Goal: Task Accomplishment & Management: Complete application form

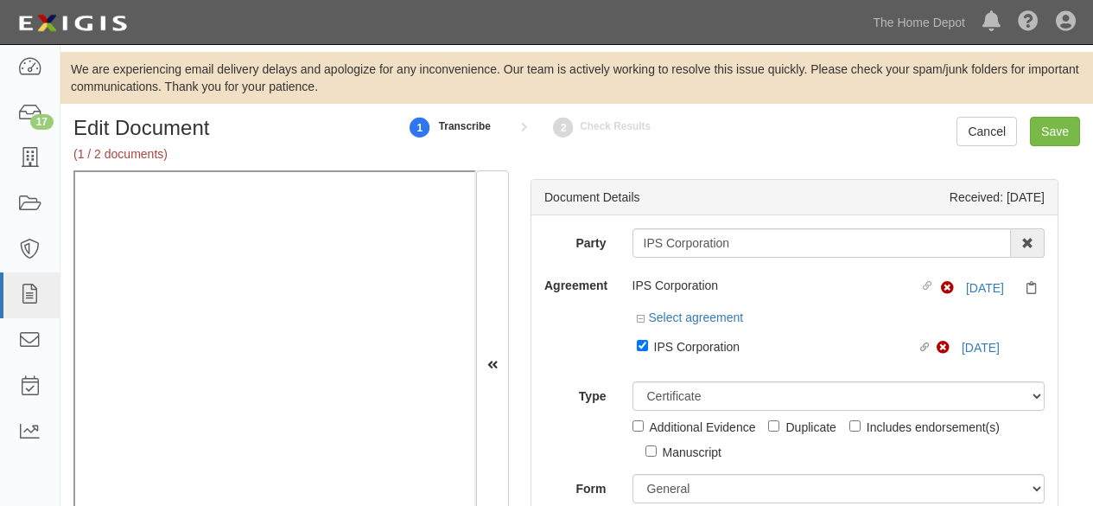
select select "CertificateDetail"
select select "GeneralFormDetail"
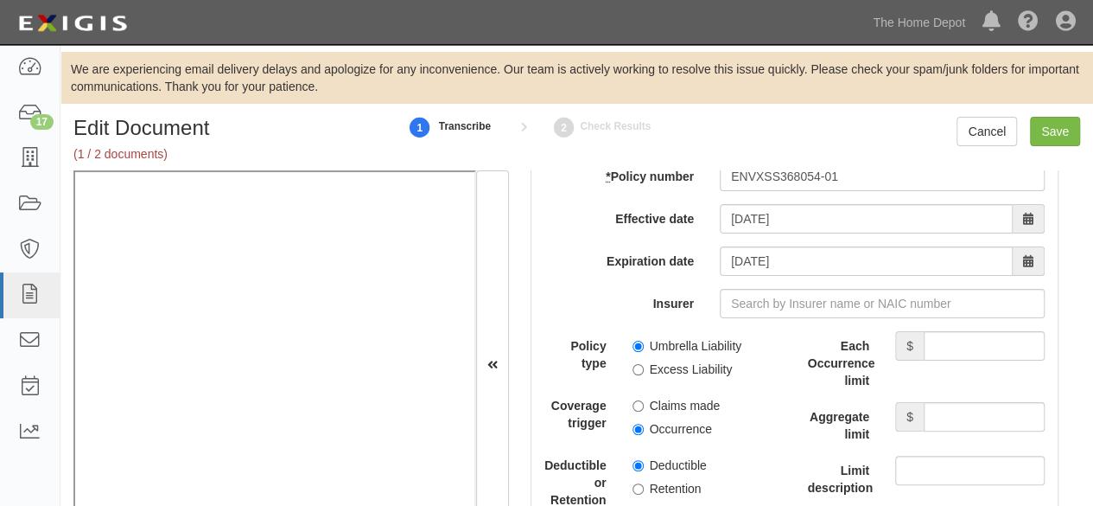
scroll to position [5185, 0]
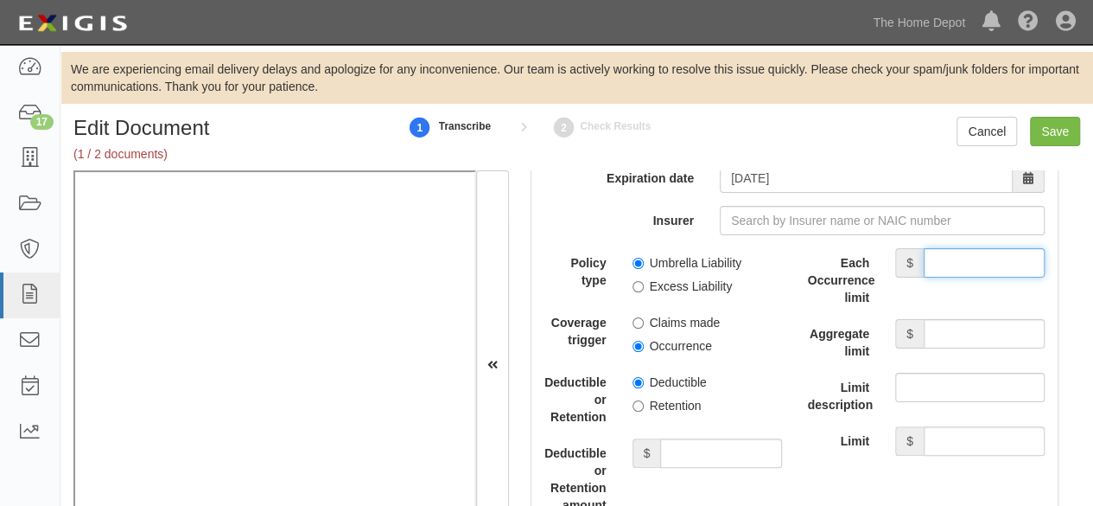
click at [935, 248] on input "Each Occurrence limit" at bounding box center [984, 262] width 121 height 29
type input "15,000,000"
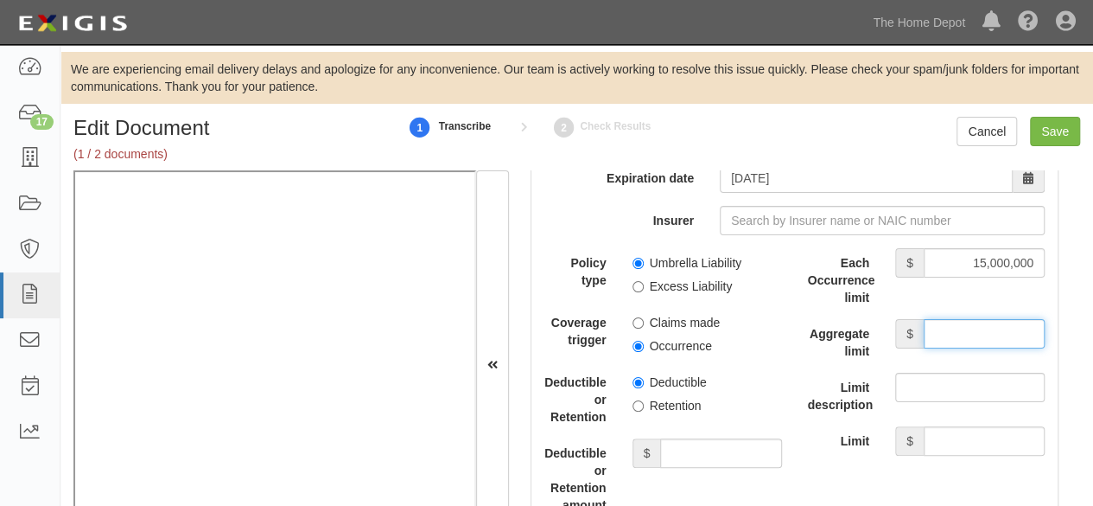
drag, startPoint x: 956, startPoint y: 321, endPoint x: 905, endPoint y: 319, distance: 51.0
click at [956, 321] on input "Aggregate limit" at bounding box center [984, 333] width 121 height 29
type input "15,000,000"
click at [633, 281] on input "Excess Liability" at bounding box center [638, 286] width 11 height 11
radio input "true"
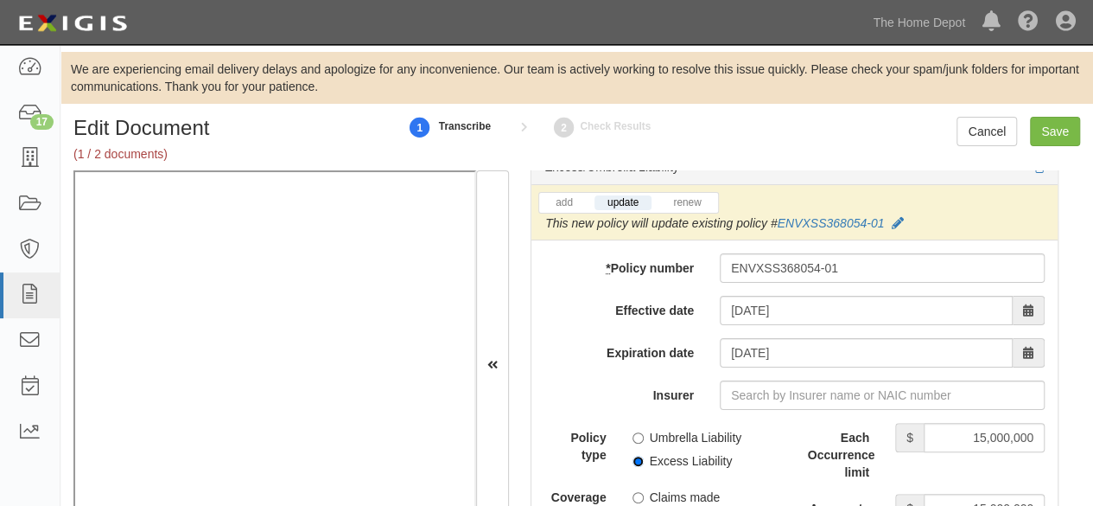
scroll to position [4926, 0]
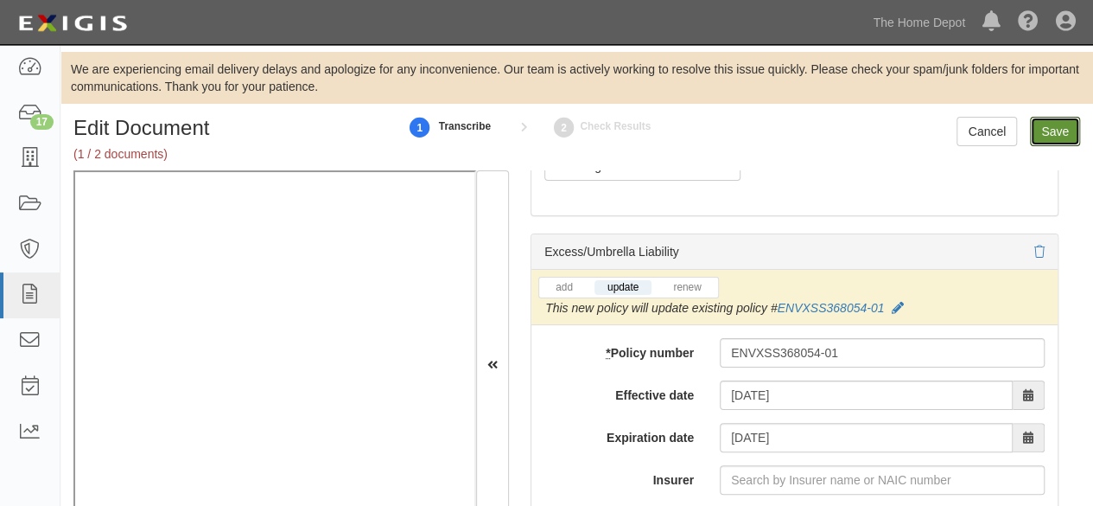
drag, startPoint x: 1052, startPoint y: 135, endPoint x: 775, endPoint y: 83, distance: 281.3
click at [1051, 135] on input "Save" at bounding box center [1055, 131] width 50 height 29
type input "1000000"
type input "2000000"
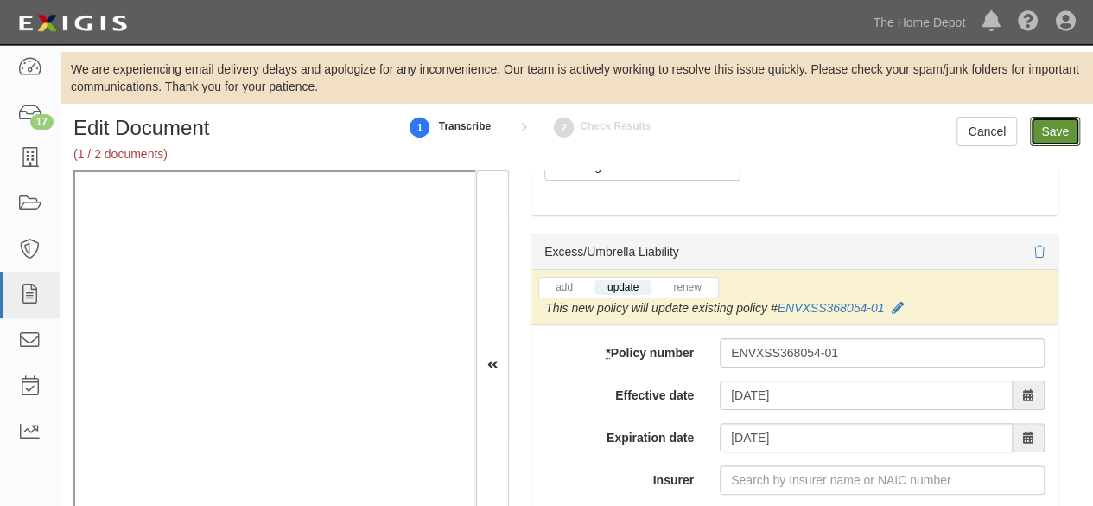
type input "15000000"
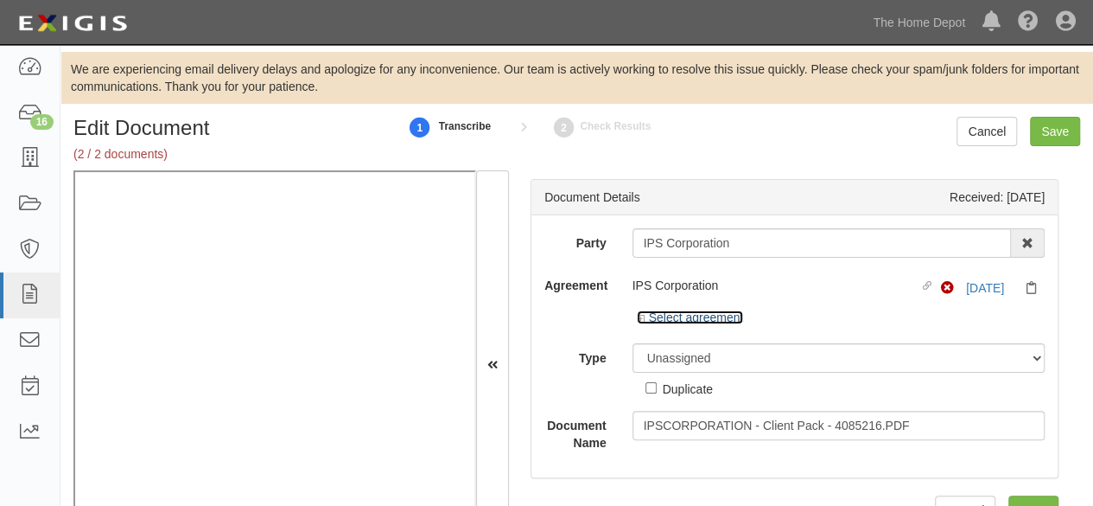
click at [699, 313] on link "Select agreement" at bounding box center [690, 317] width 107 height 14
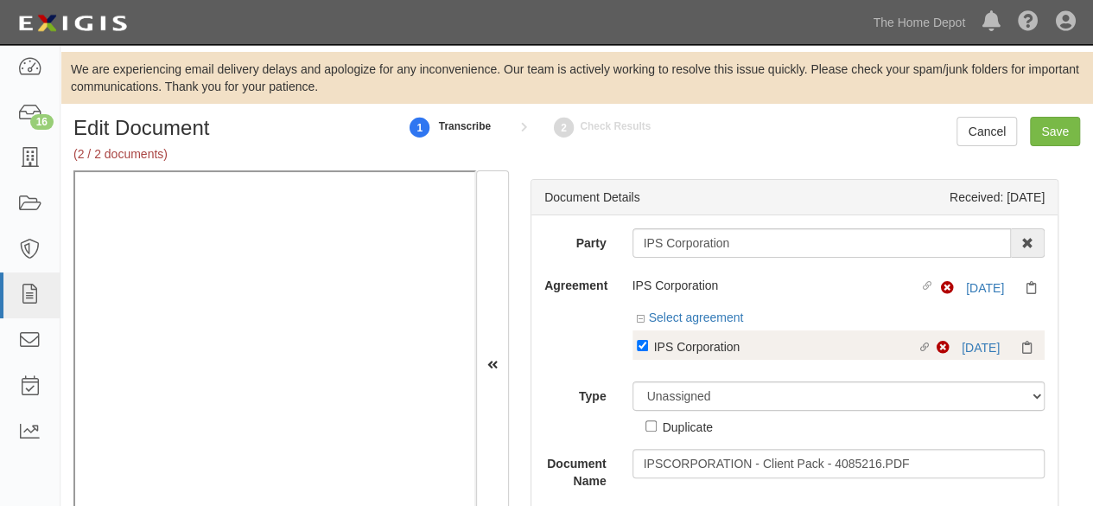
click at [691, 346] on div "IPS Corporation" at bounding box center [786, 345] width 264 height 19
click at [648, 346] on input "Linked agreement IPS Corporation Linked agreement" at bounding box center [642, 345] width 11 height 11
checkbox input "false"
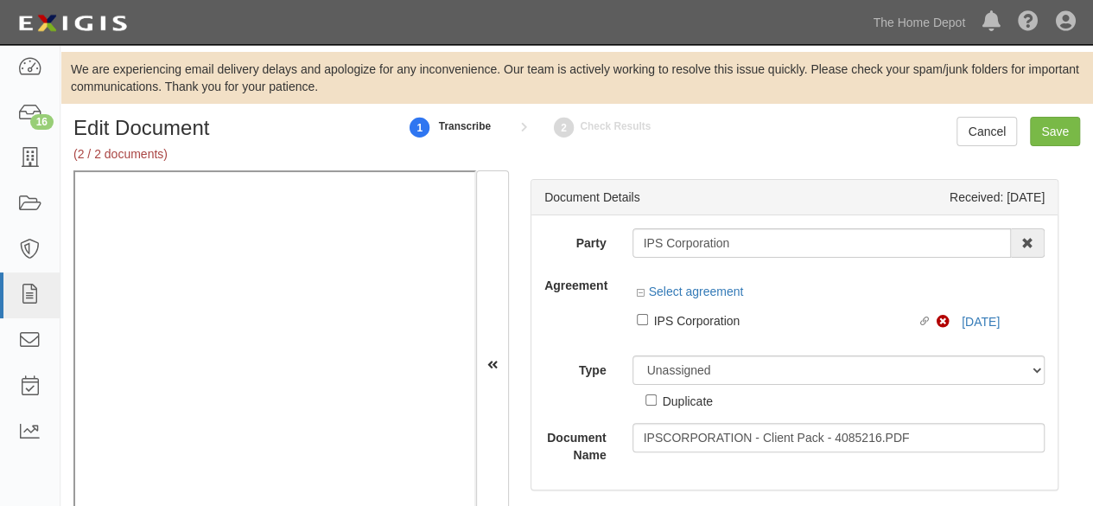
click at [680, 391] on div "Duplicate" at bounding box center [688, 400] width 50 height 19
click at [657, 394] on input "Duplicate" at bounding box center [651, 399] width 11 height 11
checkbox input "true"
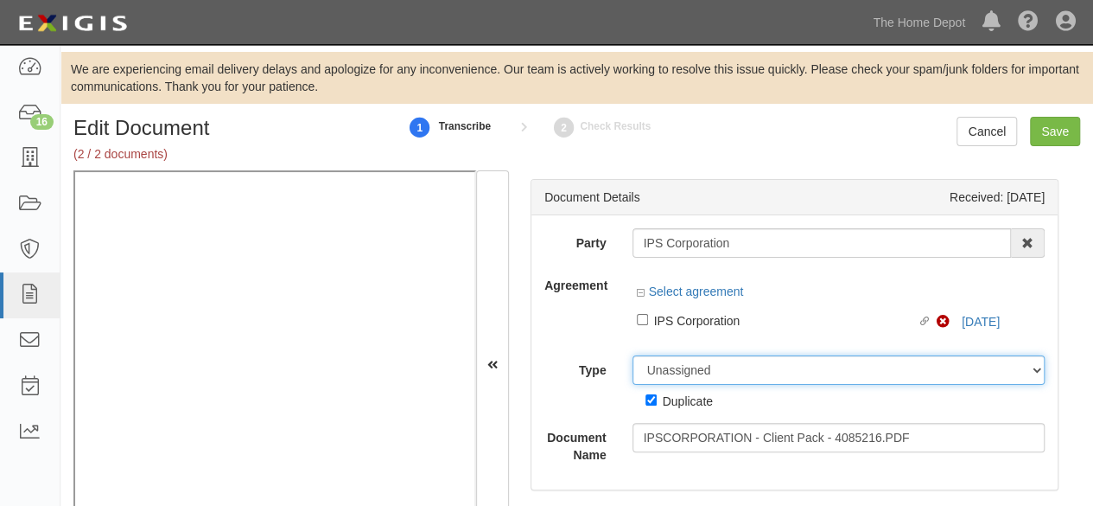
drag, startPoint x: 701, startPoint y: 374, endPoint x: 695, endPoint y: 355, distance: 20.0
click at [701, 374] on select "Unassigned Binder Cancellation Notice Certificate Contract Endorsement Insuranc…" at bounding box center [839, 369] width 413 height 29
select select "OtherDetail"
click at [633, 355] on select "Unassigned Binder Cancellation Notice Certificate Contract Endorsement Insuranc…" at bounding box center [839, 369] width 413 height 29
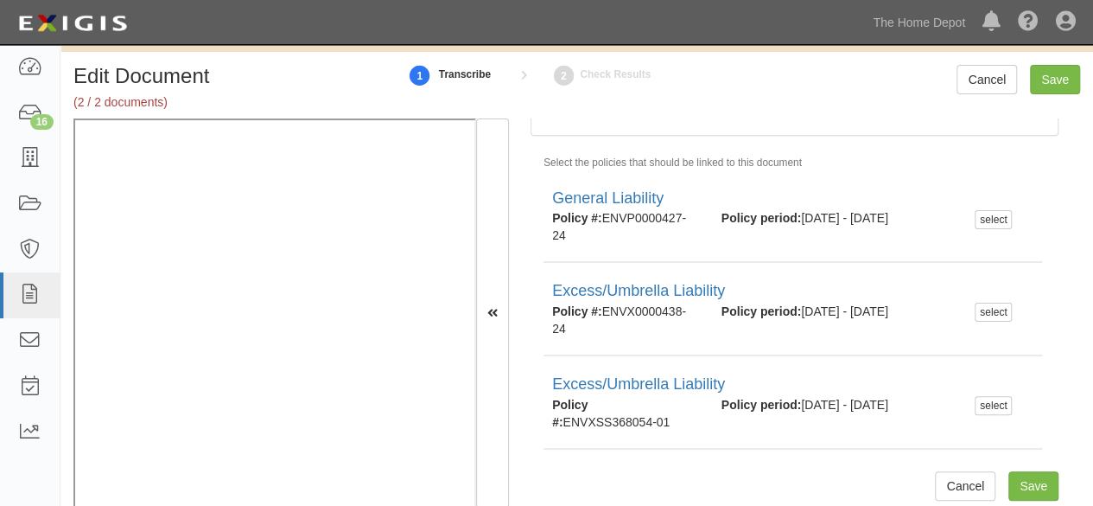
scroll to position [78, 0]
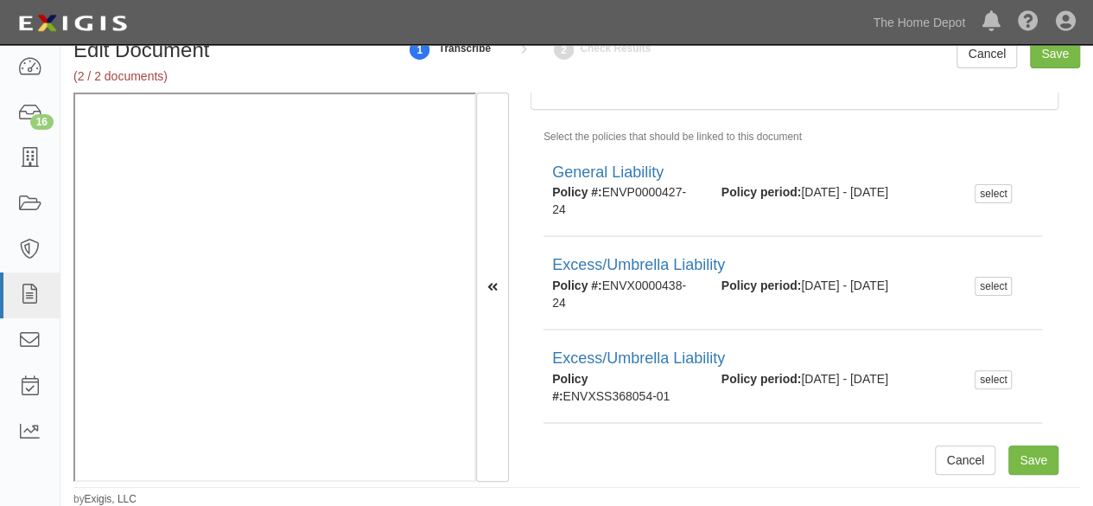
click at [1058, 67] on div "Edit Document (2 / 2 documents) 1 Transcribe 2 Check Results Cancel Save" at bounding box center [576, 66] width 1033 height 54
click at [1049, 65] on input "Save" at bounding box center [1055, 53] width 50 height 29
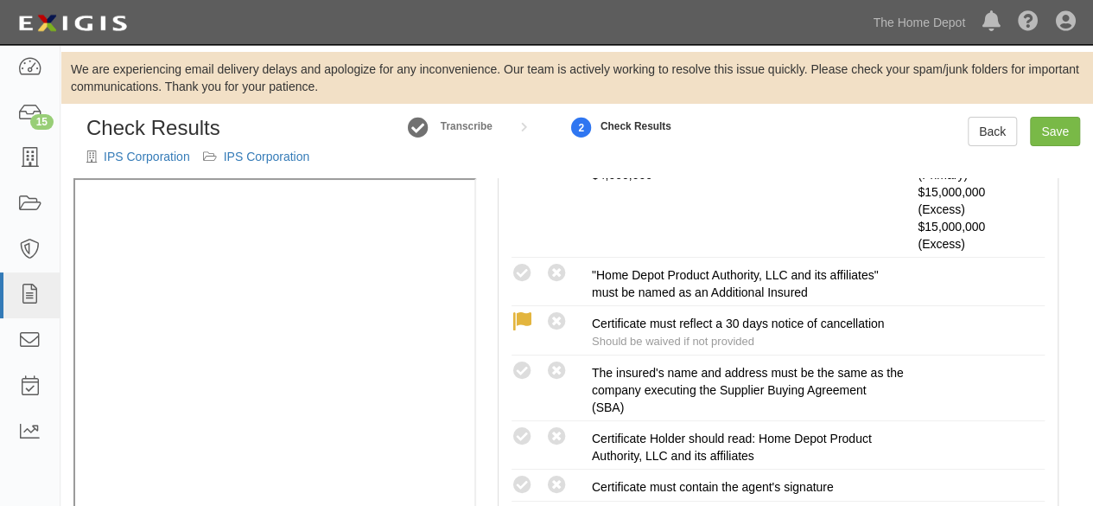
scroll to position [691, 0]
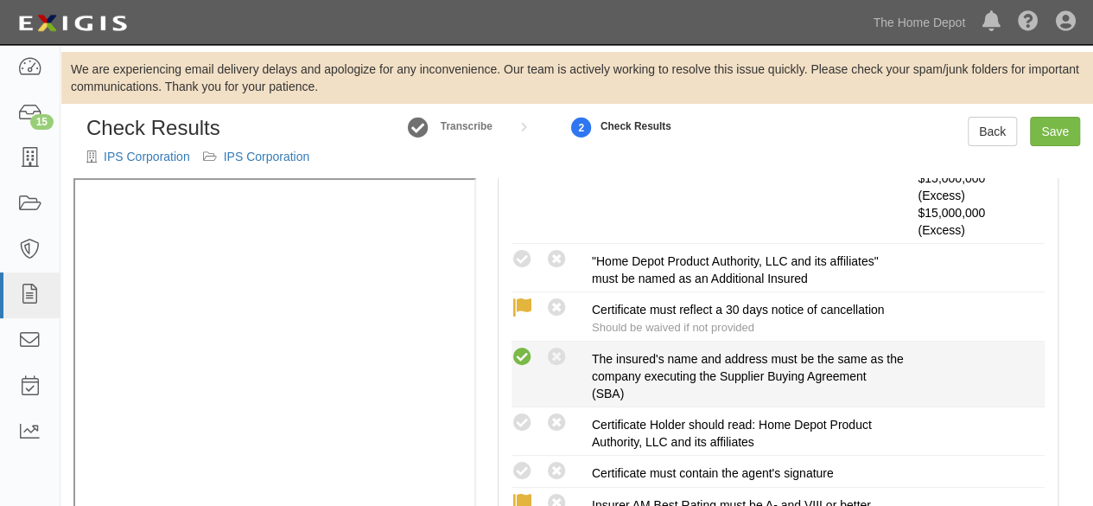
click at [525, 353] on icon at bounding box center [523, 358] width 22 height 22
radio input "true"
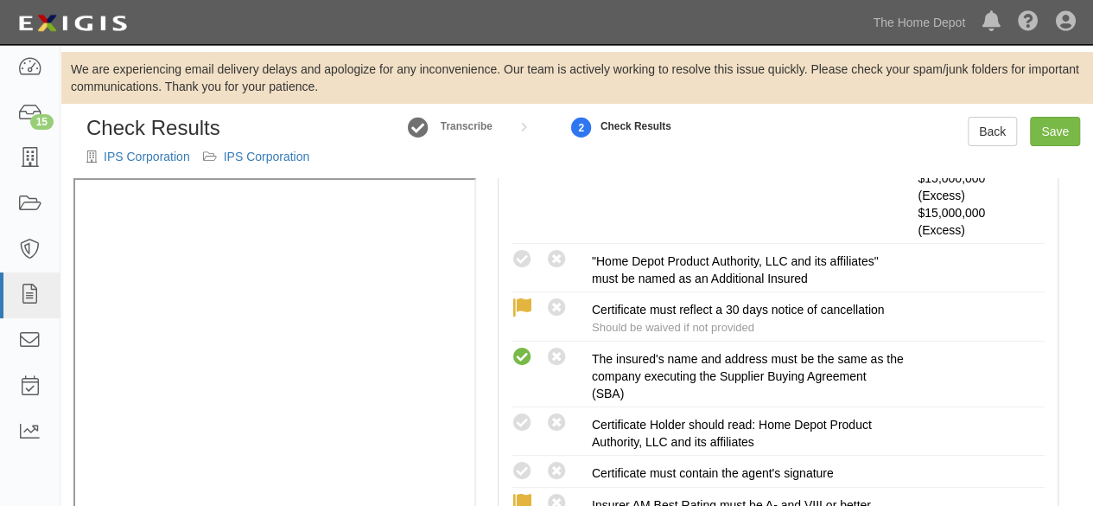
scroll to position [76, 0]
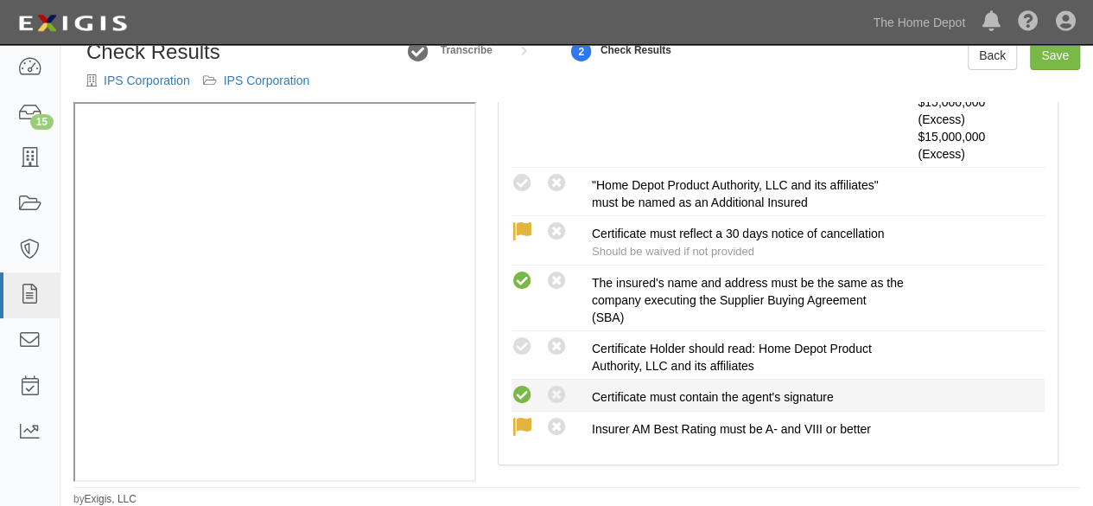
click at [521, 396] on icon at bounding box center [523, 396] width 22 height 22
radio input "true"
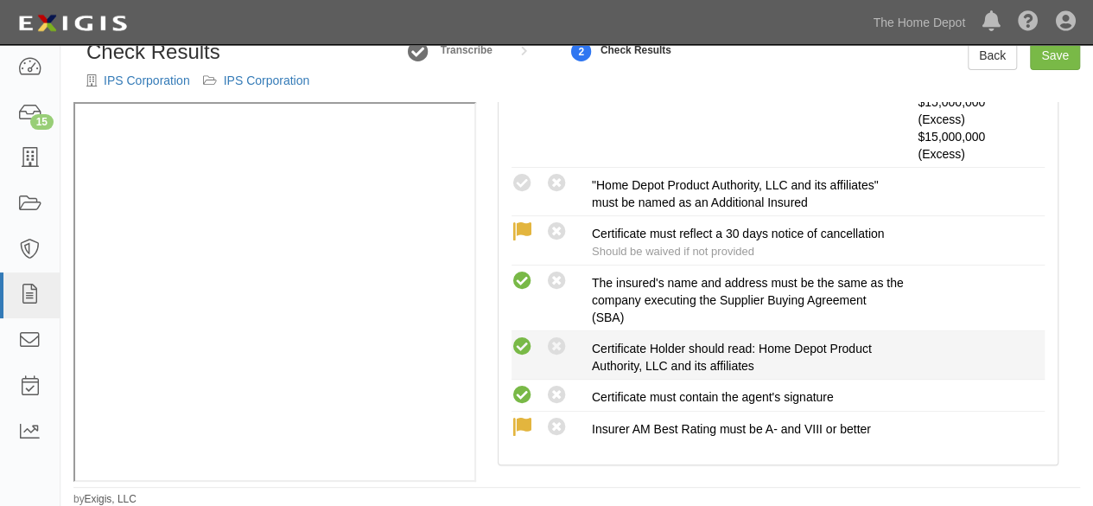
click at [522, 341] on icon at bounding box center [523, 347] width 22 height 22
radio input "true"
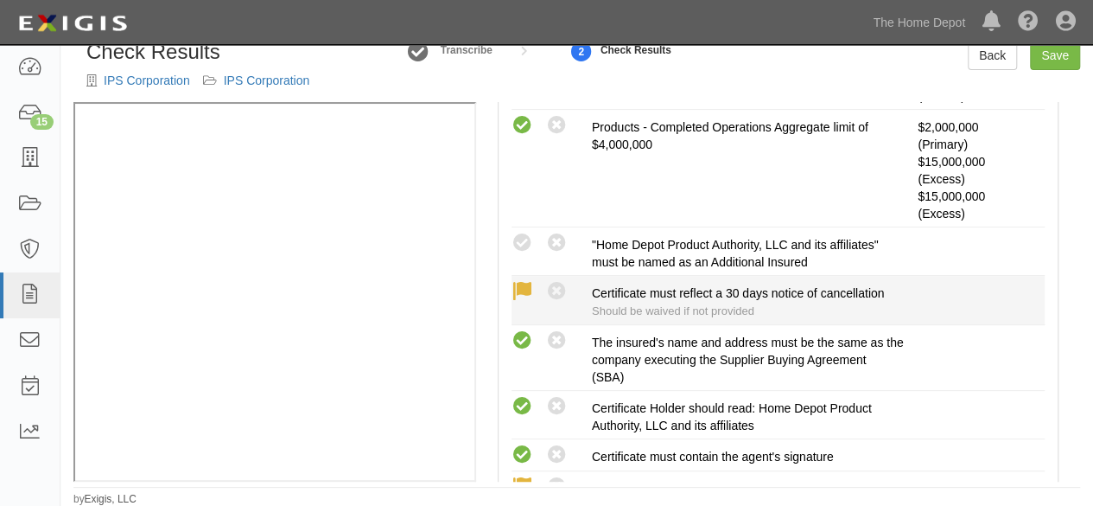
scroll to position [605, 0]
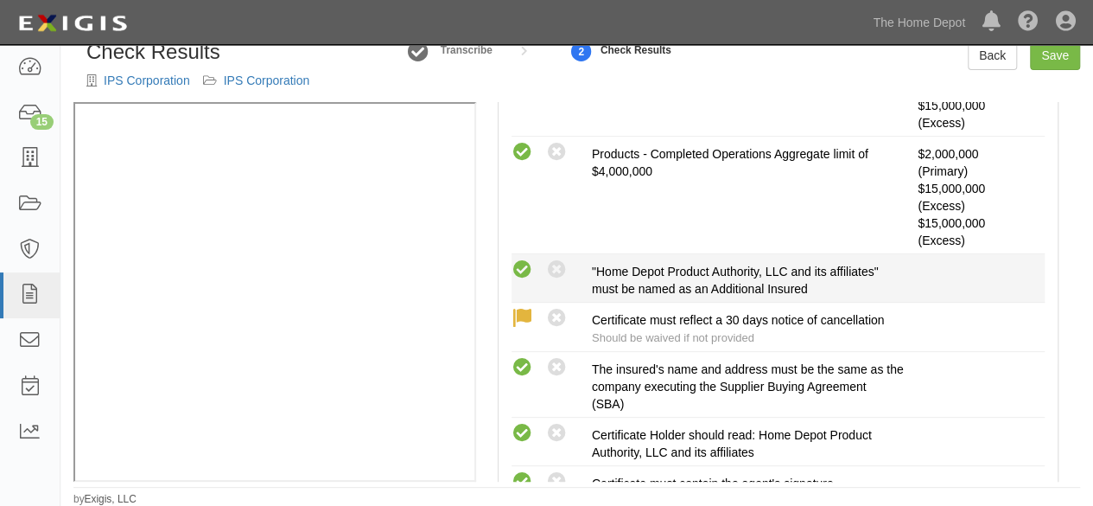
click at [522, 267] on icon at bounding box center [523, 270] width 22 height 22
radio input "true"
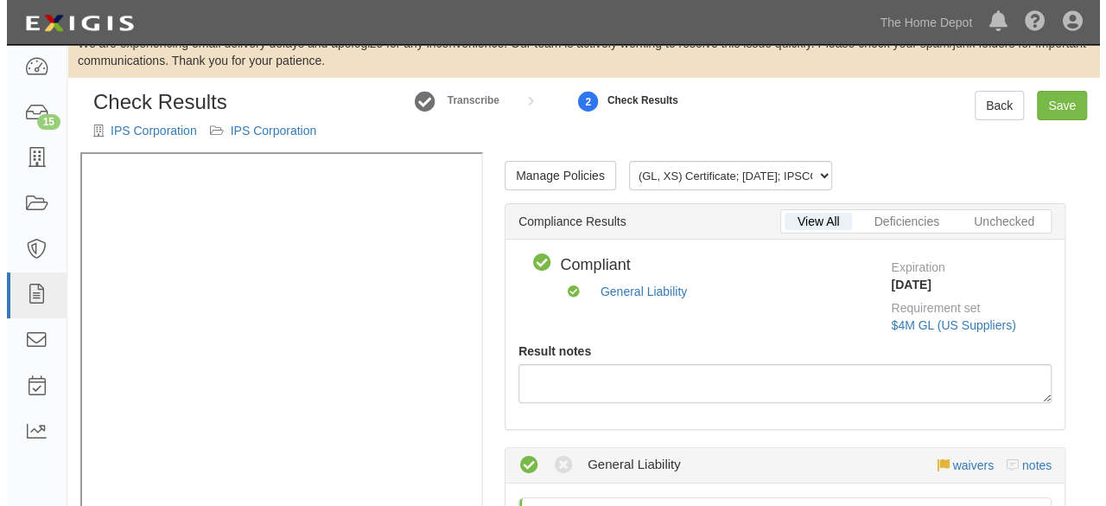
scroll to position [0, 0]
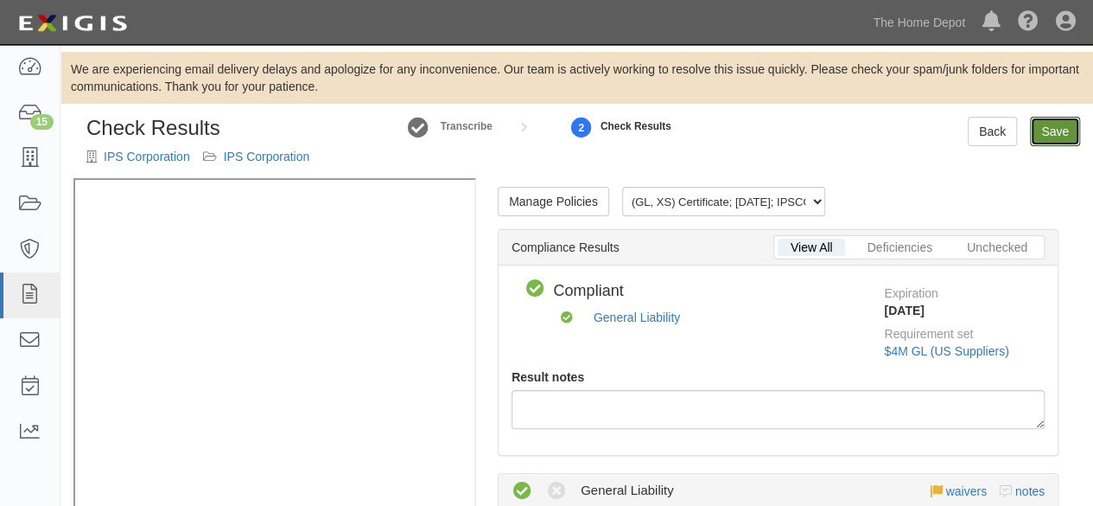
click at [1049, 118] on link "Save" at bounding box center [1055, 131] width 50 height 29
radio input "true"
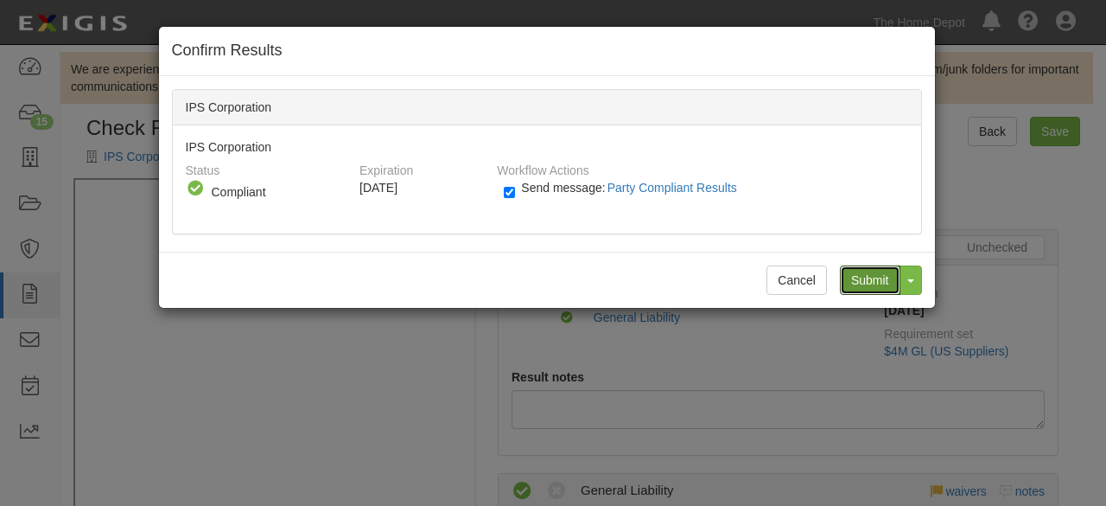
drag, startPoint x: 872, startPoint y: 274, endPoint x: 453, endPoint y: 46, distance: 477.2
click at [871, 274] on input "Submit" at bounding box center [870, 279] width 60 height 29
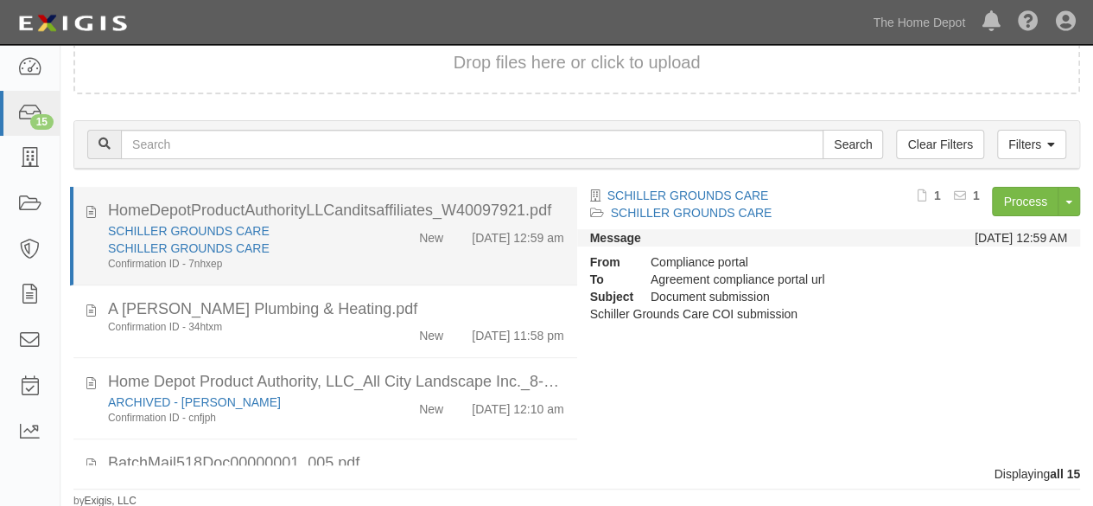
click at [376, 244] on div "New" at bounding box center [416, 234] width 80 height 24
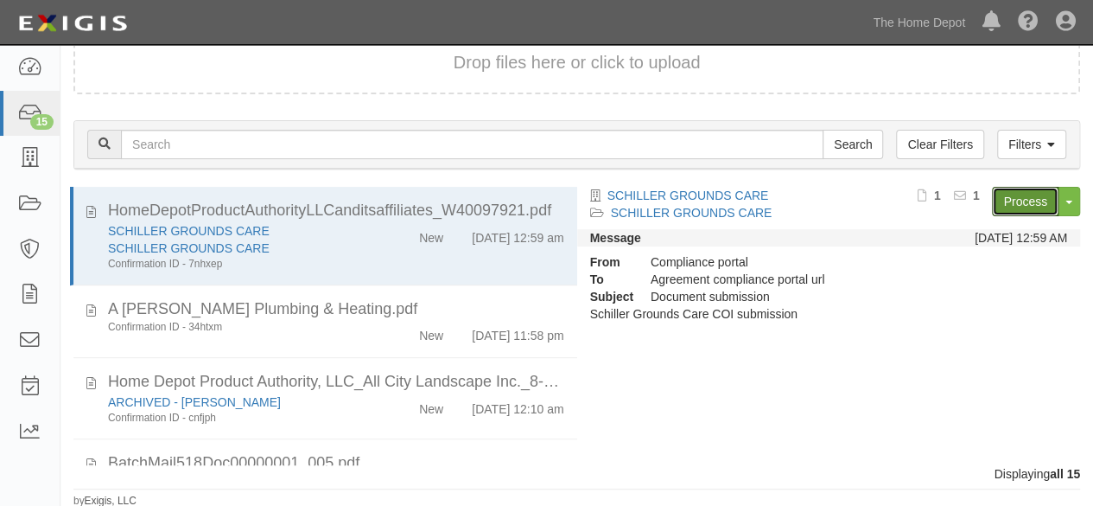
drag, startPoint x: 1012, startPoint y: 203, endPoint x: 488, endPoint y: 37, distance: 549.3
click at [1011, 203] on link "Process" at bounding box center [1025, 201] width 67 height 29
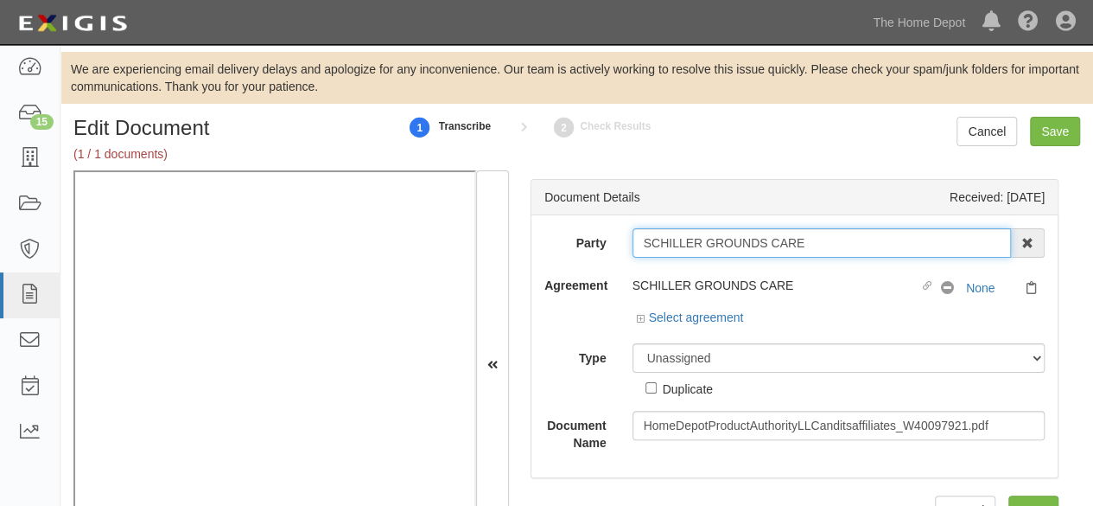
drag, startPoint x: 821, startPoint y: 246, endPoint x: 627, endPoint y: 249, distance: 193.6
click at [606, 257] on div "Party SCHILLER GROUNDS CARE 1000576868 Ontario Inc. 10 STRAWBERRY STREET 115282…" at bounding box center [794, 339] width 500 height 223
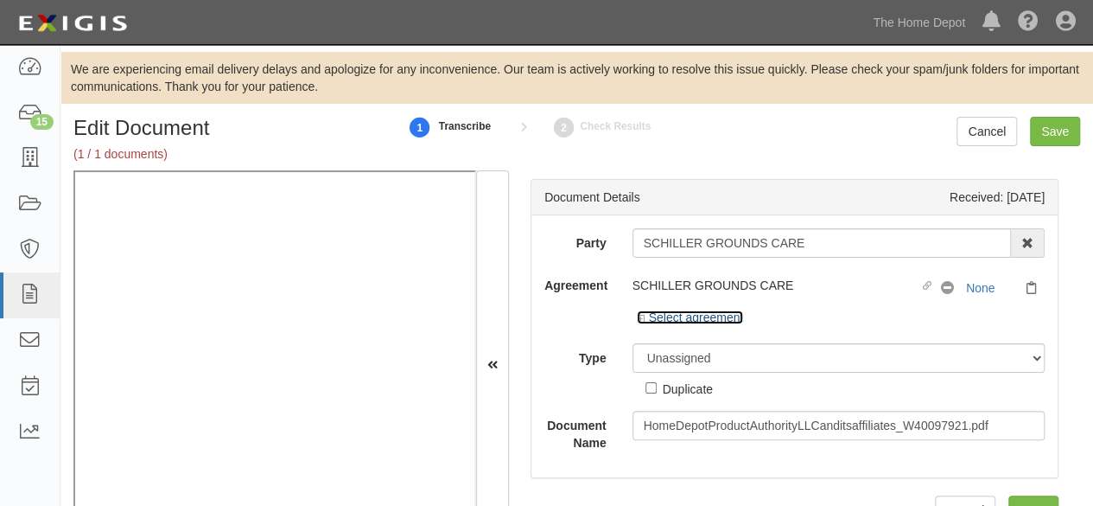
click at [696, 320] on link "Select agreement" at bounding box center [690, 317] width 107 height 14
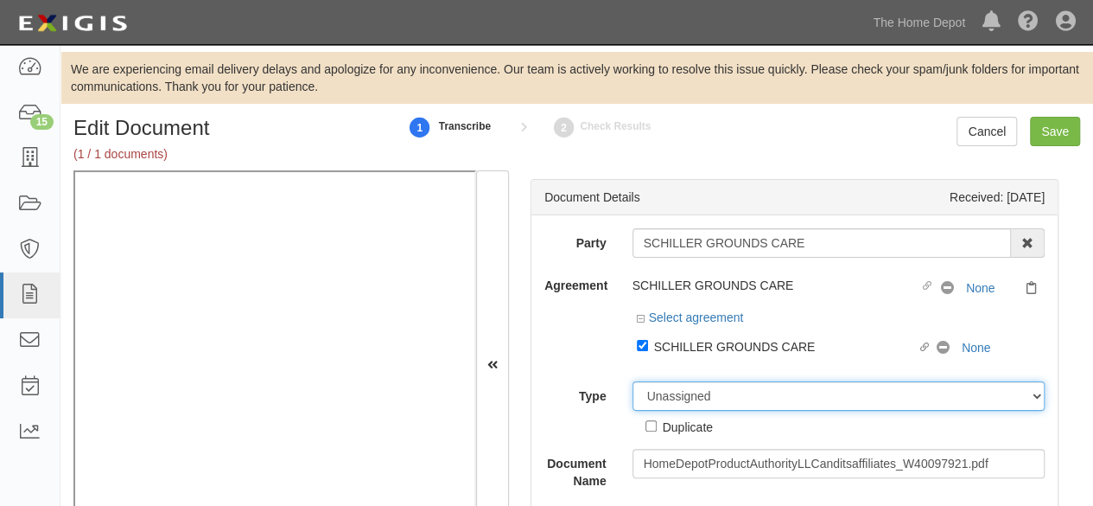
drag, startPoint x: 667, startPoint y: 395, endPoint x: 667, endPoint y: 385, distance: 9.5
click at [667, 395] on select "Unassigned Binder Cancellation Notice Certificate Contract Endorsement Insuranc…" at bounding box center [839, 395] width 413 height 29
select select "CertificateDetail"
click at [633, 381] on select "Unassigned Binder Cancellation Notice Certificate Contract Endorsement Insuranc…" at bounding box center [839, 395] width 413 height 29
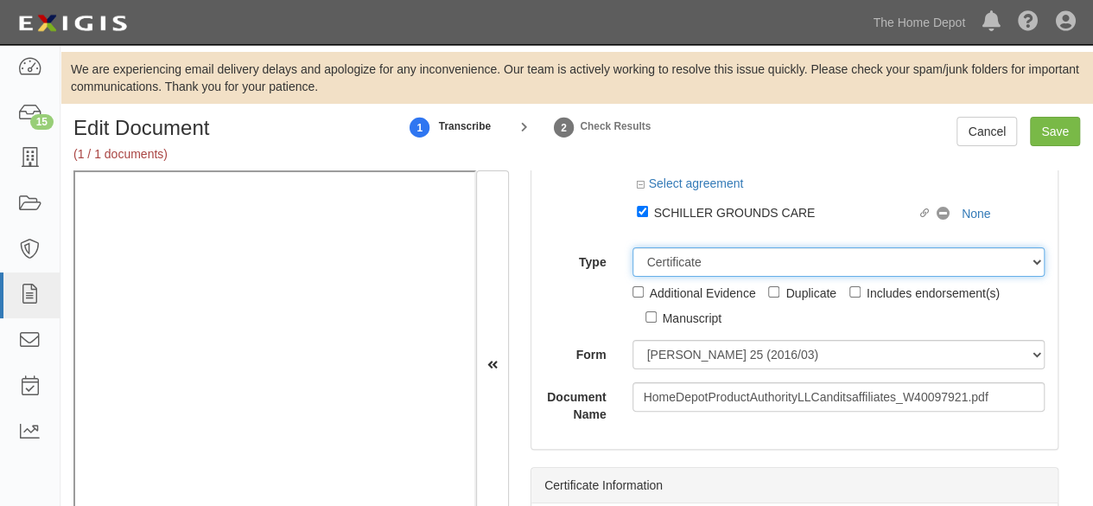
scroll to position [173, 0]
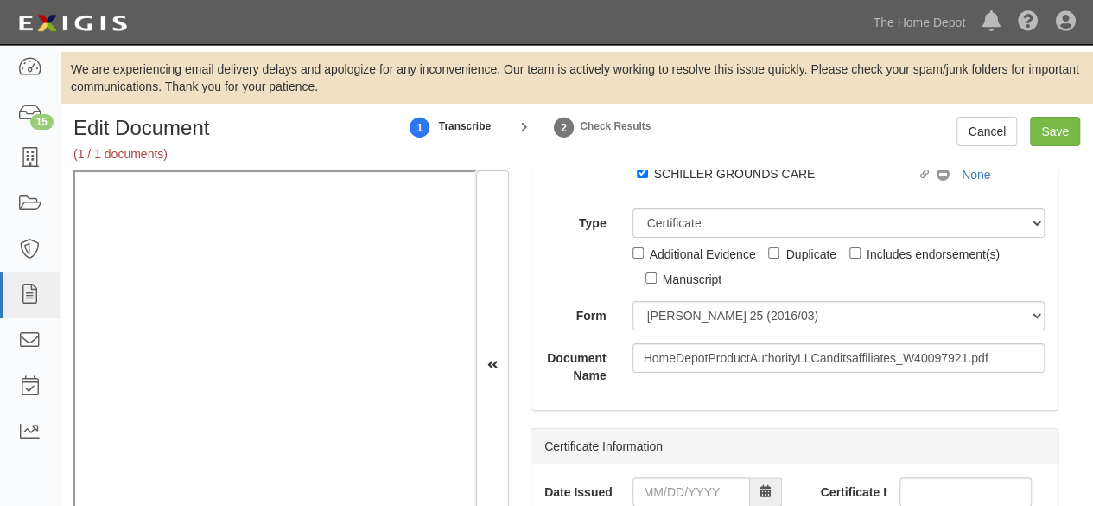
click at [680, 328] on div "Party SCHILLER GROUNDS CARE 1000576868 Ontario Inc. 10 STRAWBERRY STREET 115282…" at bounding box center [794, 219] width 500 height 328
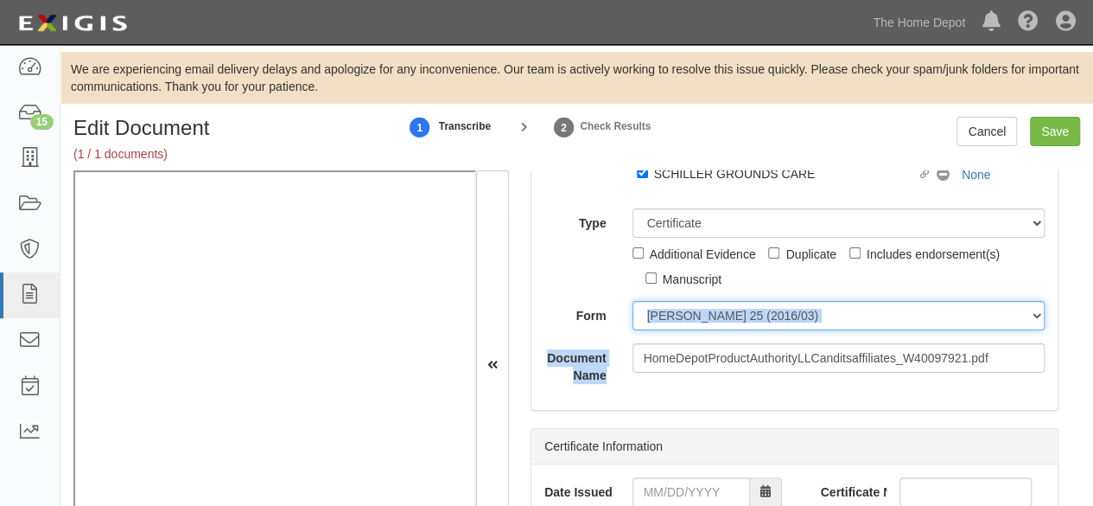
click at [680, 325] on select "ACORD 25 (2016/03) ACORD 101 ACORD 855 NY (2014/05) General" at bounding box center [839, 315] width 413 height 29
select select "GeneralFormDetail"
click at [633, 301] on select "ACORD 25 (2016/03) ACORD 101 ACORD 855 NY (2014/05) General" at bounding box center [839, 315] width 413 height 29
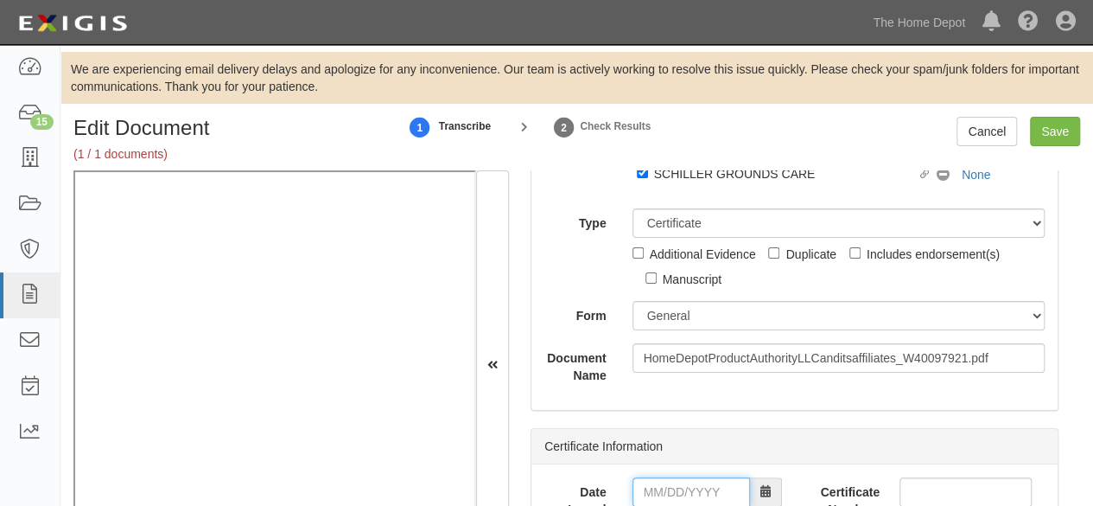
click at [671, 486] on input "Date Issued" at bounding box center [692, 491] width 118 height 29
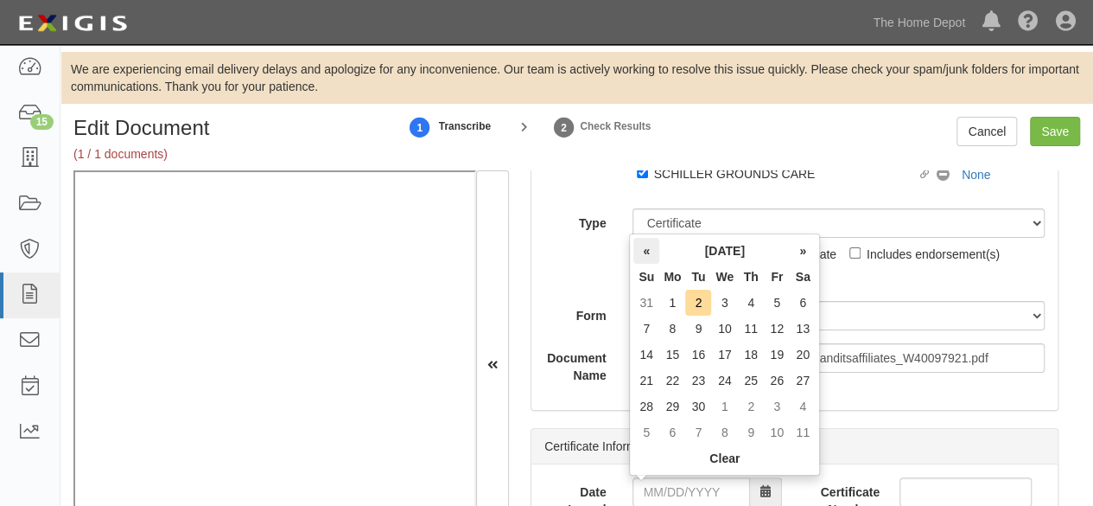
click at [645, 249] on th "«" at bounding box center [646, 251] width 26 height 26
click at [697, 401] on td "26" at bounding box center [698, 406] width 26 height 26
type input "08/26/2025"
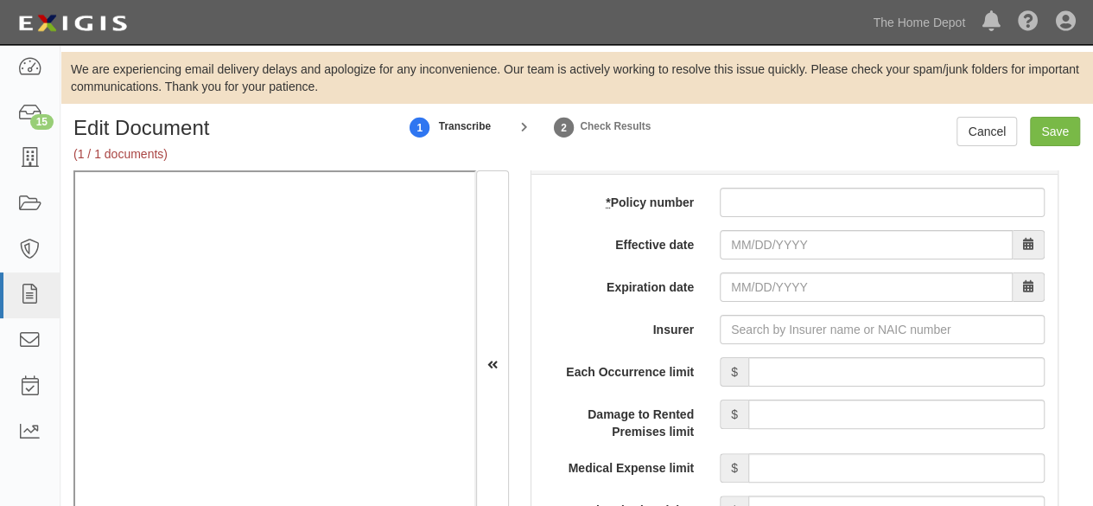
scroll to position [1469, 0]
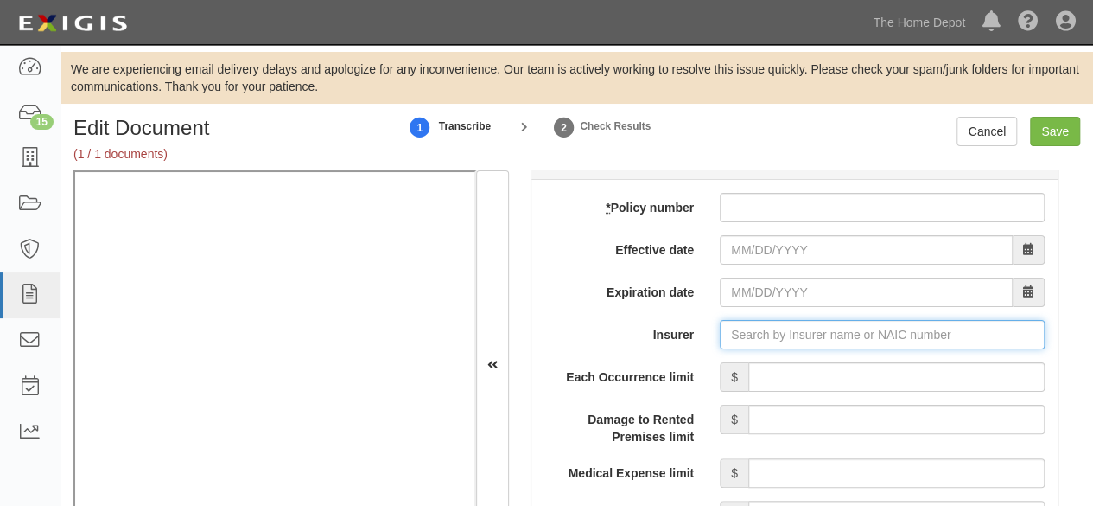
click at [765, 333] on input "Insurer" at bounding box center [882, 334] width 325 height 29
paste input "19445"
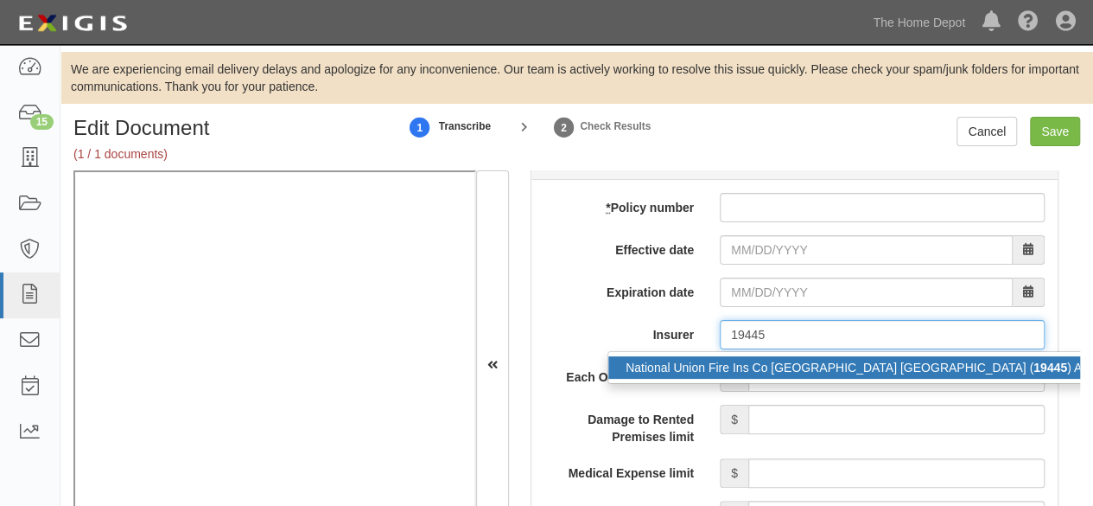
click at [752, 359] on div "National Union Fire Ins Co Pittsburgh PA ( 19445 ) A XV Rating" at bounding box center [882, 367] width 548 height 22
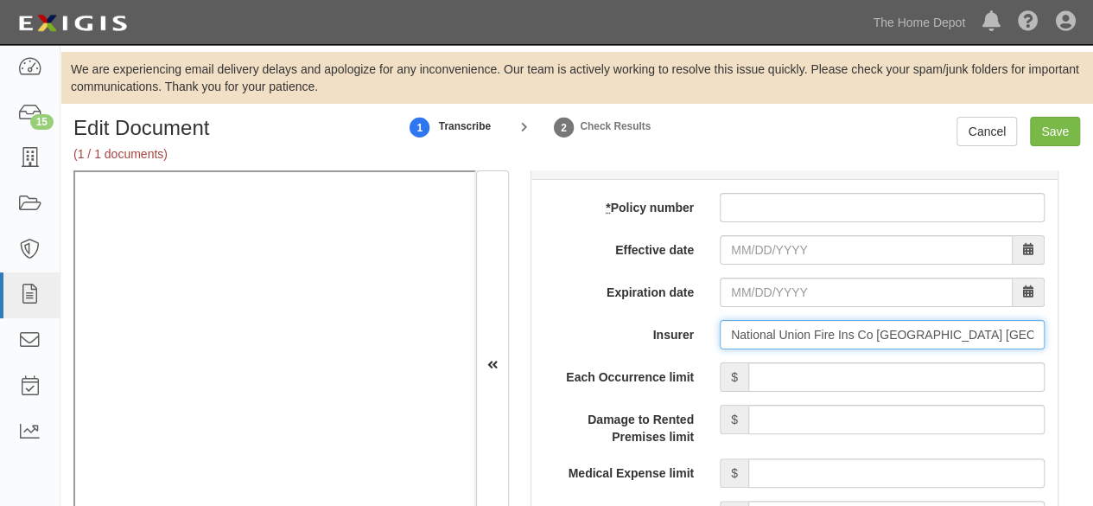
type input "National Union Fire Ins Co Pittsburgh PA (19445) A XV Rating"
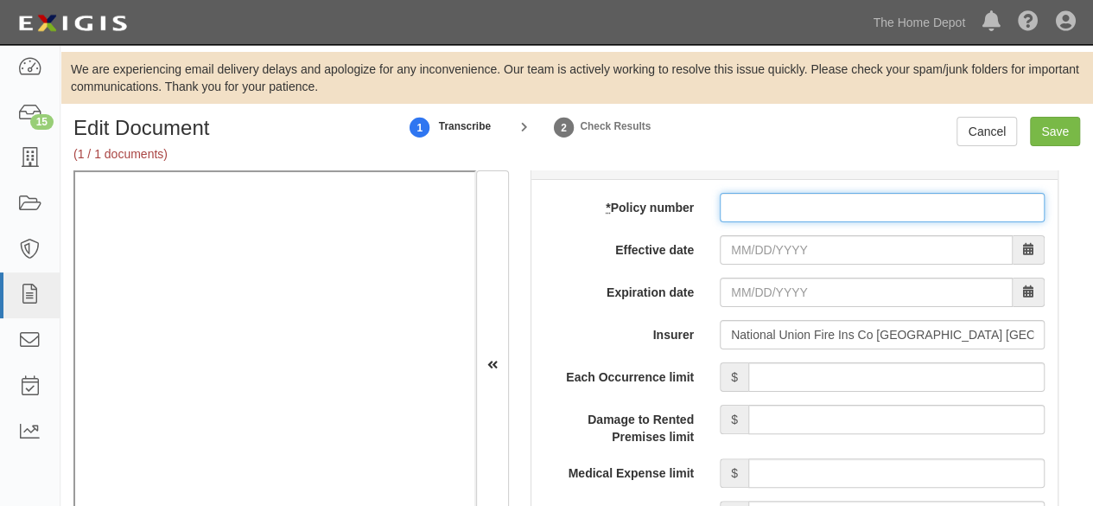
click at [746, 203] on input "* Policy number" at bounding box center [882, 207] width 325 height 29
paste input "GL 4786784-07 0"
type input "GL 4786784-07"
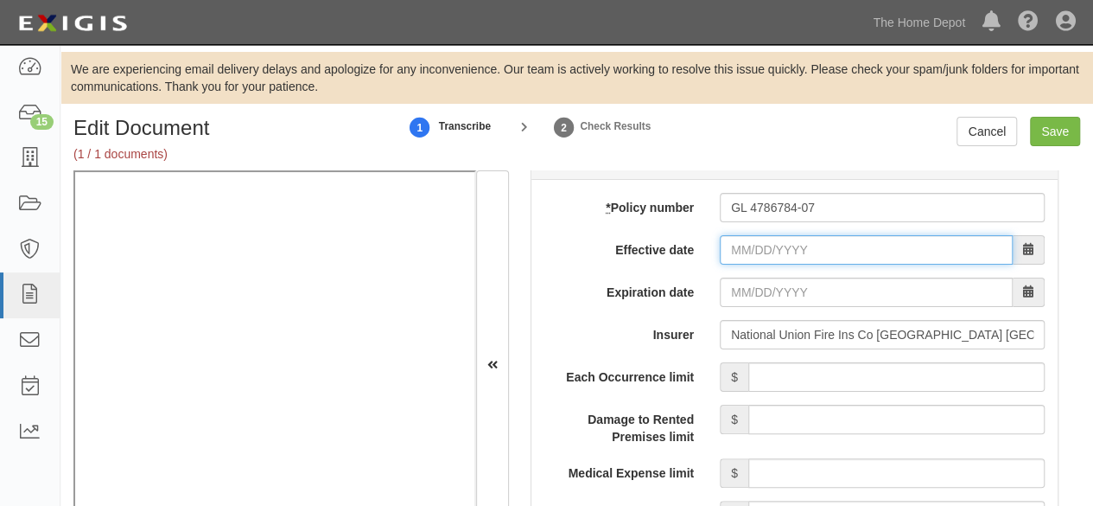
click at [737, 246] on input "Effective date" at bounding box center [866, 249] width 293 height 29
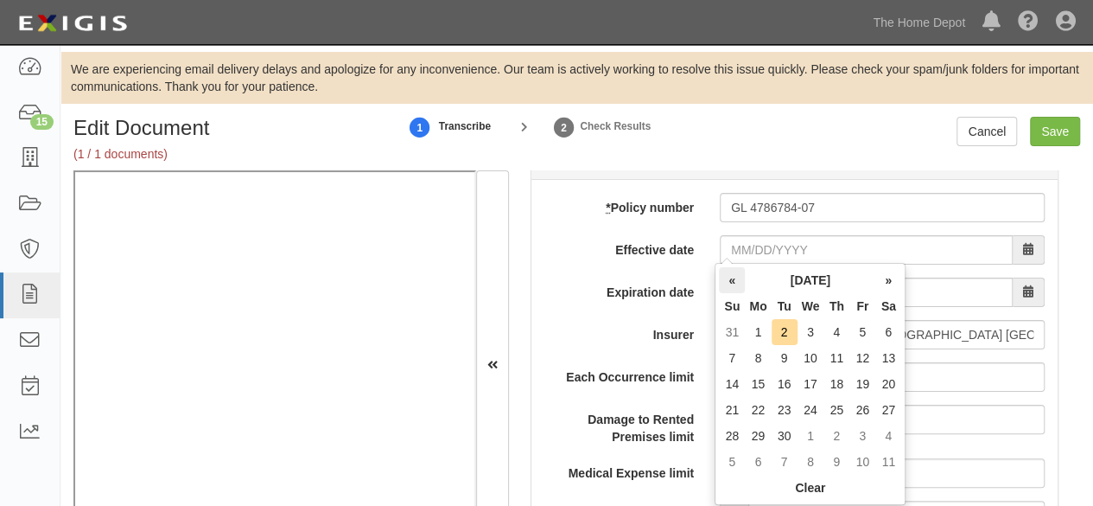
click at [728, 279] on th "«" at bounding box center [732, 280] width 26 height 26
click at [785, 334] on td "1" at bounding box center [785, 332] width 26 height 26
type input "07/01/2025"
type input "07/01/2026"
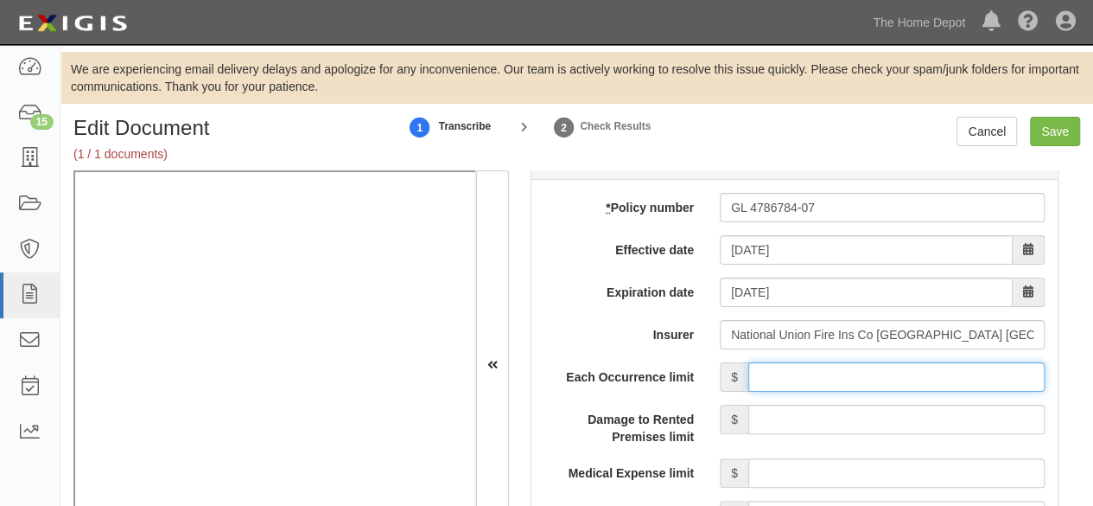
drag, startPoint x: 754, startPoint y: 376, endPoint x: 792, endPoint y: 312, distance: 74.8
click at [756, 373] on input "Each Occurrence limit" at bounding box center [896, 376] width 296 height 29
type input "5,000,000"
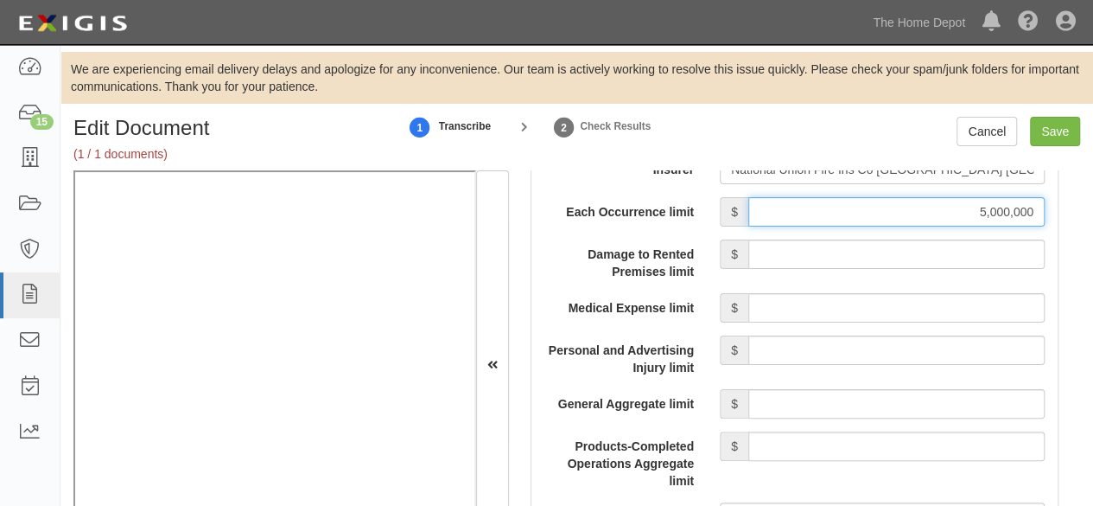
scroll to position [1642, 0]
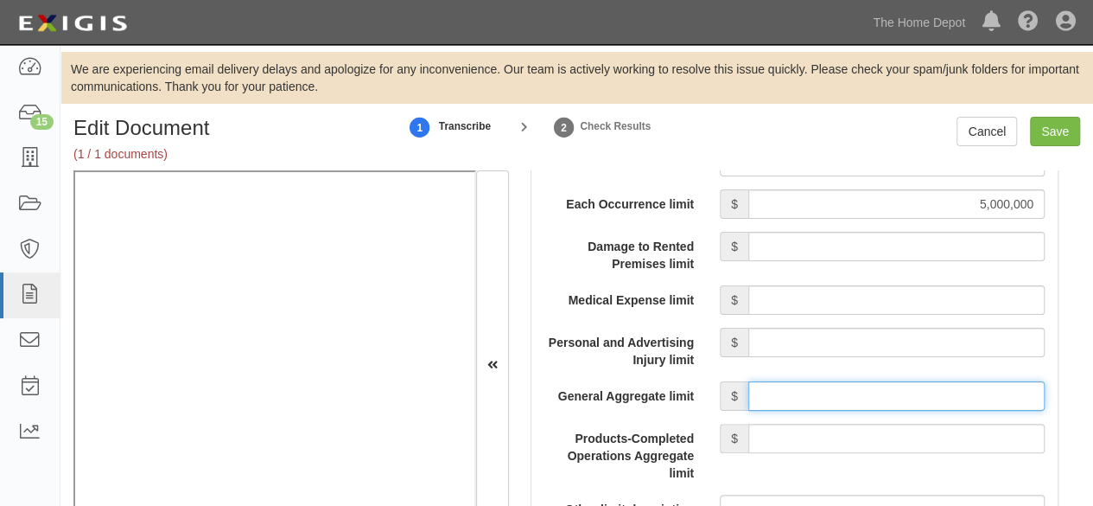
drag, startPoint x: 811, startPoint y: 395, endPoint x: 811, endPoint y: 379, distance: 15.6
click at [811, 395] on input "General Aggregate limit" at bounding box center [896, 395] width 296 height 29
type input "5,000,000"
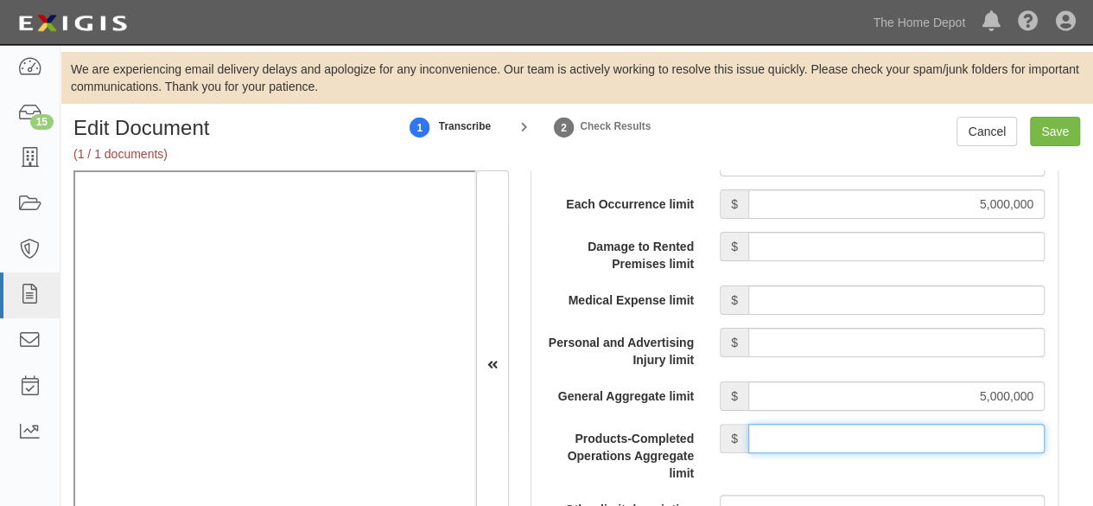
click at [822, 428] on input "Products-Completed Operations Aggregate limit" at bounding box center [896, 437] width 296 height 29
type input "5,000,000"
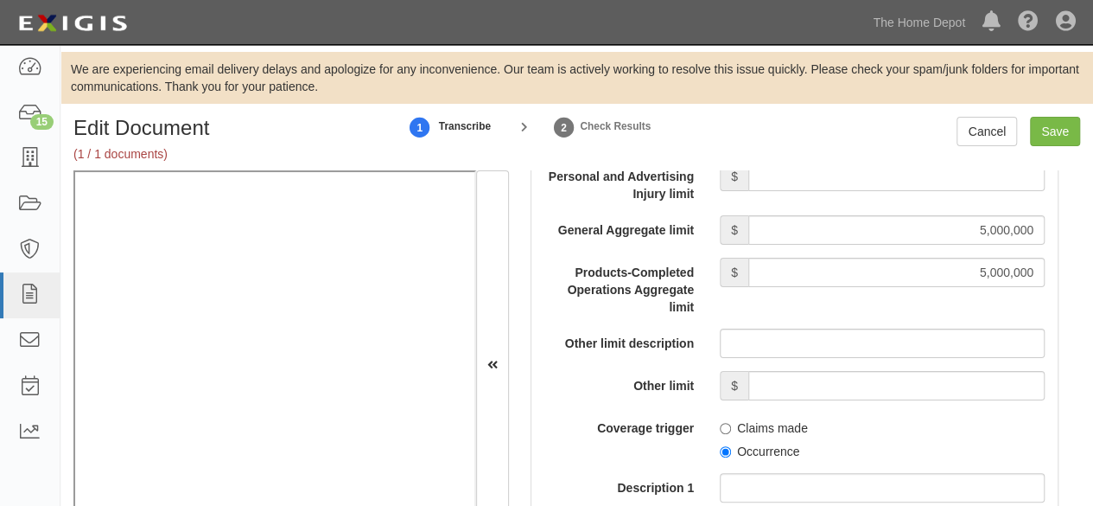
scroll to position [1815, 0]
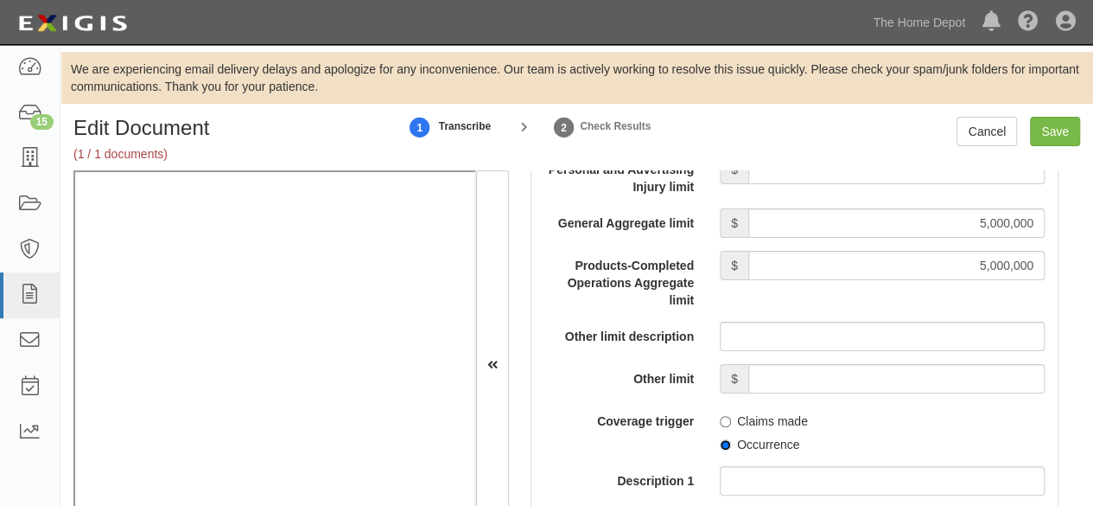
drag, startPoint x: 721, startPoint y: 443, endPoint x: 733, endPoint y: 426, distance: 21.1
click at [721, 443] on input "Occurrence" at bounding box center [725, 444] width 11 height 11
radio input "true"
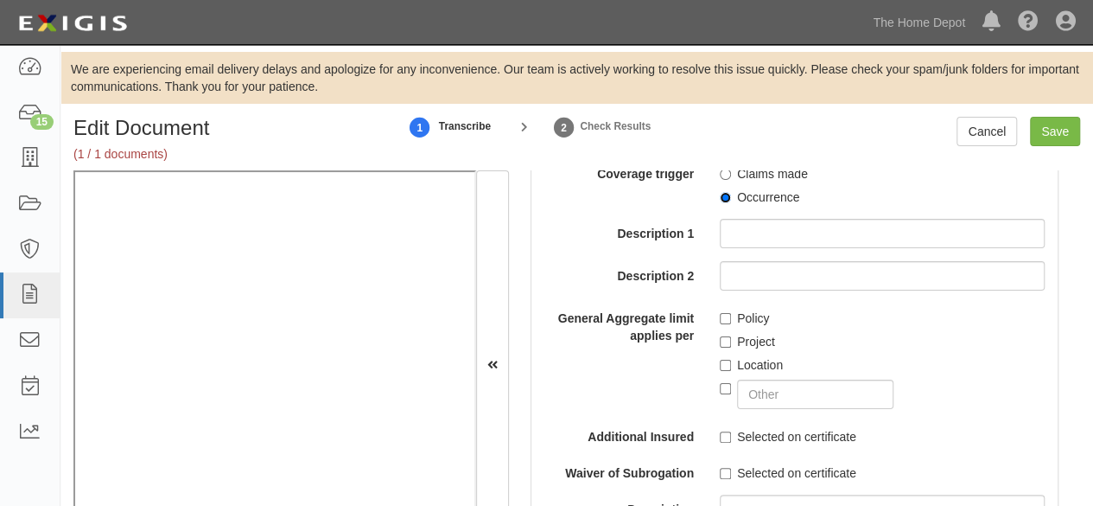
scroll to position [2074, 0]
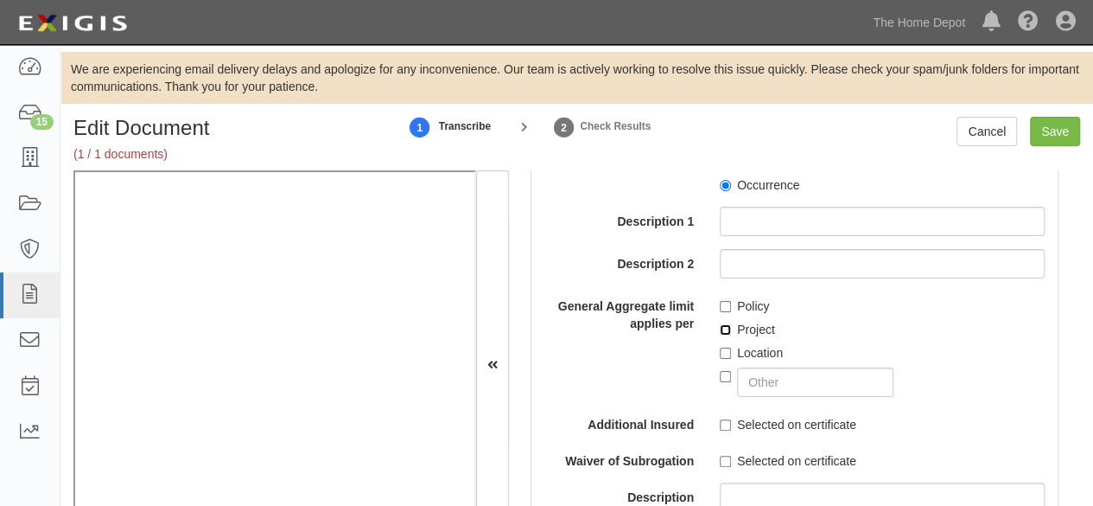
drag, startPoint x: 720, startPoint y: 322, endPoint x: 723, endPoint y: 340, distance: 17.6
click at [721, 328] on input "Project" at bounding box center [725, 329] width 11 height 11
checkbox input "true"
click at [723, 349] on input "Location" at bounding box center [725, 352] width 11 height 11
checkbox input "true"
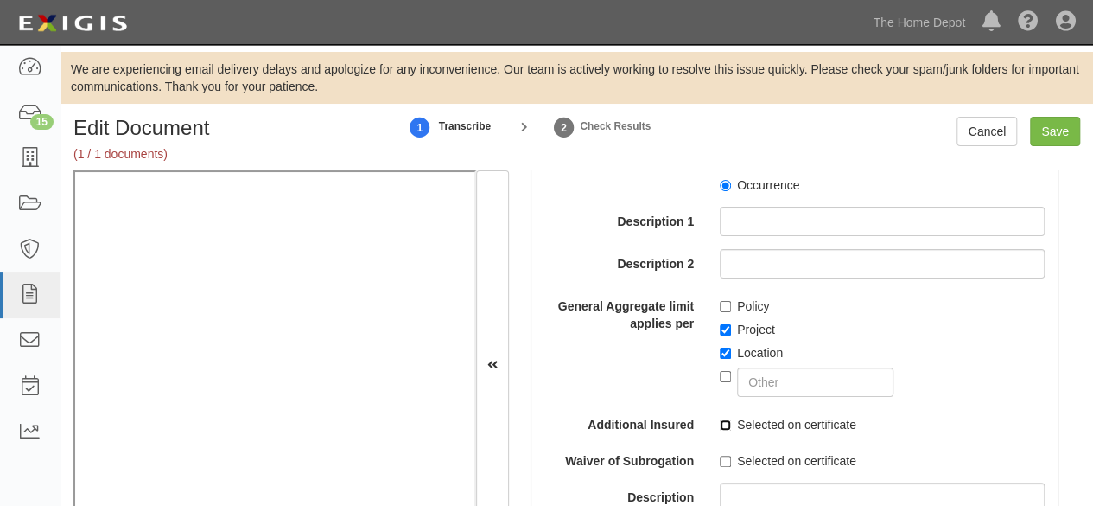
drag, startPoint x: 716, startPoint y: 421, endPoint x: 441, endPoint y: 413, distance: 274.9
click at [720, 421] on input "Selected on certificate" at bounding box center [725, 424] width 11 height 11
checkbox input "true"
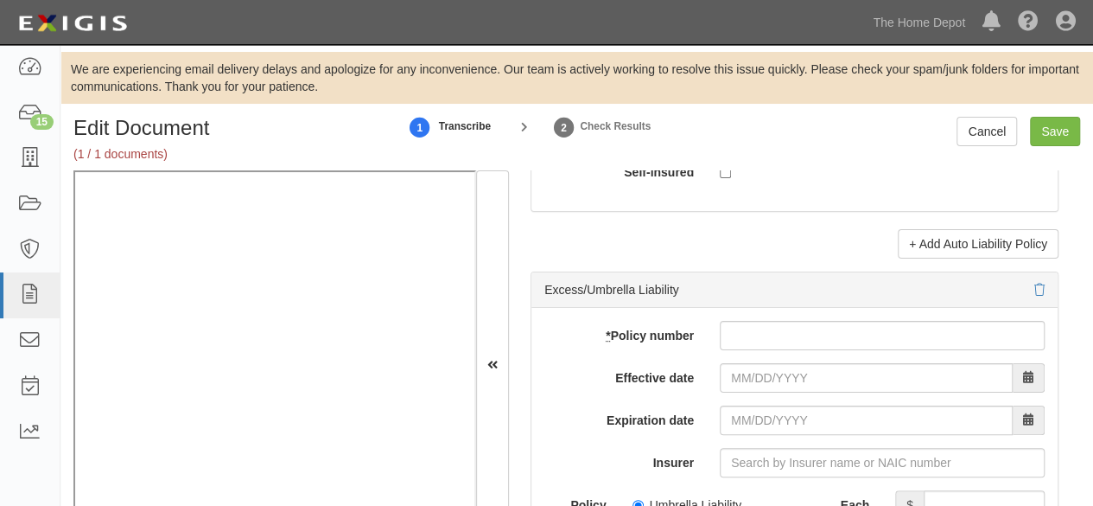
scroll to position [3716, 0]
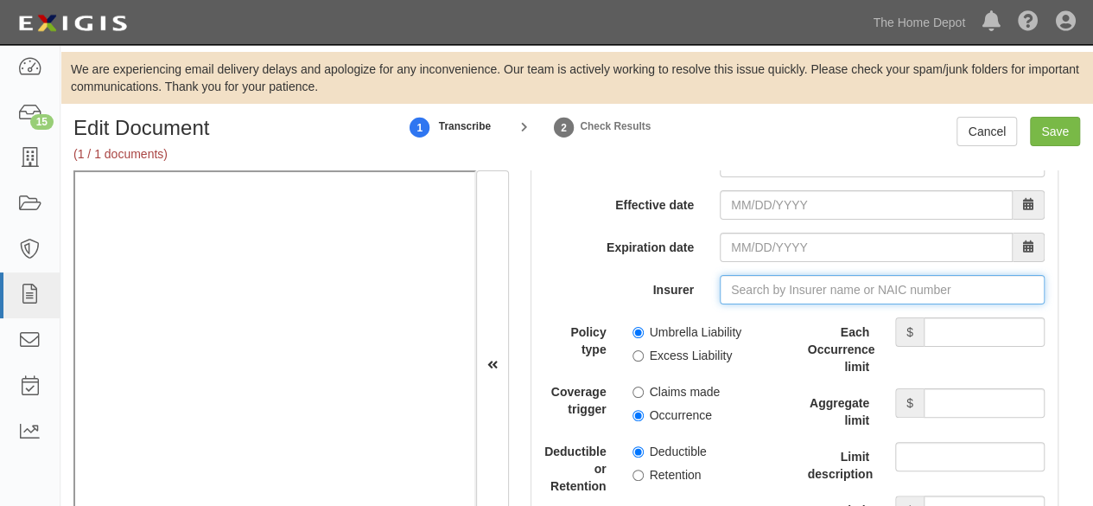
click at [736, 278] on input "Insurer" at bounding box center [882, 289] width 325 height 29
paste input "43460"
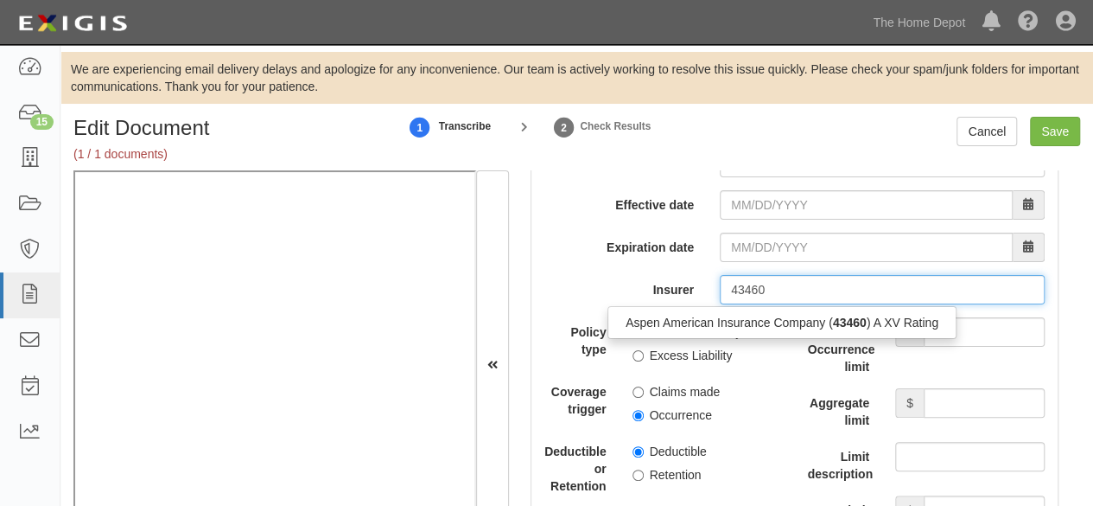
click at [736, 311] on div "Aspen American Insurance Company ( 43460 ) A XV Rating" at bounding box center [781, 322] width 347 height 22
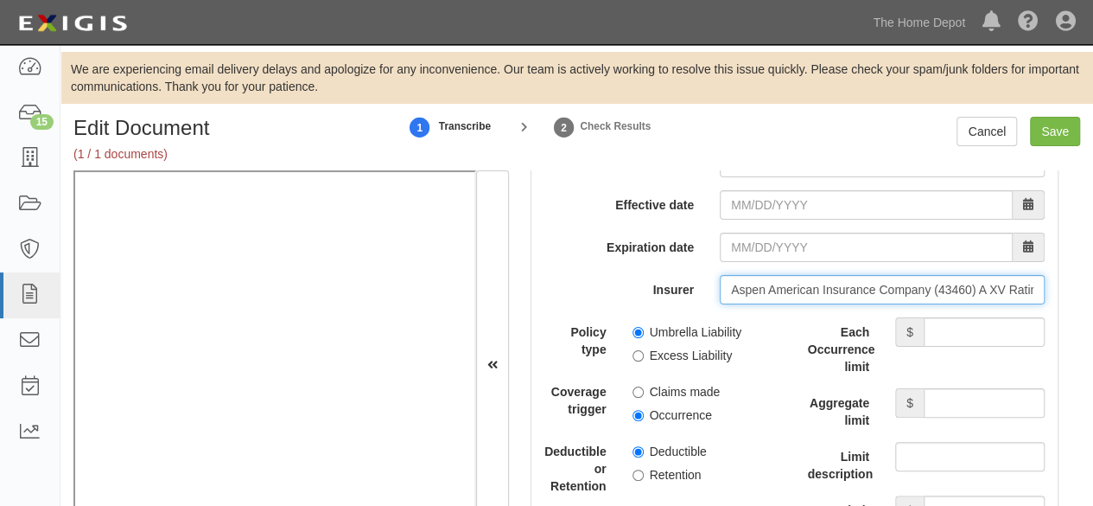
type input "Aspen American Insurance Company (43460) A XV Rating"
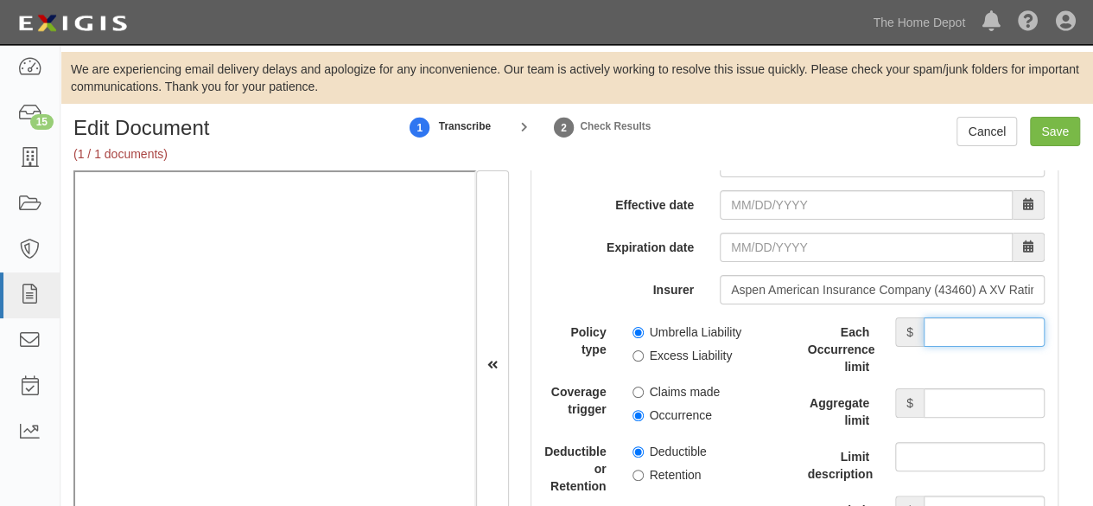
drag, startPoint x: 925, startPoint y: 321, endPoint x: 921, endPoint y: 309, distance: 11.8
click at [925, 321] on input "Each Occurrence limit" at bounding box center [984, 331] width 121 height 29
type input "5,000,000"
drag, startPoint x: 958, startPoint y: 395, endPoint x: 955, endPoint y: 381, distance: 14.3
click at [957, 391] on input "Aggregate limit" at bounding box center [984, 402] width 121 height 29
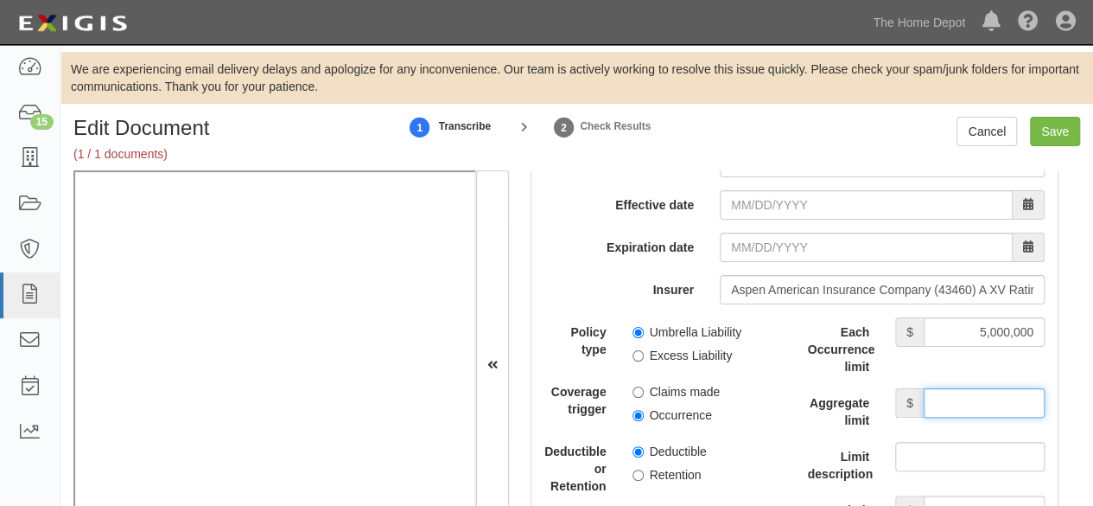
type input "5,000,000"
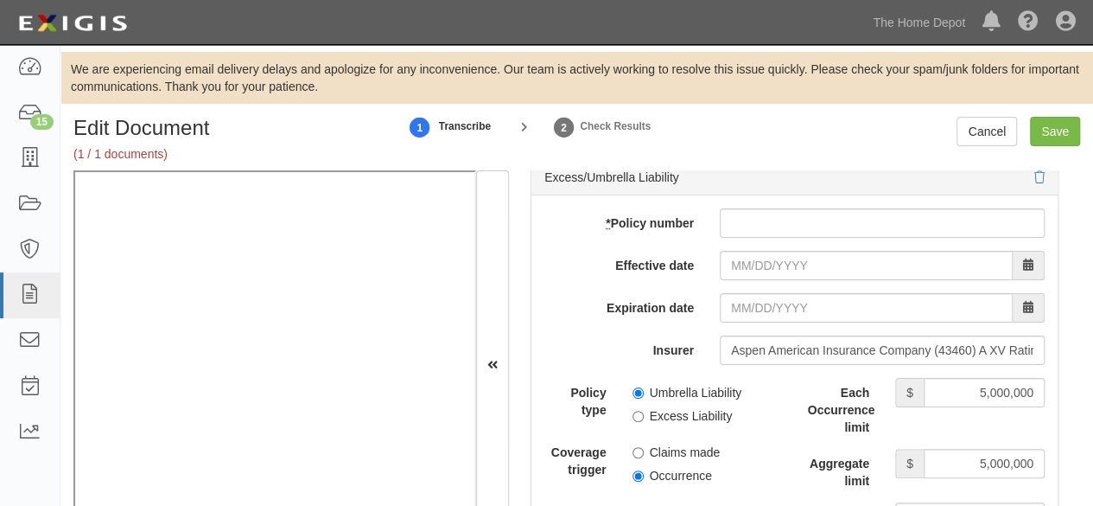
scroll to position [3629, 0]
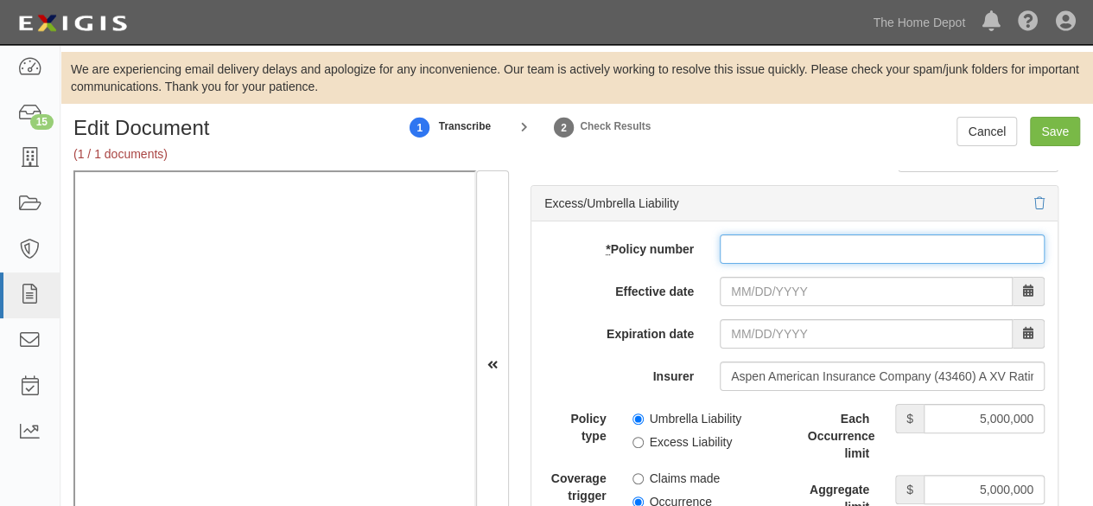
click at [757, 238] on input "* Policy number" at bounding box center [882, 248] width 325 height 29
paste input "CX009Q825"
type input "CX009Q825"
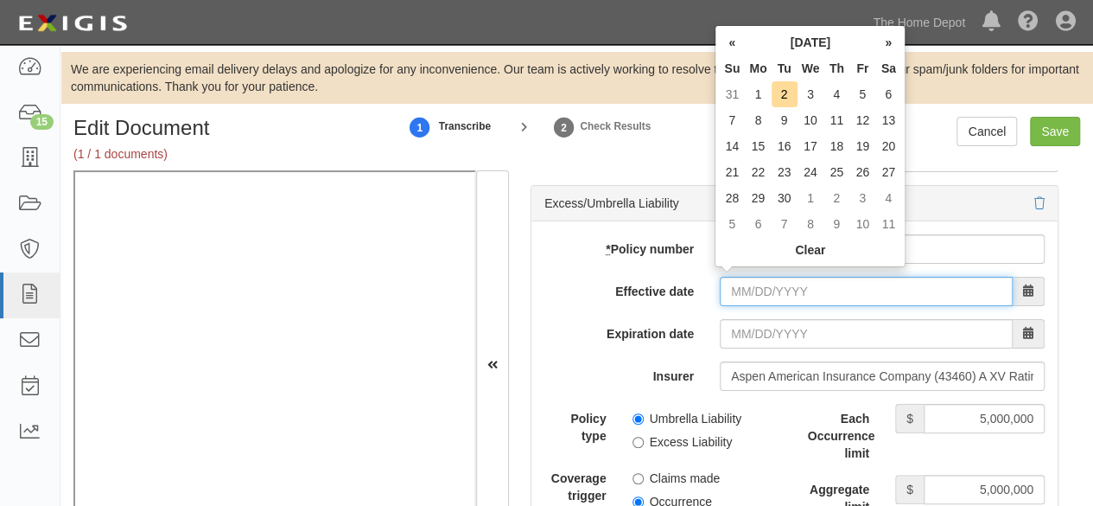
click at [747, 286] on input "Effective date" at bounding box center [866, 291] width 293 height 29
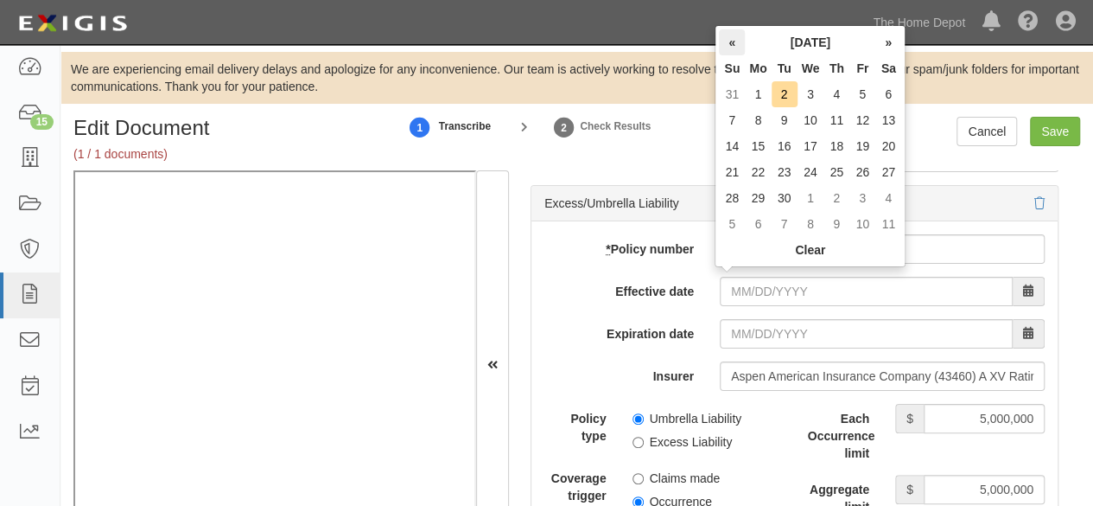
click at [737, 51] on th "«" at bounding box center [732, 42] width 26 height 26
click at [736, 51] on th "«" at bounding box center [732, 42] width 26 height 26
click at [784, 91] on td "1" at bounding box center [785, 94] width 26 height 26
type input "07/01/2025"
type input "07/01/2026"
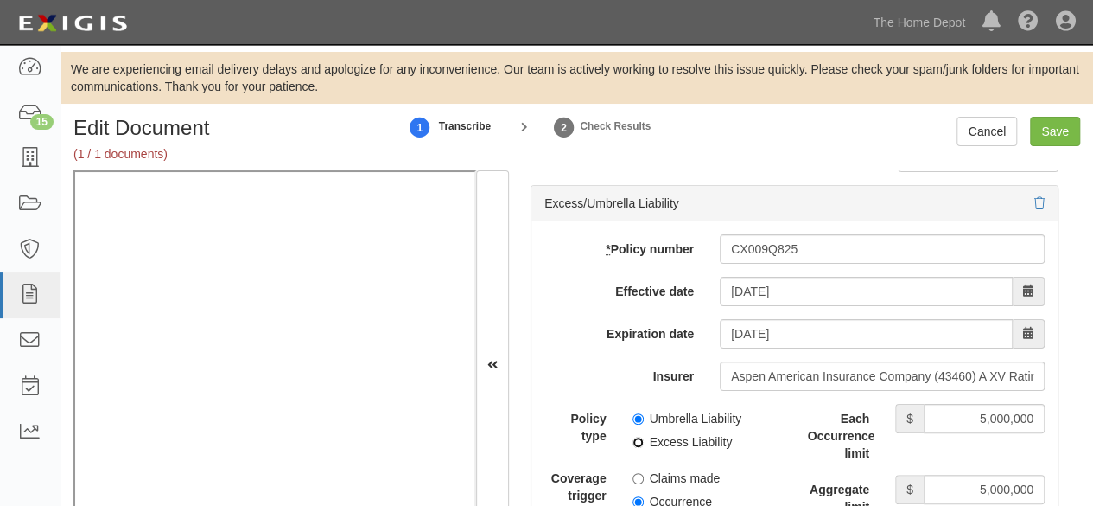
drag, startPoint x: 631, startPoint y: 435, endPoint x: 634, endPoint y: 458, distance: 23.6
click at [634, 496] on input "Occurrence" at bounding box center [638, 501] width 11 height 11
radio input "true"
click at [636, 437] on input "Excess Liability" at bounding box center [638, 441] width 11 height 11
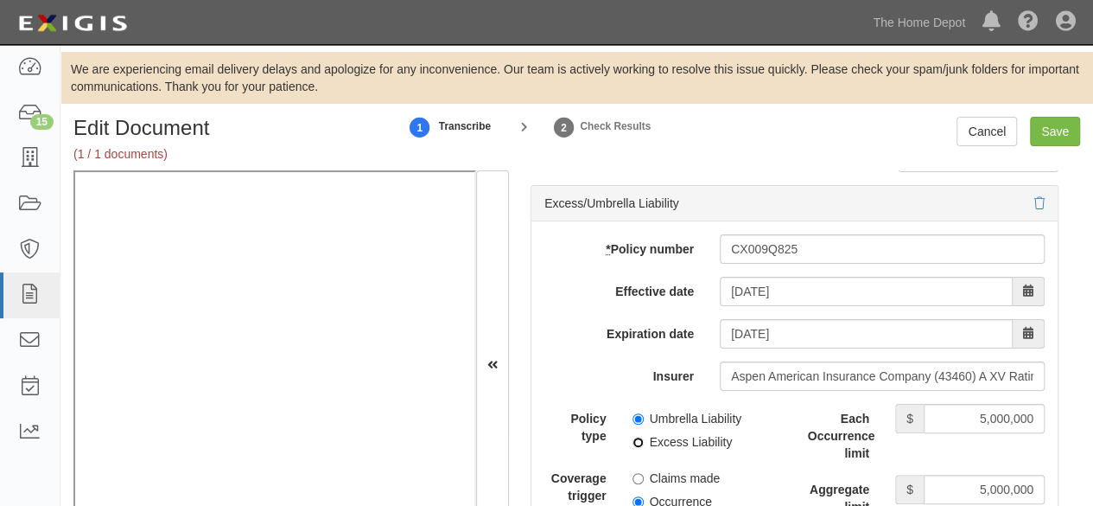
radio input "true"
click at [1060, 135] on input "Save" at bounding box center [1055, 131] width 50 height 29
type input "5000000"
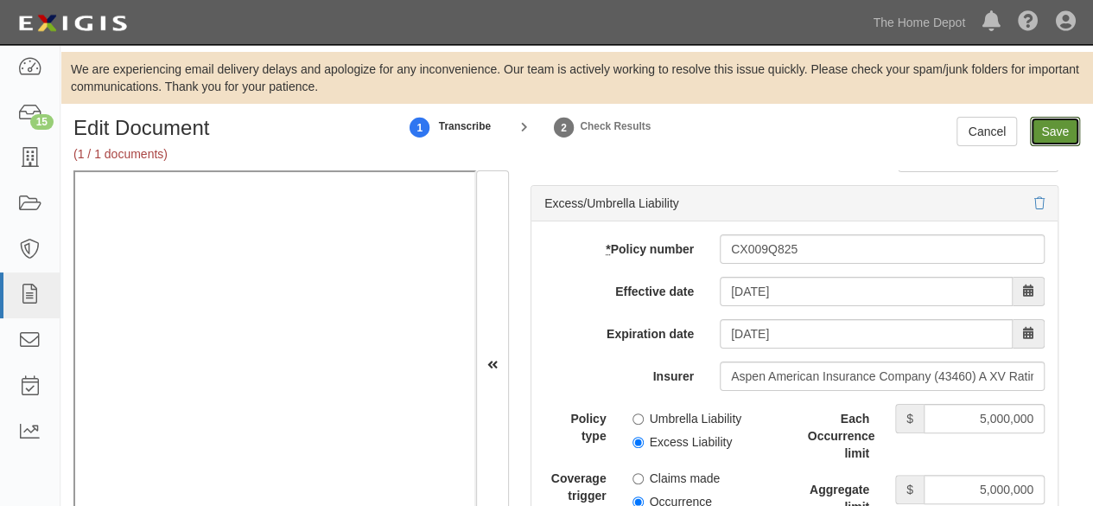
type input "5000000"
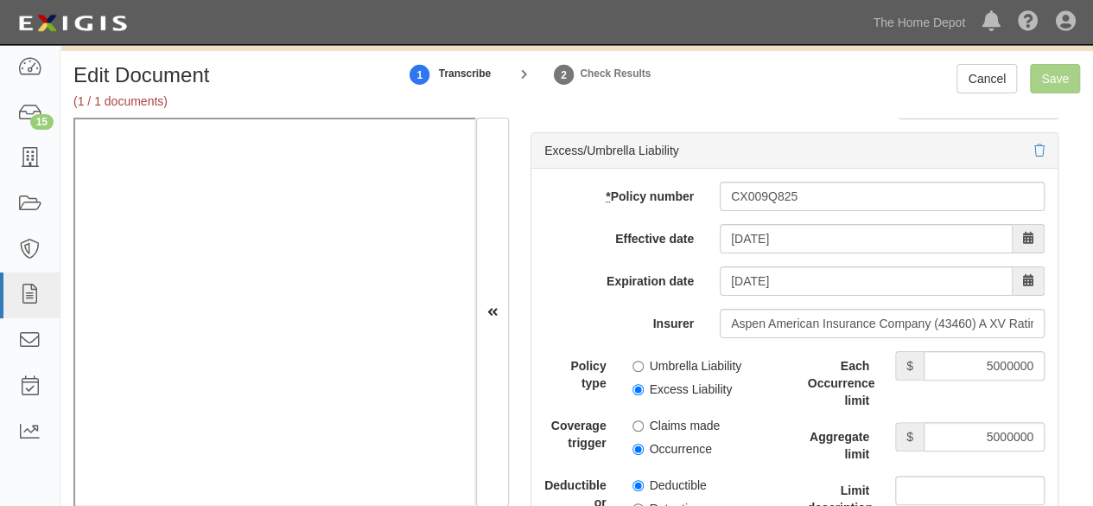
scroll to position [78, 0]
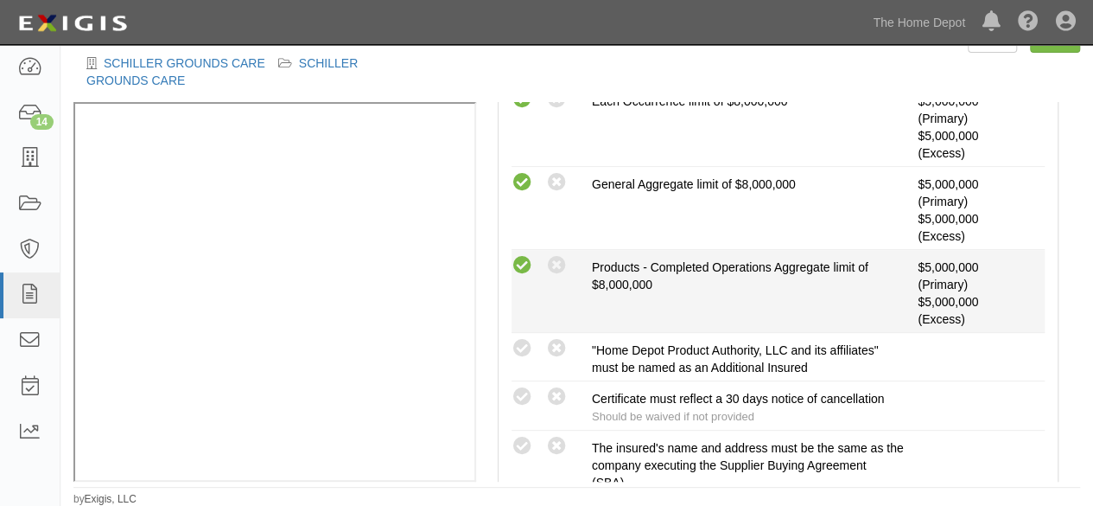
scroll to position [432, 0]
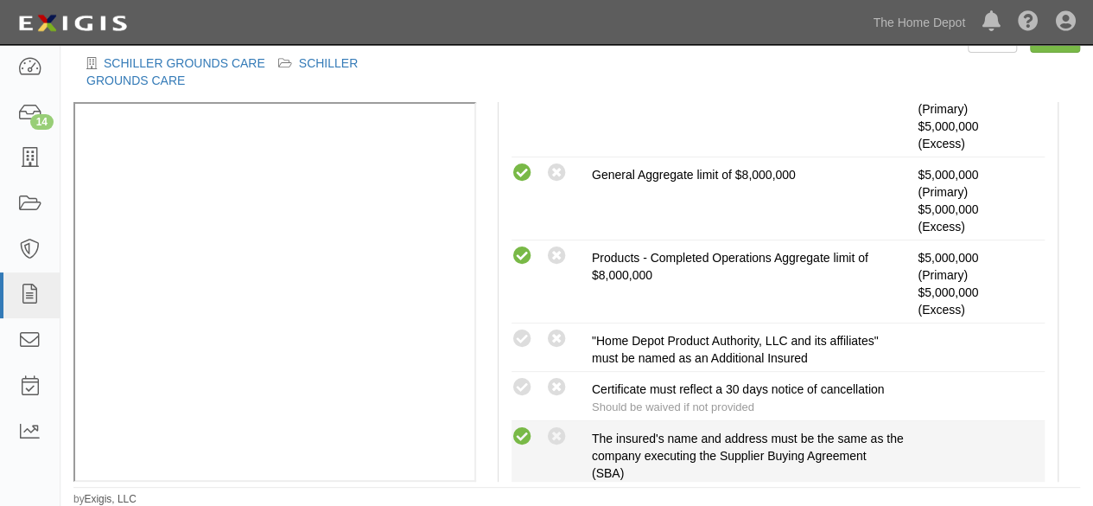
click at [520, 428] on icon at bounding box center [523, 437] width 22 height 22
radio input "true"
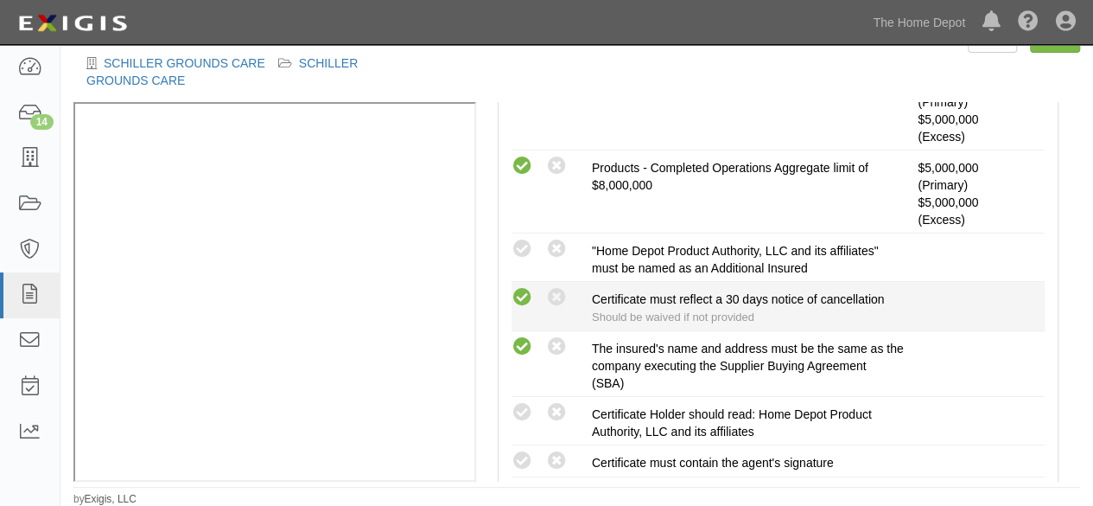
scroll to position [691, 0]
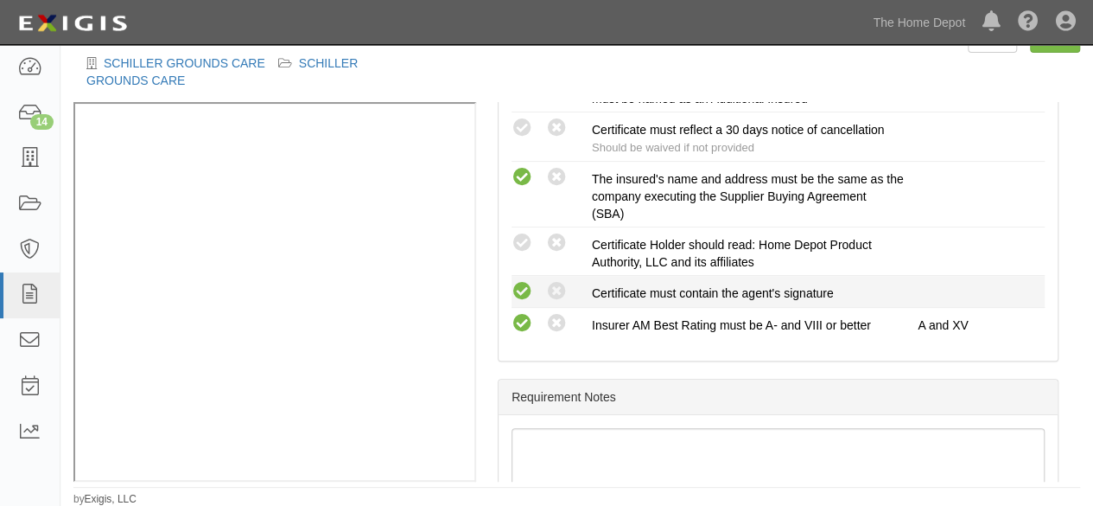
click at [520, 281] on icon at bounding box center [523, 292] width 22 height 22
radio input "true"
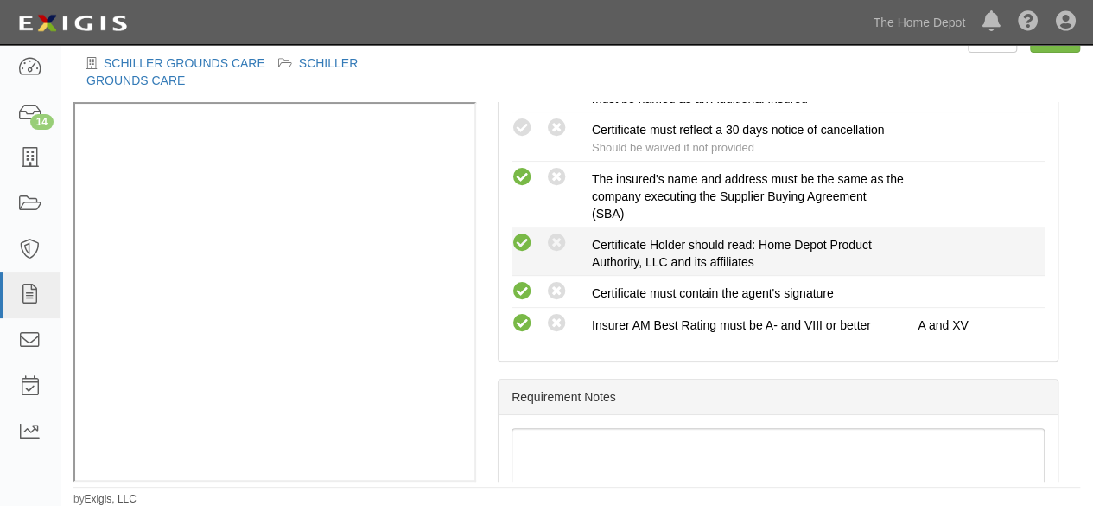
click at [523, 243] on icon at bounding box center [523, 243] width 22 height 22
radio input "true"
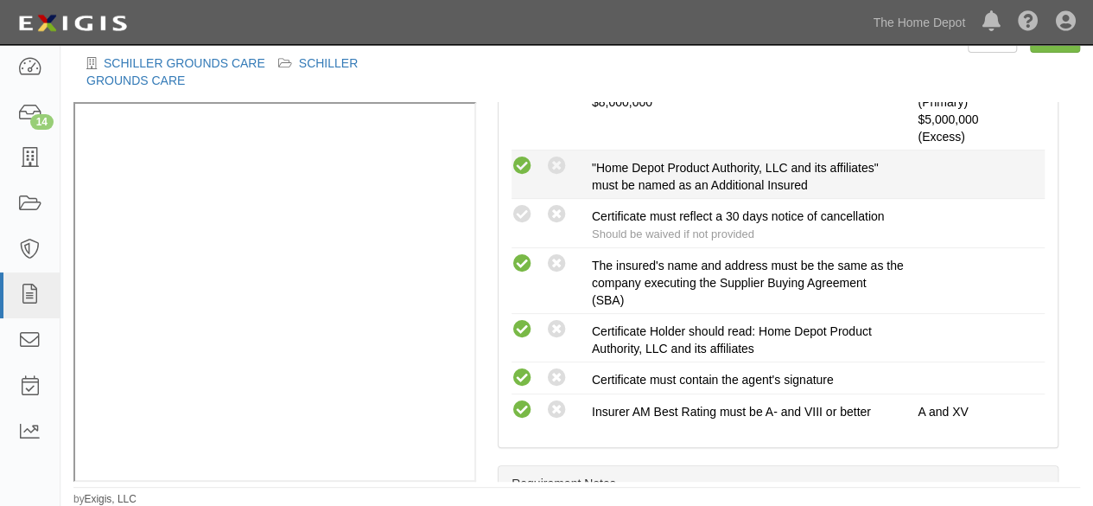
click at [522, 169] on icon at bounding box center [523, 167] width 22 height 22
radio input "true"
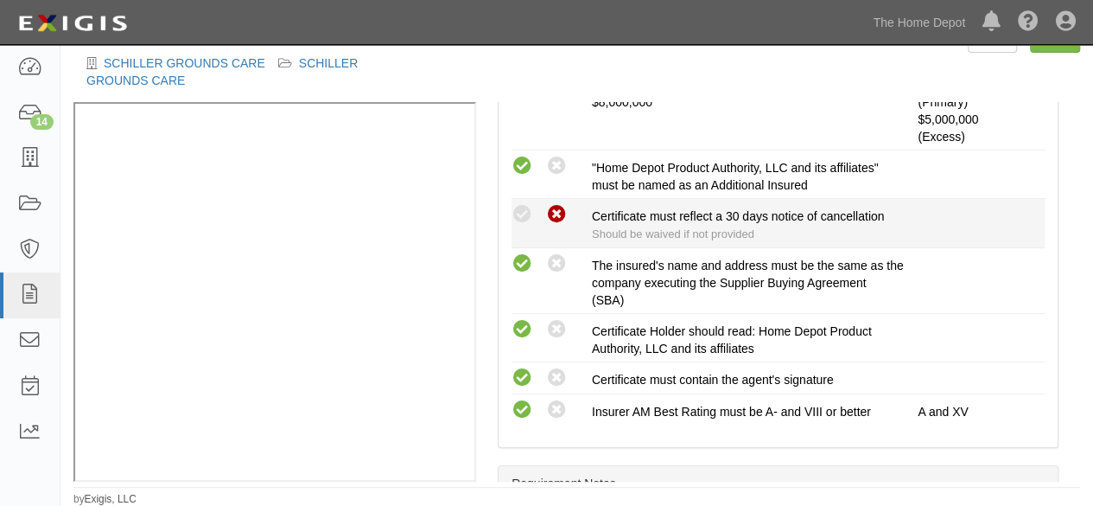
drag, startPoint x: 522, startPoint y: 207, endPoint x: 555, endPoint y: 220, distance: 35.6
click at [525, 208] on icon at bounding box center [523, 215] width 22 height 22
radio input "true"
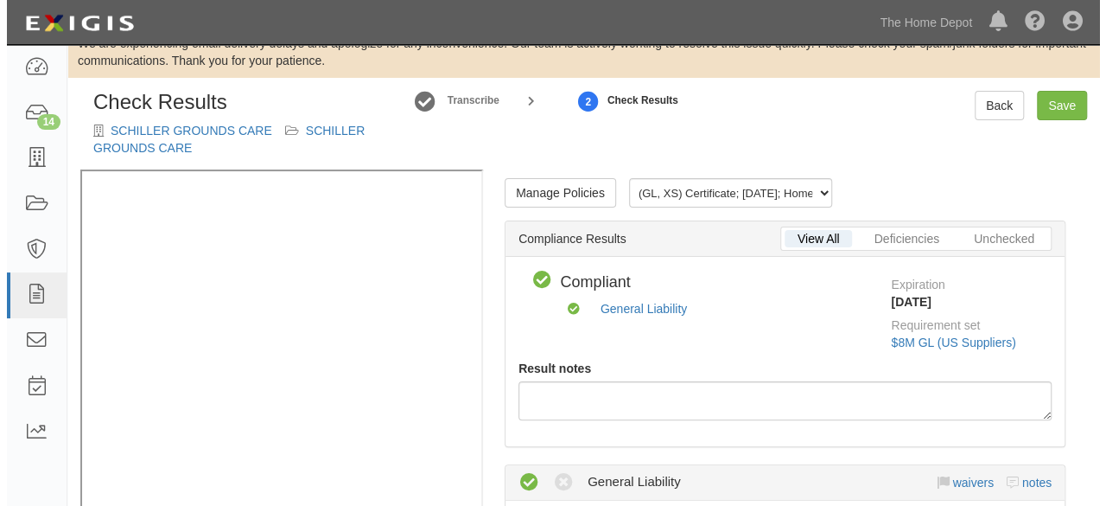
scroll to position [0, 0]
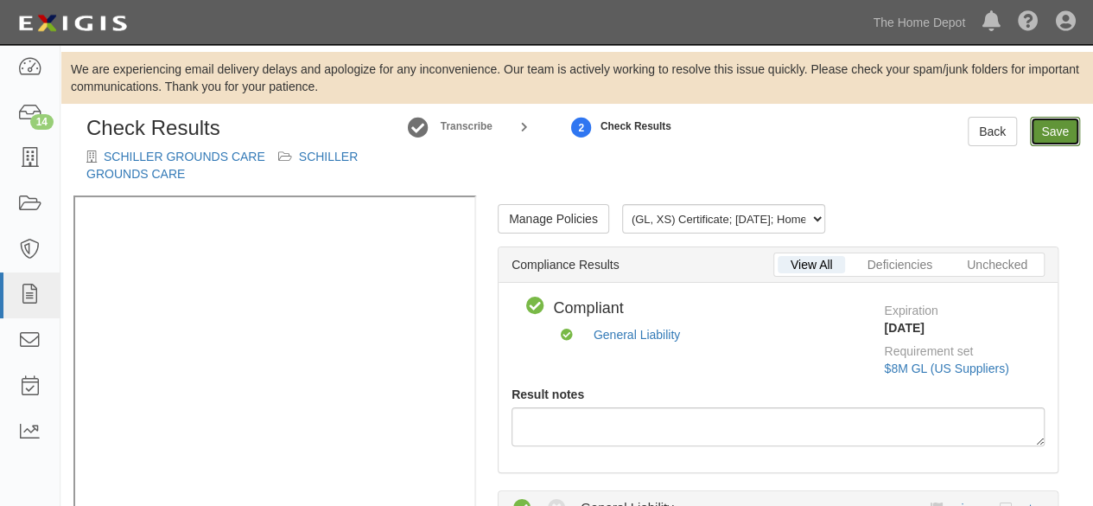
click at [1047, 132] on link "Save" at bounding box center [1055, 131] width 50 height 29
radio input "true"
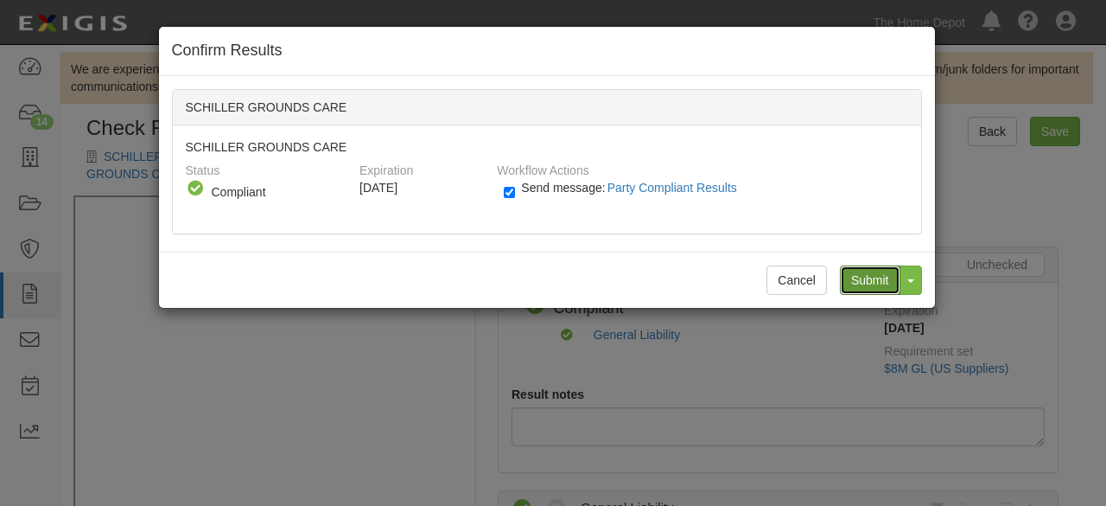
click at [862, 279] on input "Submit" at bounding box center [870, 279] width 60 height 29
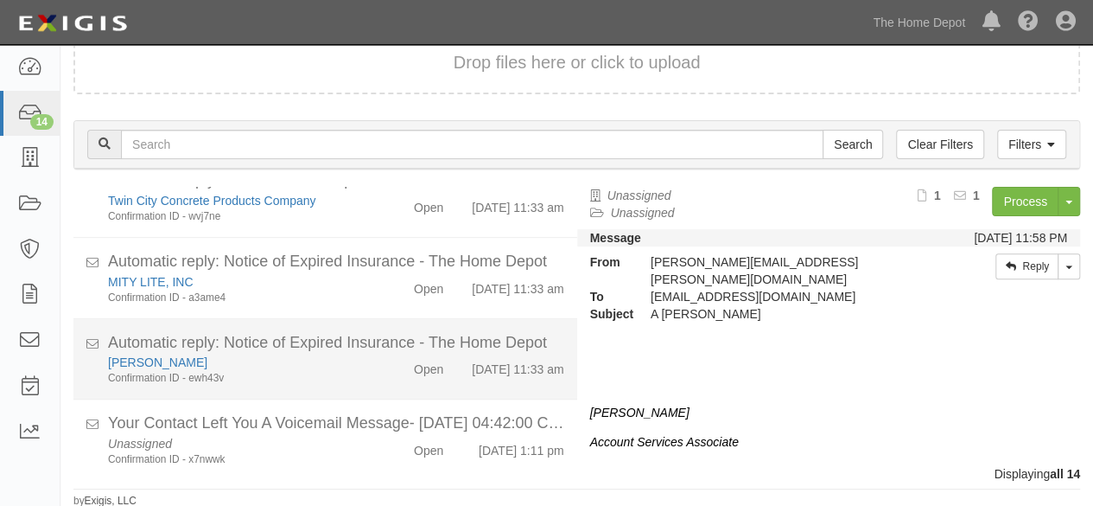
scroll to position [943, 0]
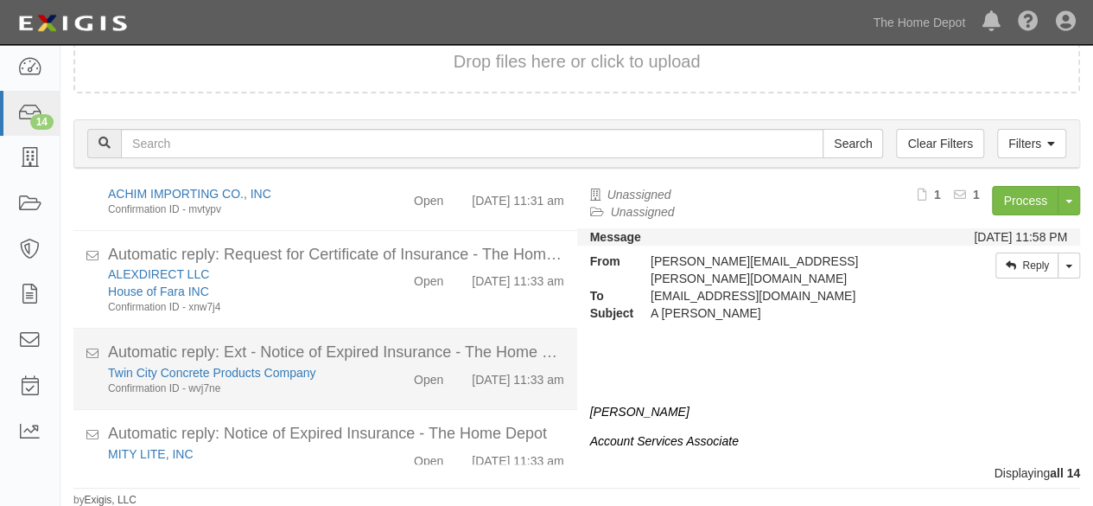
scroll to position [943, 0]
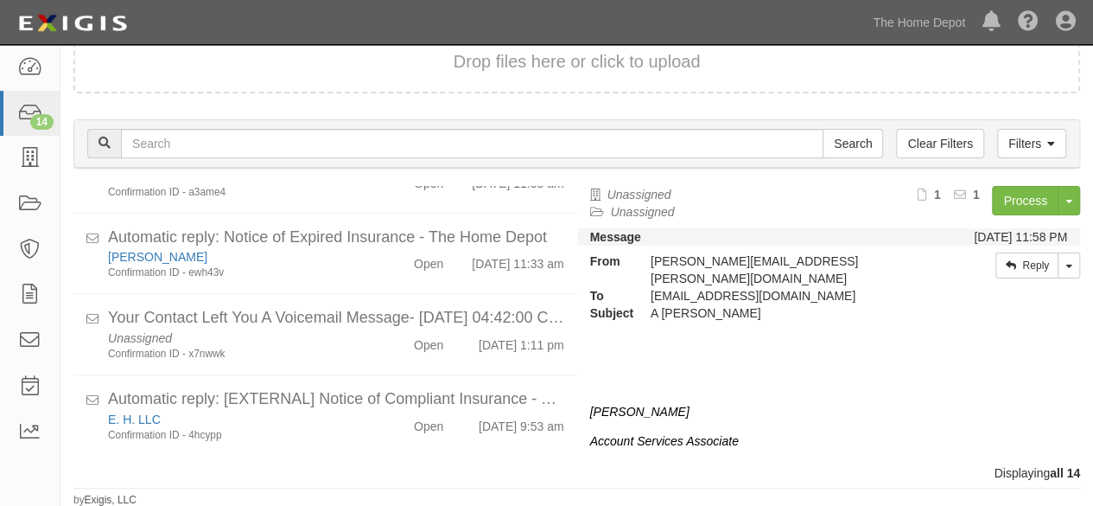
click at [907, 304] on div "A [PERSON_NAME]" at bounding box center [790, 312] width 304 height 17
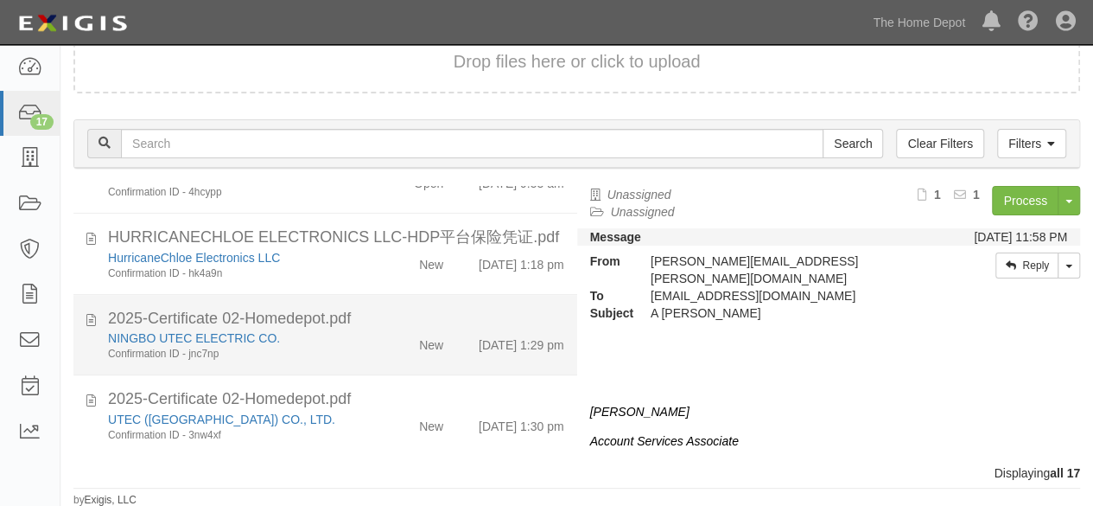
scroll to position [1098, 0]
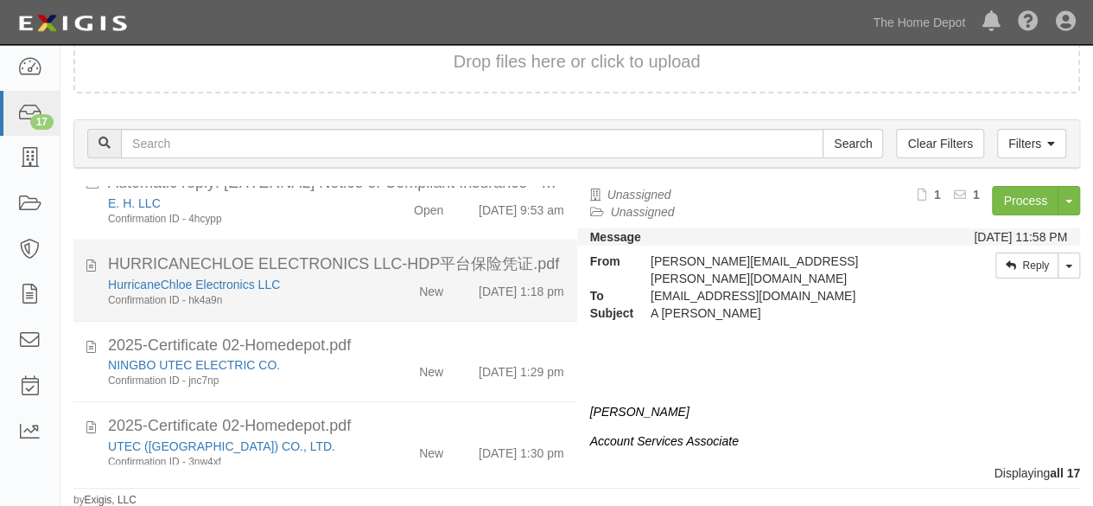
click at [377, 300] on div "New" at bounding box center [416, 288] width 80 height 24
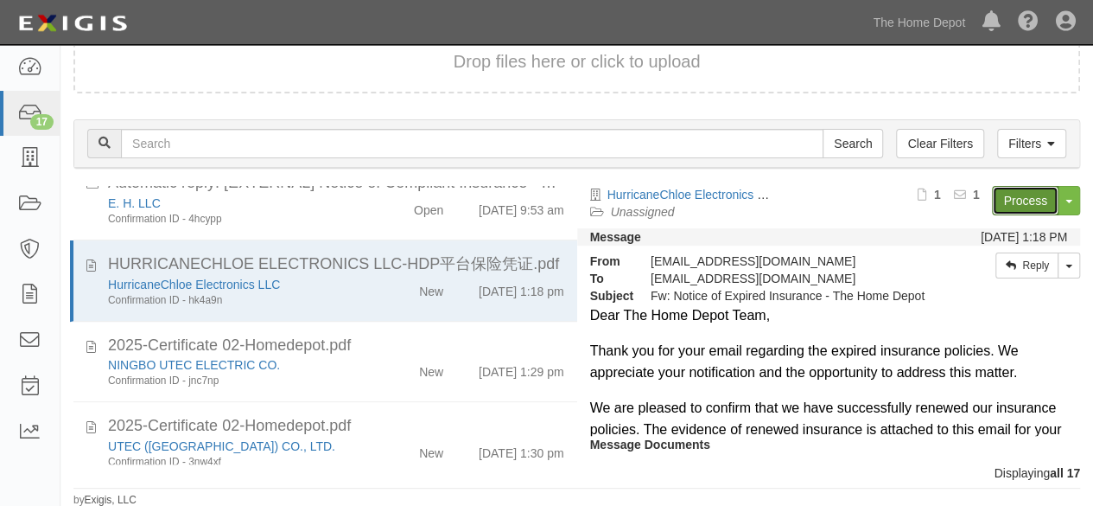
click at [1009, 194] on link "Process" at bounding box center [1025, 200] width 67 height 29
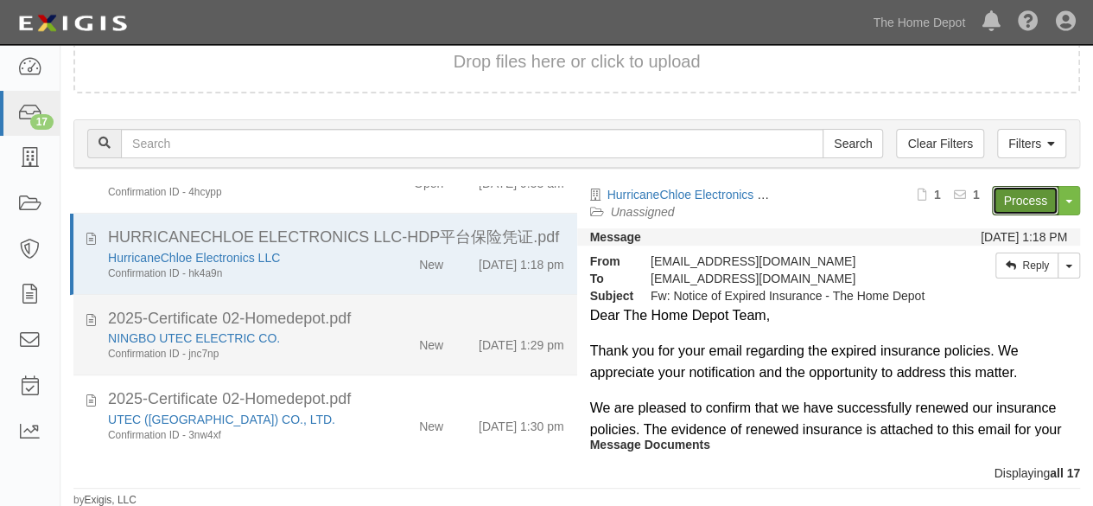
scroll to position [1185, 0]
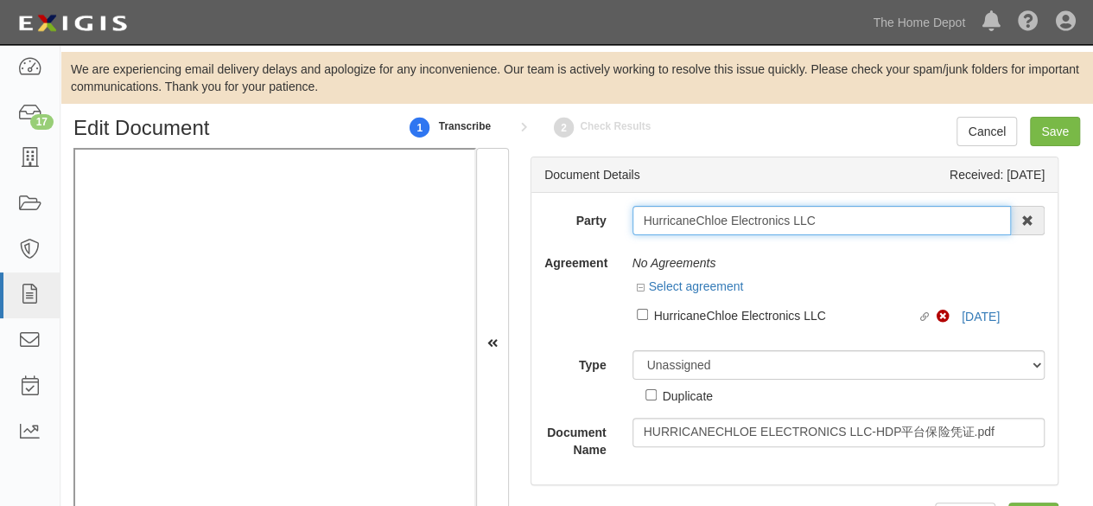
click at [824, 210] on input "HurricaneChloe Electronics LLC" at bounding box center [822, 220] width 379 height 29
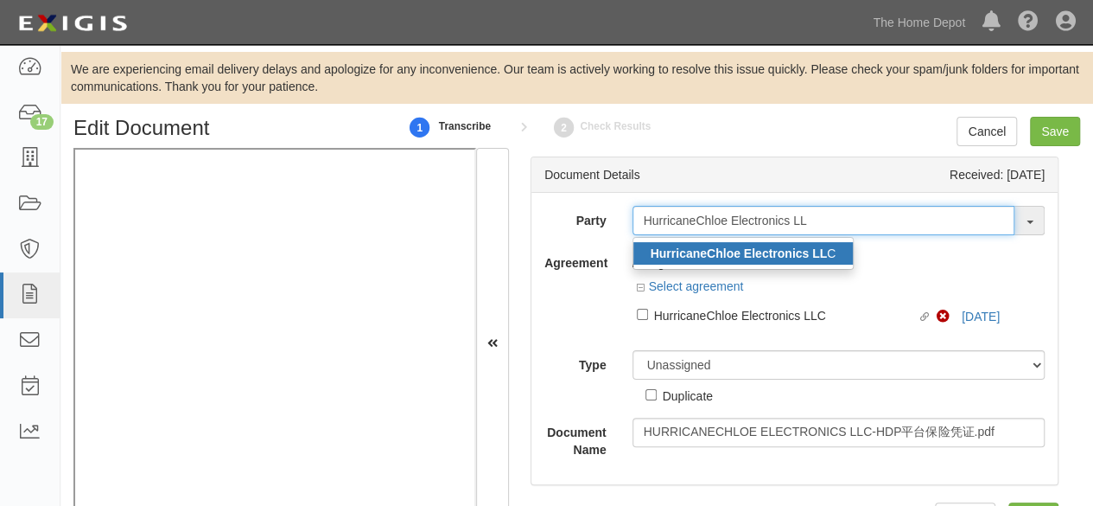
type input "HurricaneChloe Electronics LL"
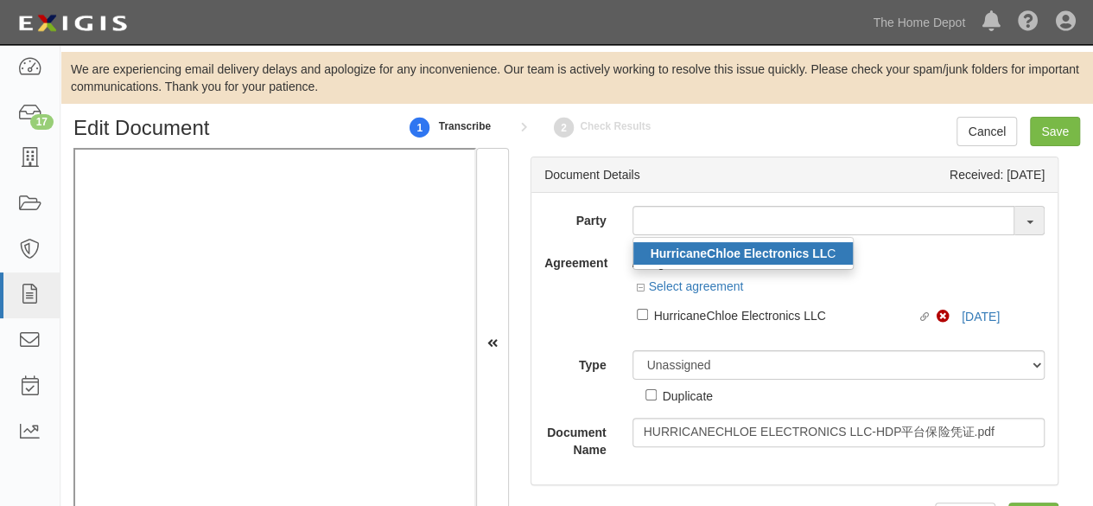
click at [760, 256] on strong "HurricaneChloe Electronics LL" at bounding box center [739, 253] width 177 height 14
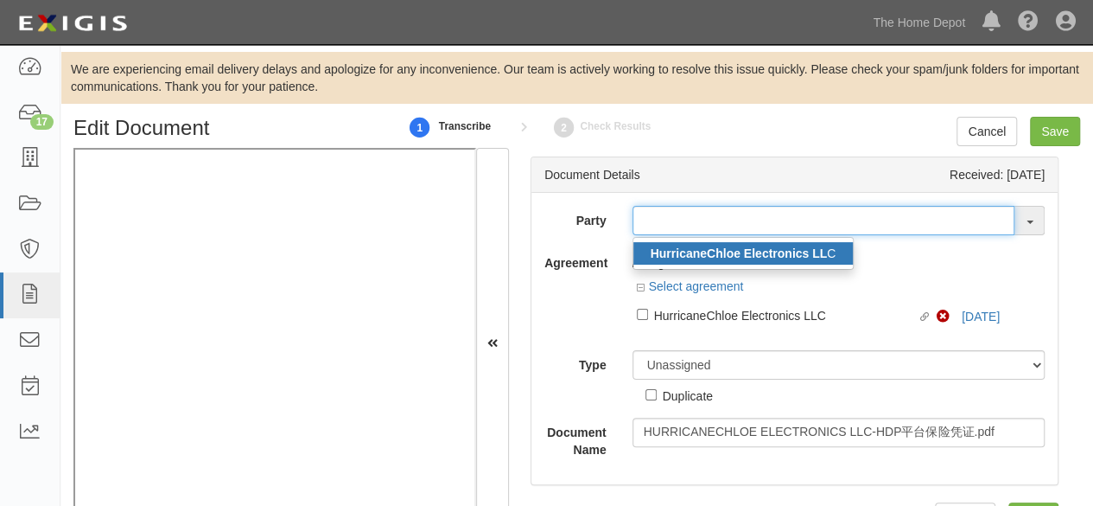
type input "HurricaneChloe Electronics LLC"
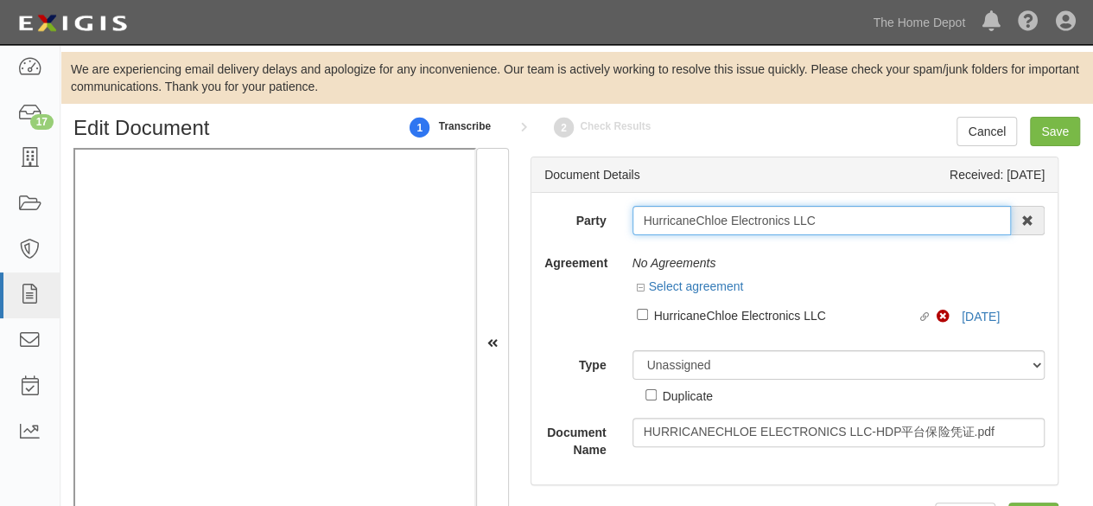
click at [717, 224] on input "HurricaneChloe Electronics LLC" at bounding box center [822, 220] width 379 height 29
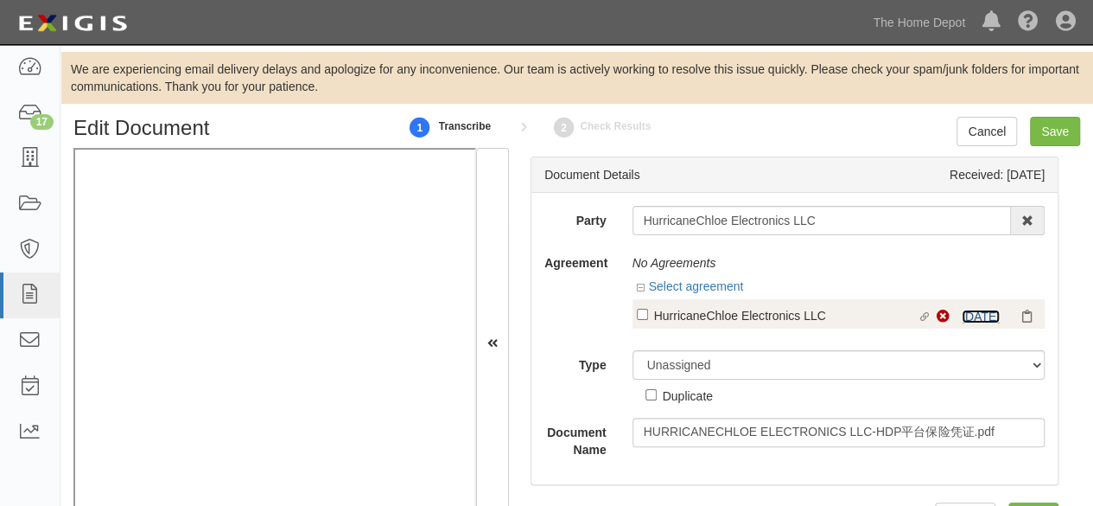
click at [981, 315] on link "8/26/25" at bounding box center [981, 316] width 38 height 14
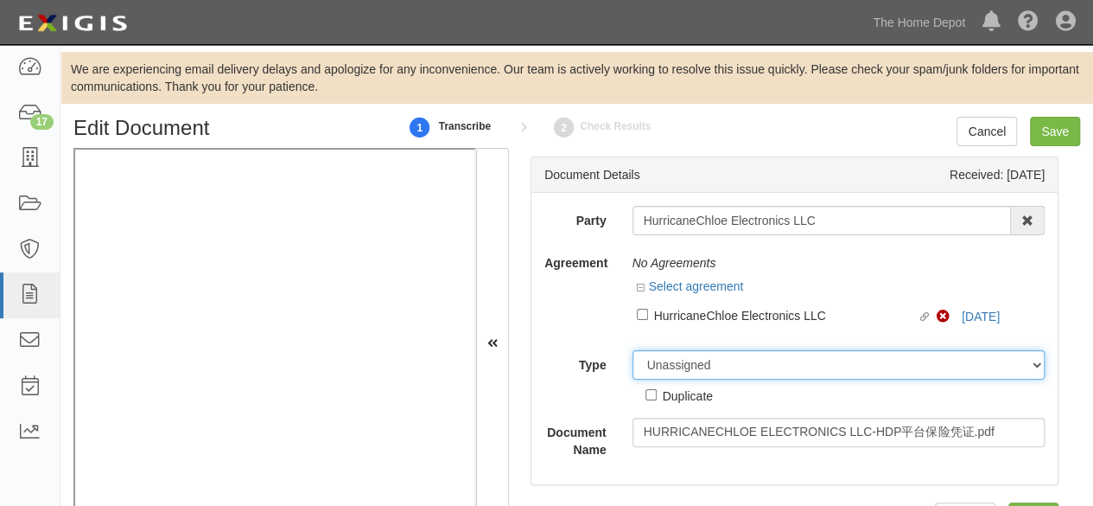
drag, startPoint x: 660, startPoint y: 370, endPoint x: 666, endPoint y: 355, distance: 15.9
click at [661, 366] on select "Unassigned Binder Cancellation Notice Certificate Contract Endorsement Insuranc…" at bounding box center [839, 364] width 413 height 29
select select "OtherDetail"
click at [633, 350] on select "Unassigned Binder Cancellation Notice Certificate Contract Endorsement Insuranc…" at bounding box center [839, 364] width 413 height 29
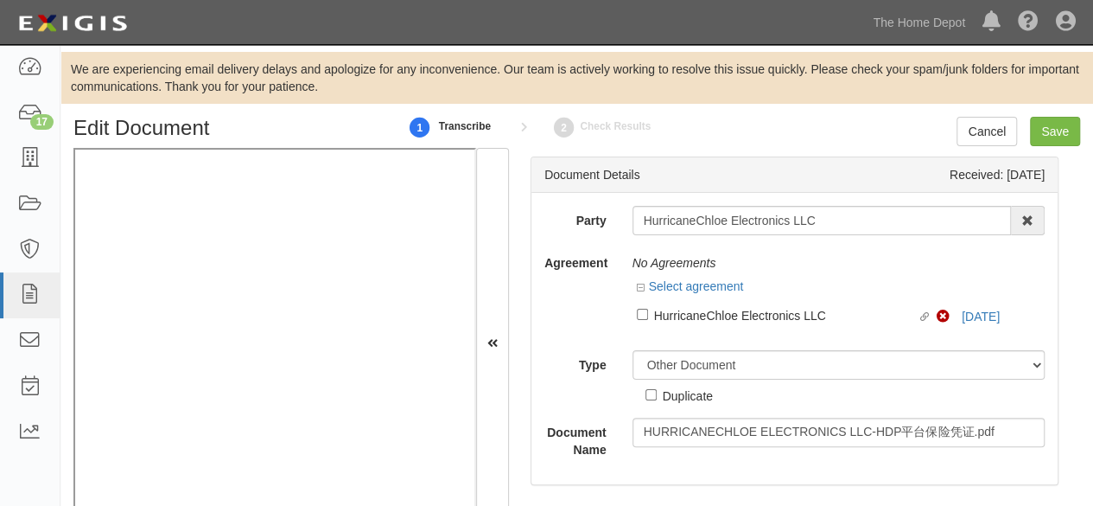
drag, startPoint x: 662, startPoint y: 398, endPoint x: 817, endPoint y: 287, distance: 191.4
click at [668, 392] on div "Duplicate" at bounding box center [688, 394] width 50 height 19
drag, startPoint x: 676, startPoint y: 406, endPoint x: 684, endPoint y: 398, distance: 11.6
click at [679, 402] on div "Party HurricaneChloe Electronics LLC HurricaneChloe Electronics LL C 1000576868…" at bounding box center [794, 332] width 500 height 252
click at [684, 397] on div "Duplicate" at bounding box center [688, 394] width 50 height 19
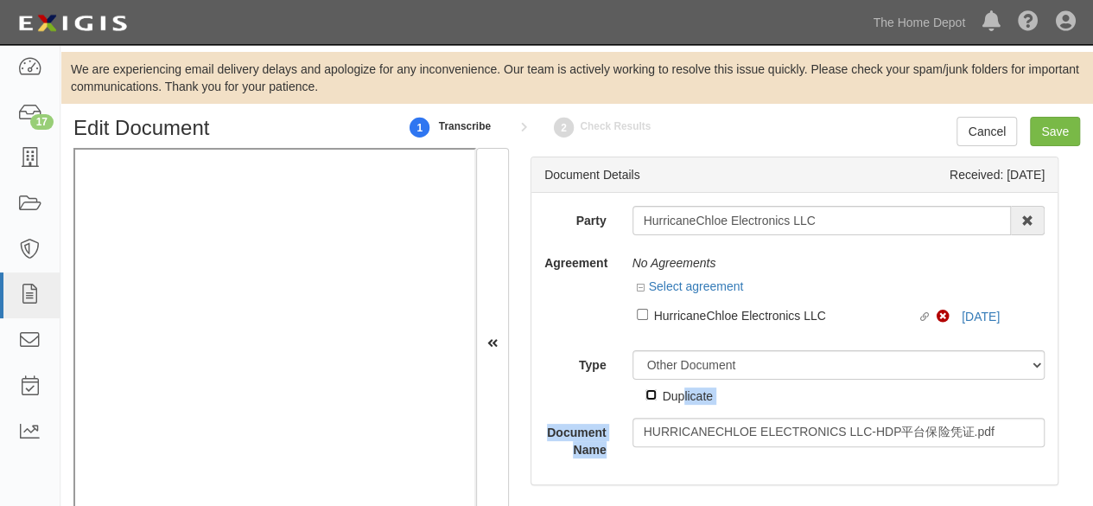
click at [657, 397] on input "Duplicate" at bounding box center [651, 394] width 11 height 11
checkbox input "true"
click at [1061, 125] on input "Save" at bounding box center [1055, 131] width 50 height 29
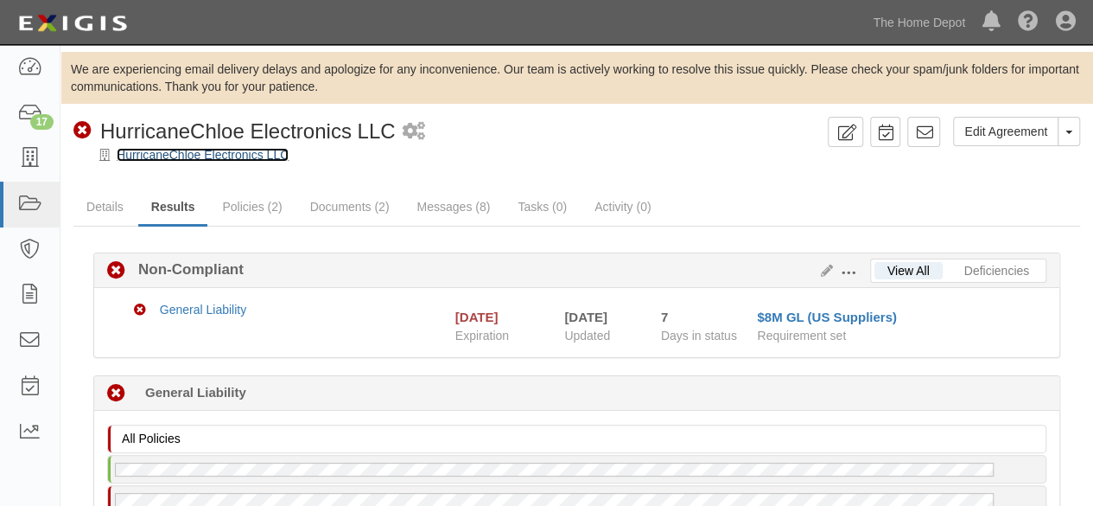
click at [171, 155] on link "HurricaneChloe Electronics LLC" at bounding box center [203, 155] width 172 height 14
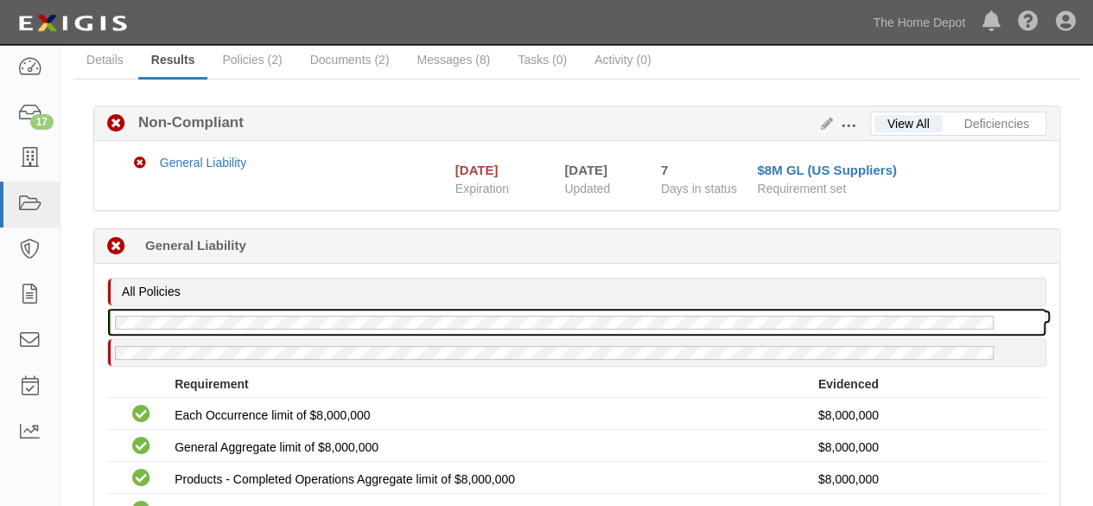
scroll to position [50, 0]
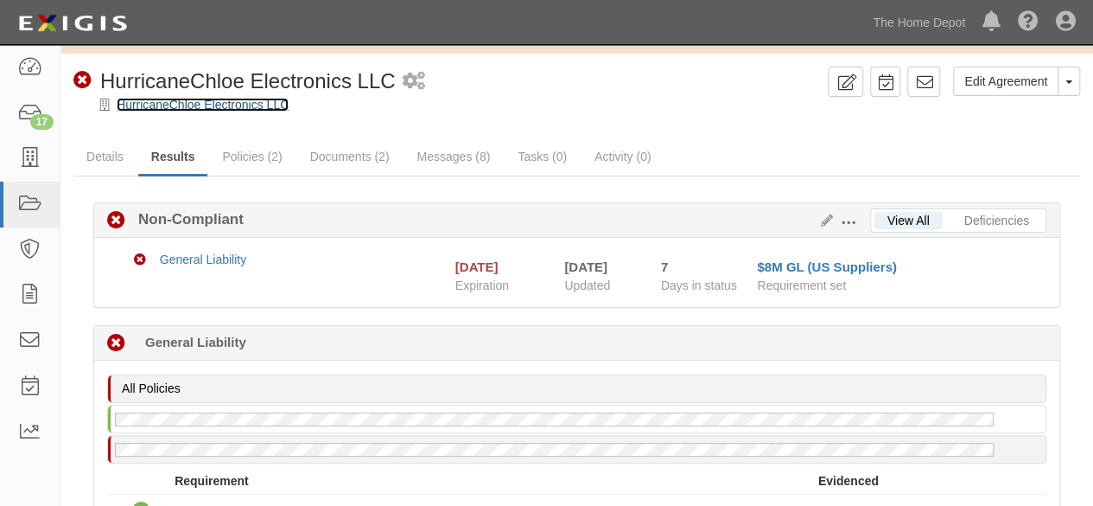
click at [244, 106] on link "HurricaneChloe Electronics LLC" at bounding box center [203, 105] width 172 height 14
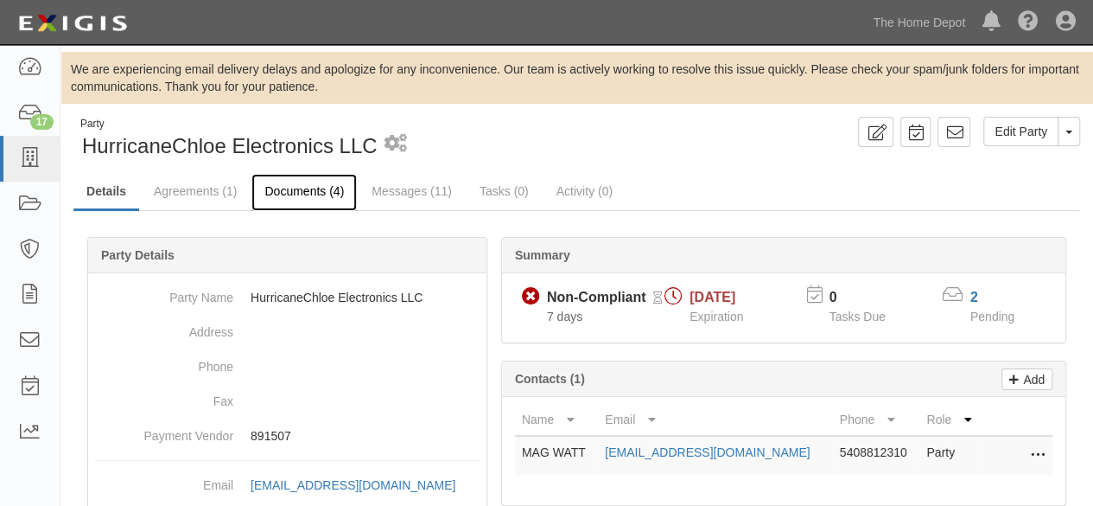
click at [301, 196] on link "Documents (4)" at bounding box center [303, 192] width 105 height 37
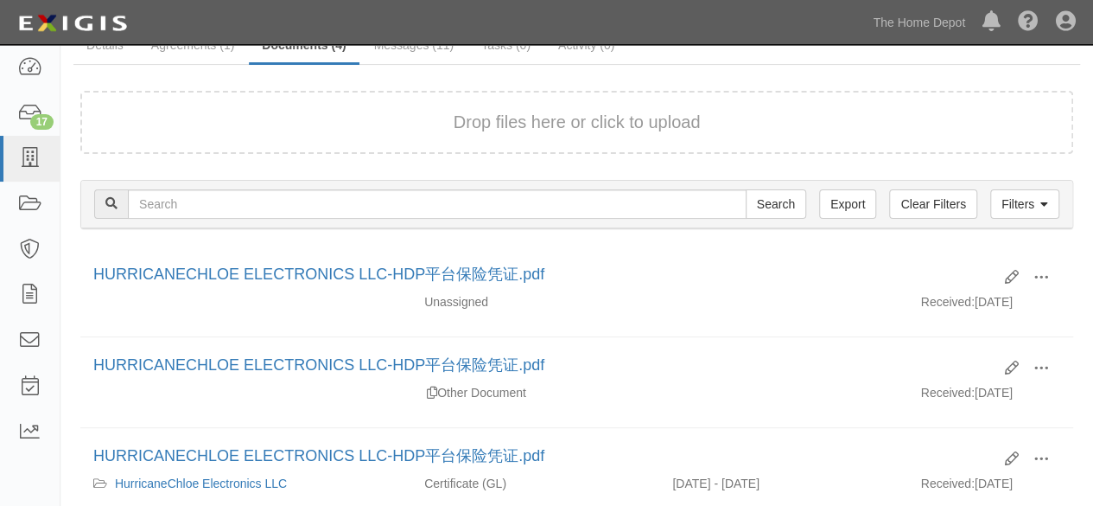
scroll to position [173, 0]
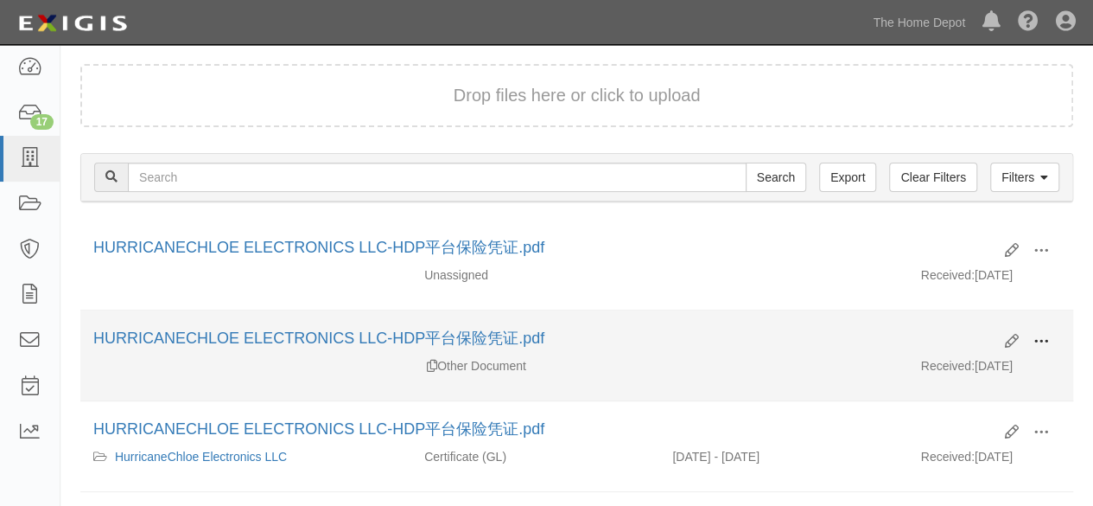
click at [1043, 339] on span at bounding box center [1042, 342] width 16 height 16
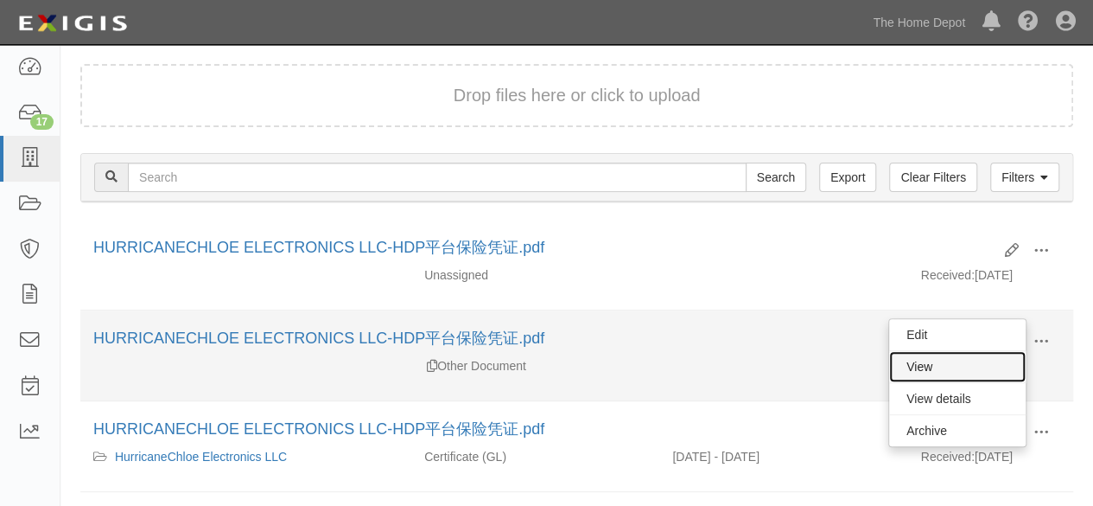
click at [987, 360] on link "View" at bounding box center [957, 366] width 137 height 31
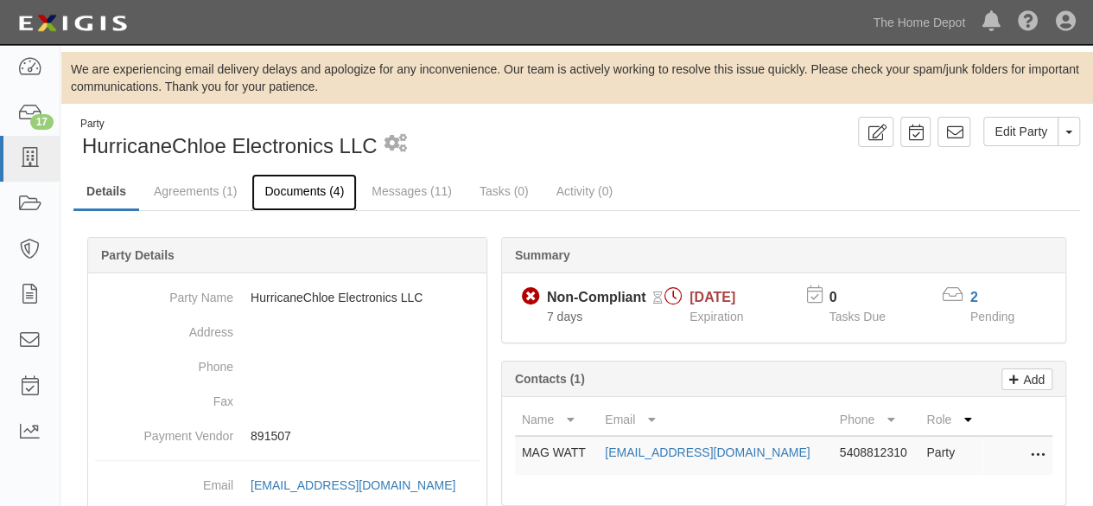
click at [308, 192] on link "Documents (4)" at bounding box center [303, 192] width 105 height 37
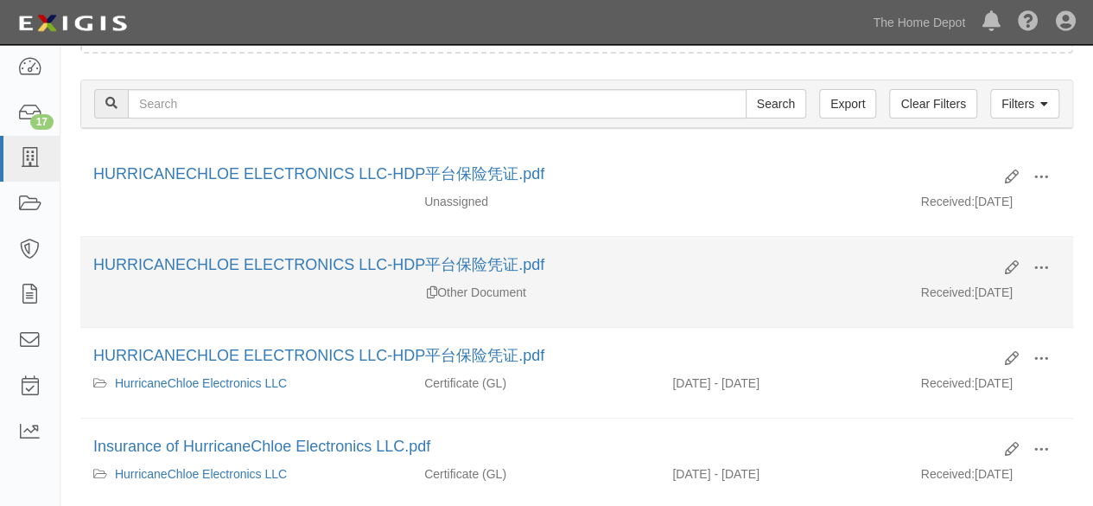
scroll to position [259, 0]
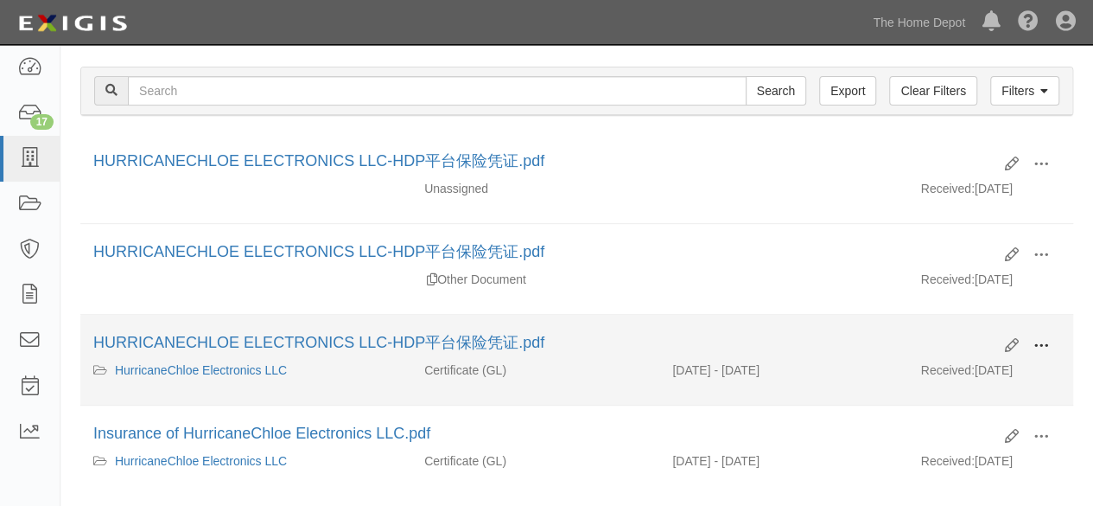
click at [1039, 341] on span at bounding box center [1042, 346] width 16 height 16
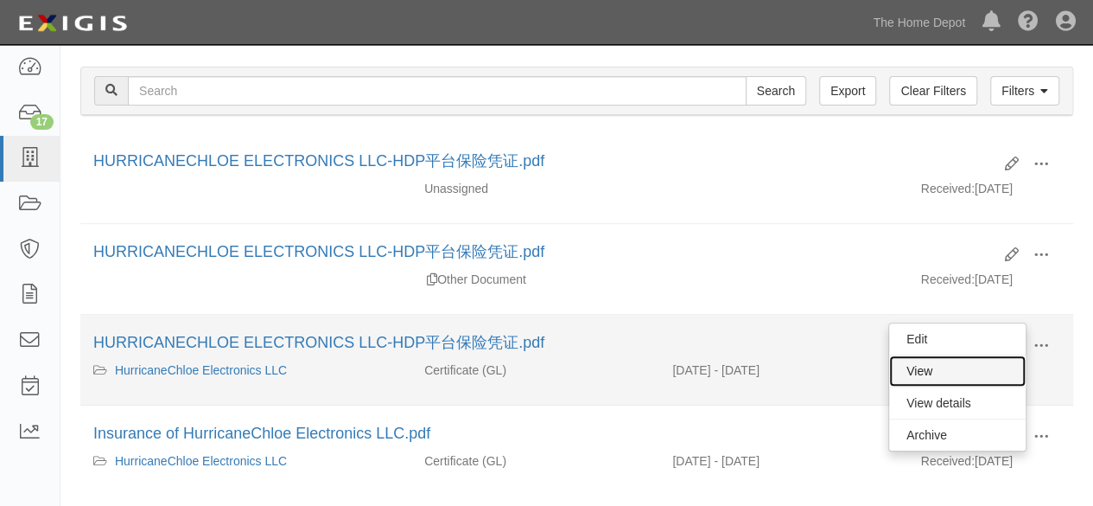
click at [922, 369] on link "View" at bounding box center [957, 370] width 137 height 31
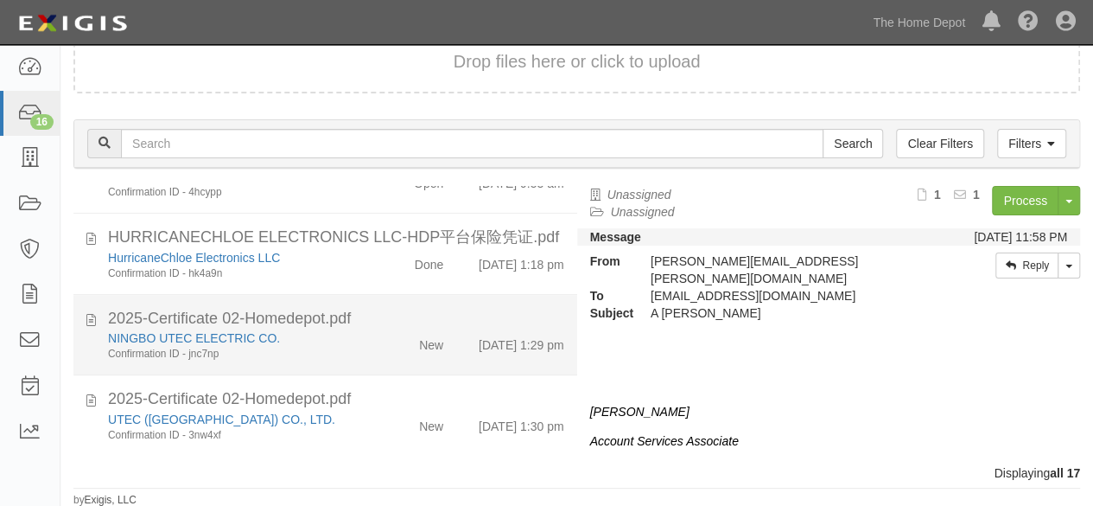
scroll to position [1185, 0]
click at [359, 347] on div "NINGBO UTEC ELECTRIC CO. Confirmation ID - jnc7np" at bounding box center [235, 345] width 281 height 32
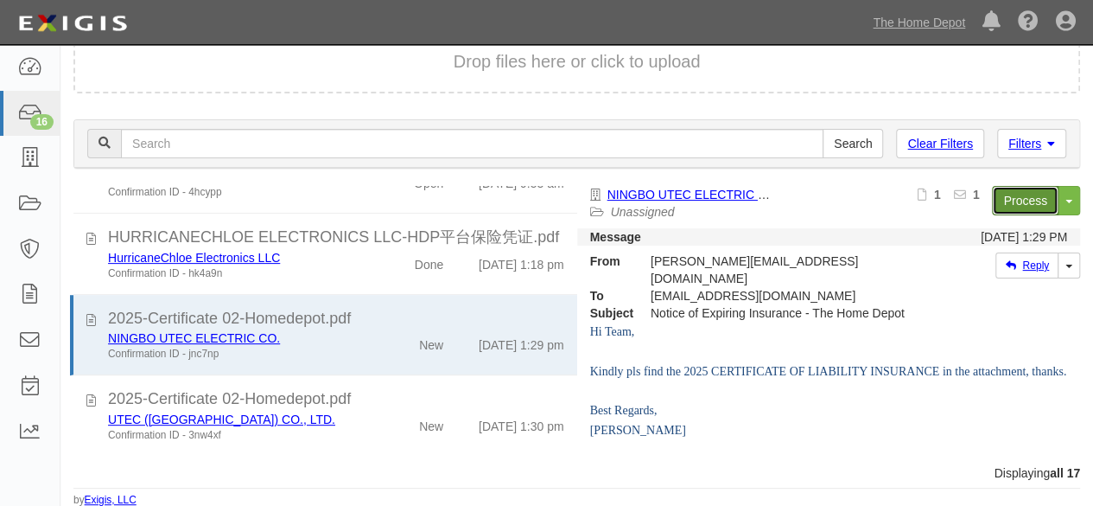
click at [995, 200] on link "Process" at bounding box center [1025, 200] width 67 height 29
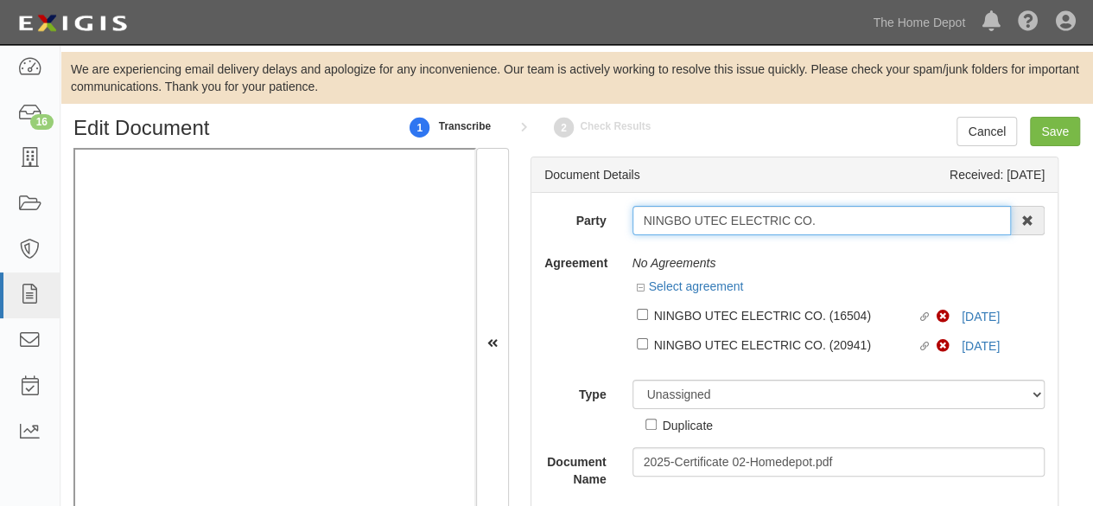
click at [817, 219] on input "NINGBO UTEC ELECTRIC CO." at bounding box center [822, 220] width 379 height 29
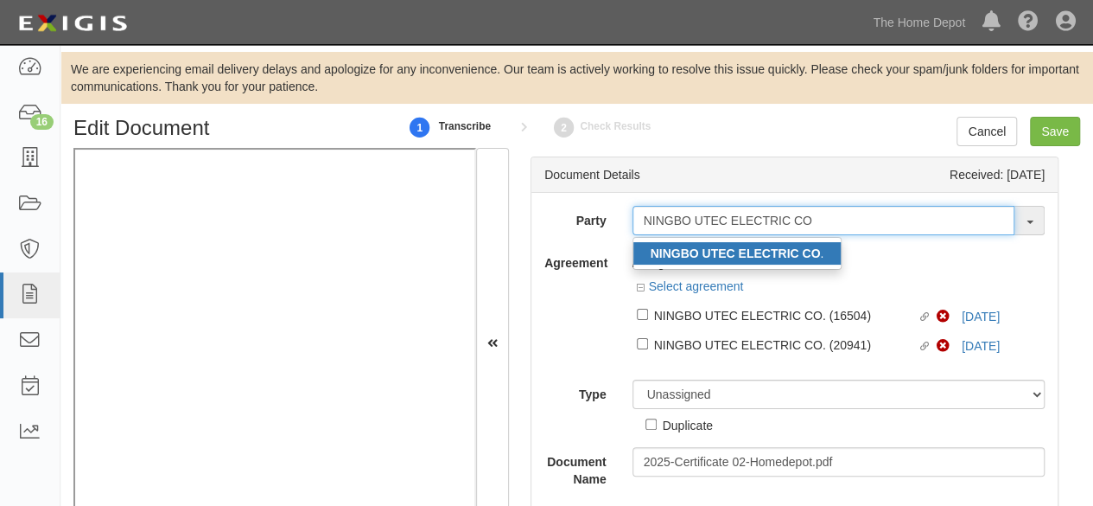
type input "NINGBO UTEC ELECTRIC CO"
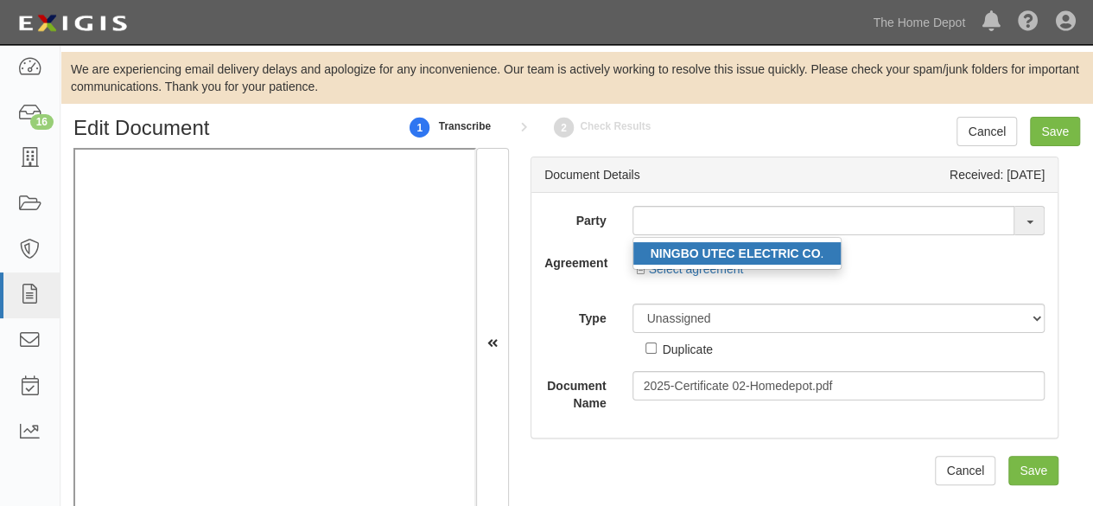
click at [721, 247] on strong "NINGBO UTEC ELECTRIC CO" at bounding box center [736, 253] width 170 height 14
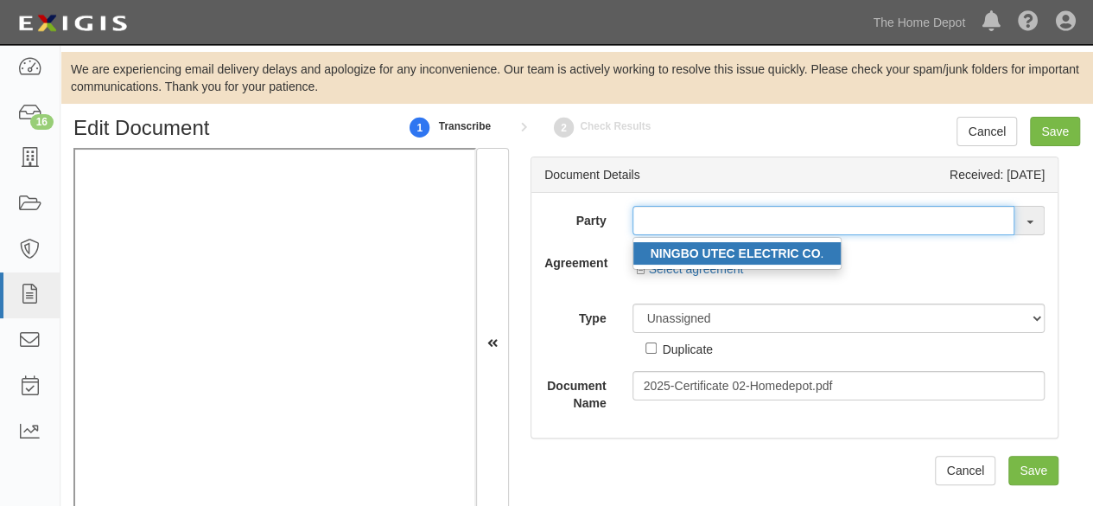
type input "NINGBO UTEC ELECTRIC CO."
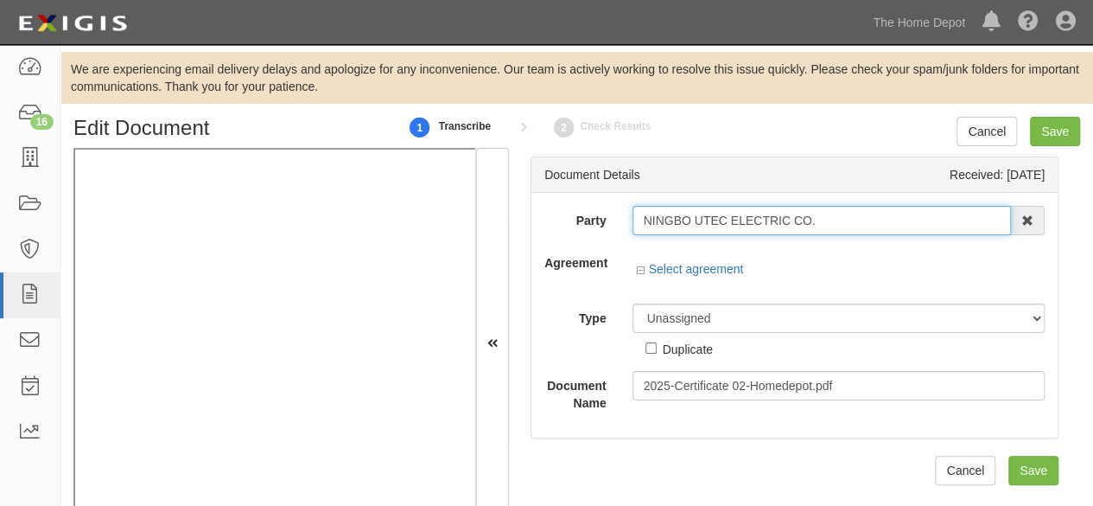
click at [709, 222] on input "NINGBO UTEC ELECTRIC CO." at bounding box center [822, 220] width 379 height 29
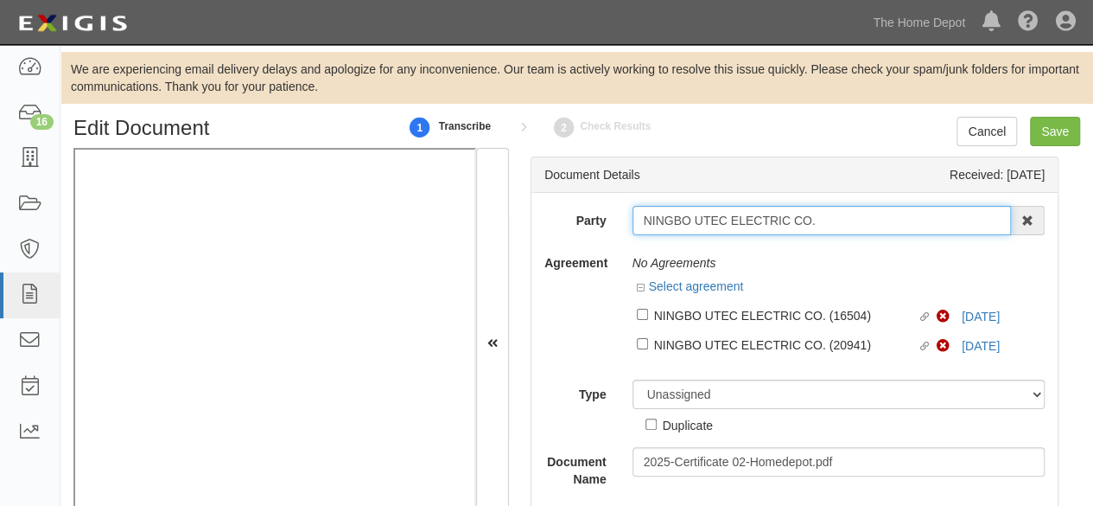
click at [709, 222] on input "NINGBO UTEC ELECTRIC CO." at bounding box center [822, 220] width 379 height 29
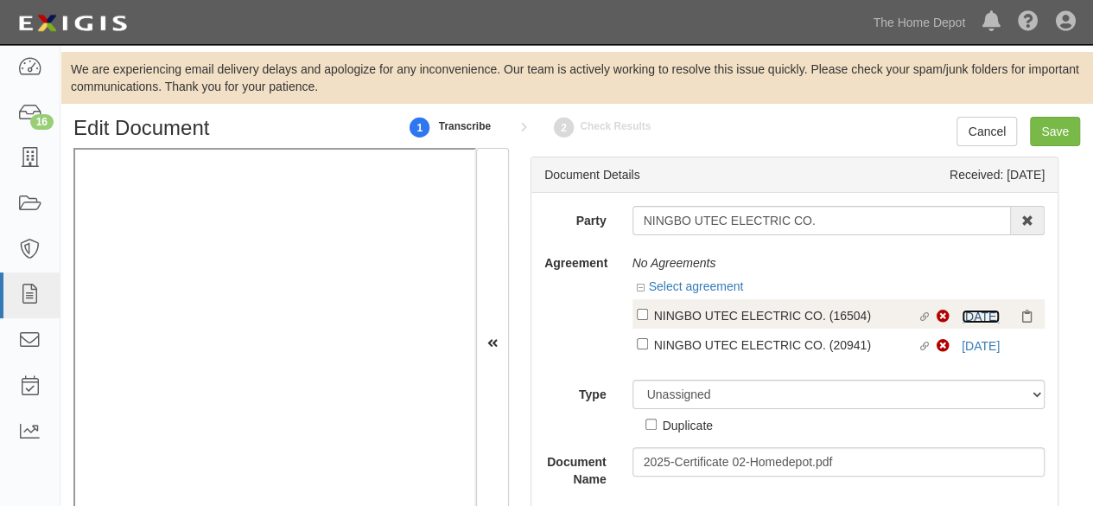
click at [968, 317] on link "9/1/25" at bounding box center [981, 316] width 38 height 14
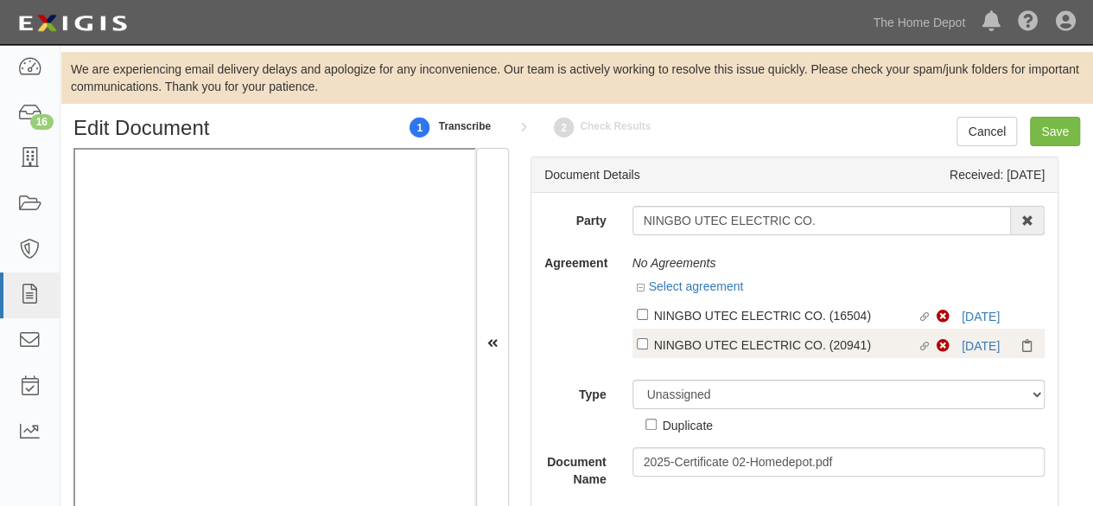
drag, startPoint x: 687, startPoint y: 315, endPoint x: 679, endPoint y: 340, distance: 26.2
click at [688, 315] on div "NINGBO UTEC ELECTRIC CO. (16504)" at bounding box center [786, 314] width 264 height 19
click at [648, 315] on input "Linked agreement NINGBO UTEC ELECTRIC CO. (16504) Linked agreement" at bounding box center [642, 314] width 11 height 11
checkbox input "true"
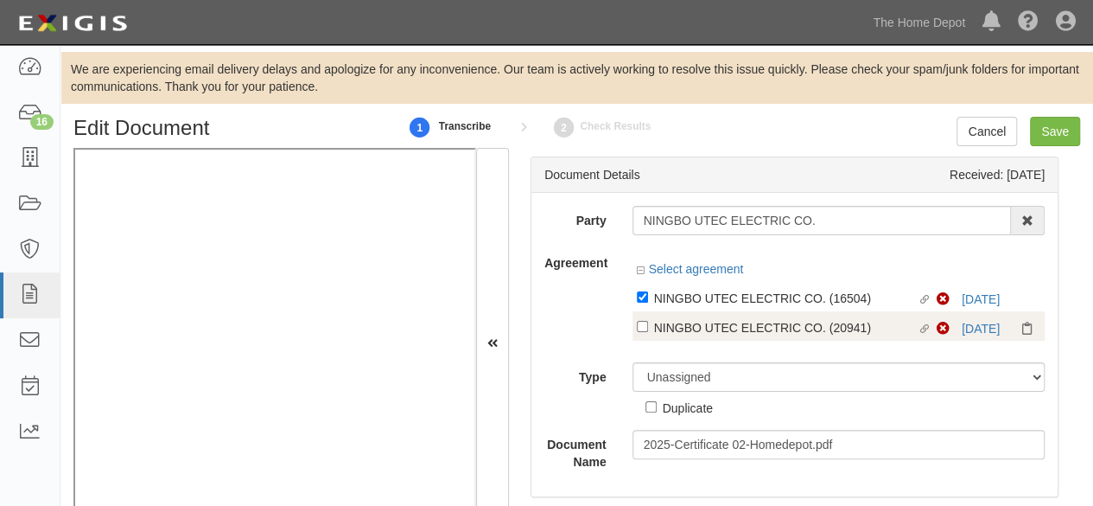
click at [679, 307] on div "NINGBO UTEC ELECTRIC CO. (20941)" at bounding box center [786, 297] width 264 height 19
click at [648, 302] on input "Linked agreement NINGBO UTEC ELECTRIC CO. (20941) Linked agreement" at bounding box center [642, 296] width 11 height 11
checkbox input "true"
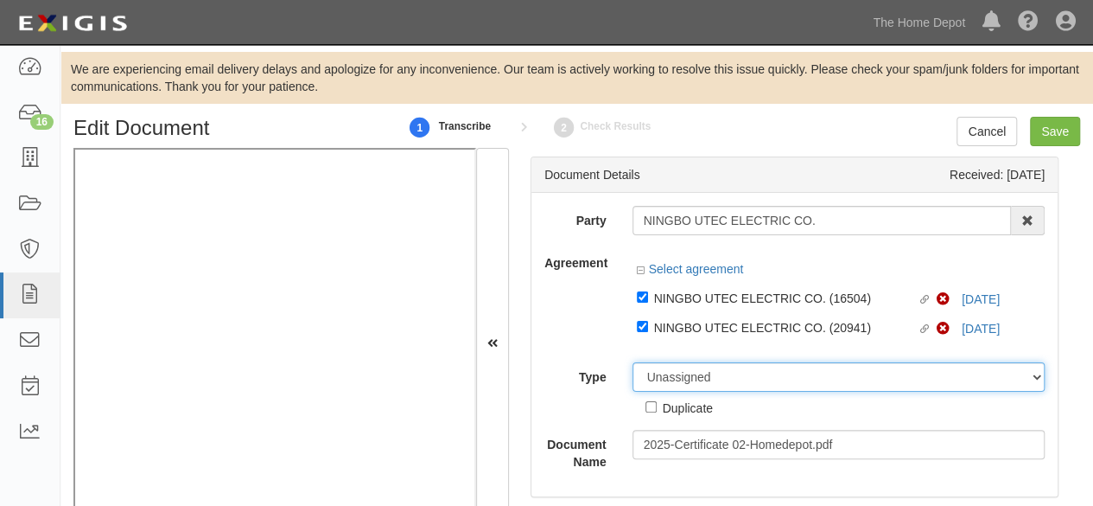
drag, startPoint x: 672, startPoint y: 376, endPoint x: 668, endPoint y: 364, distance: 12.8
click at [671, 371] on select "Unassigned Binder Cancellation Notice Certificate Contract Endorsement Insuranc…" at bounding box center [839, 376] width 413 height 29
select select "CertificateDetail"
click at [633, 362] on select "Unassigned Binder Cancellation Notice Certificate Contract Endorsement Insuranc…" at bounding box center [839, 376] width 413 height 29
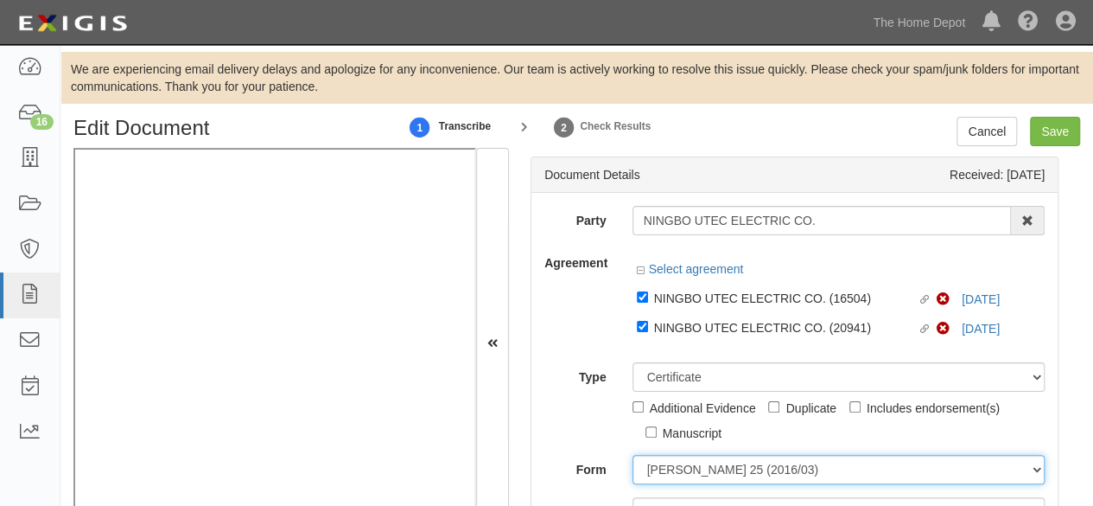
click at [685, 465] on select "ACORD 25 (2016/03) ACORD 101 ACORD 855 NY (2014/05) General" at bounding box center [839, 469] width 413 height 29
select select "GeneralFormDetail"
click at [633, 455] on select "ACORD 25 (2016/03) ACORD 101 ACORD 855 NY (2014/05) General" at bounding box center [839, 469] width 413 height 29
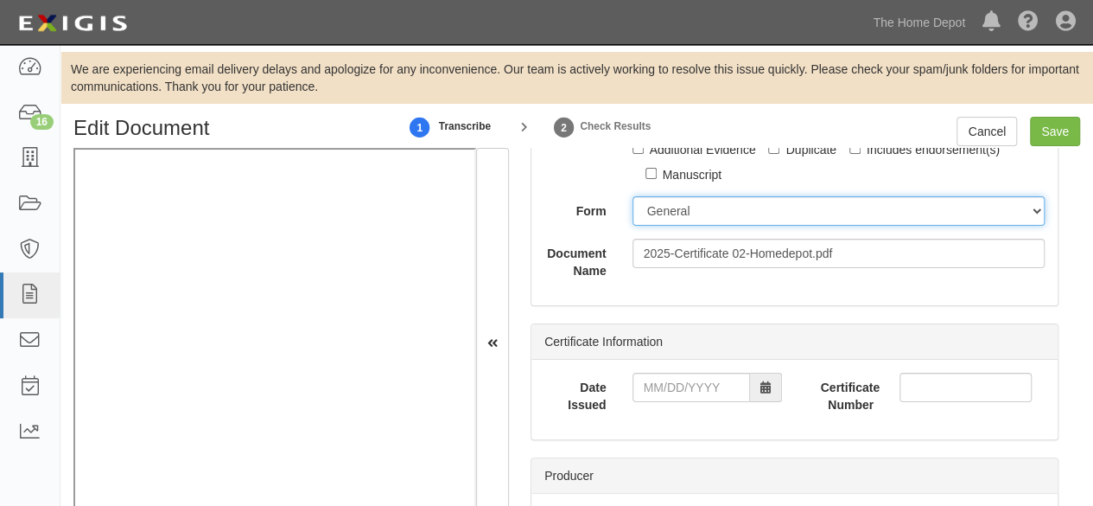
scroll to position [259, 0]
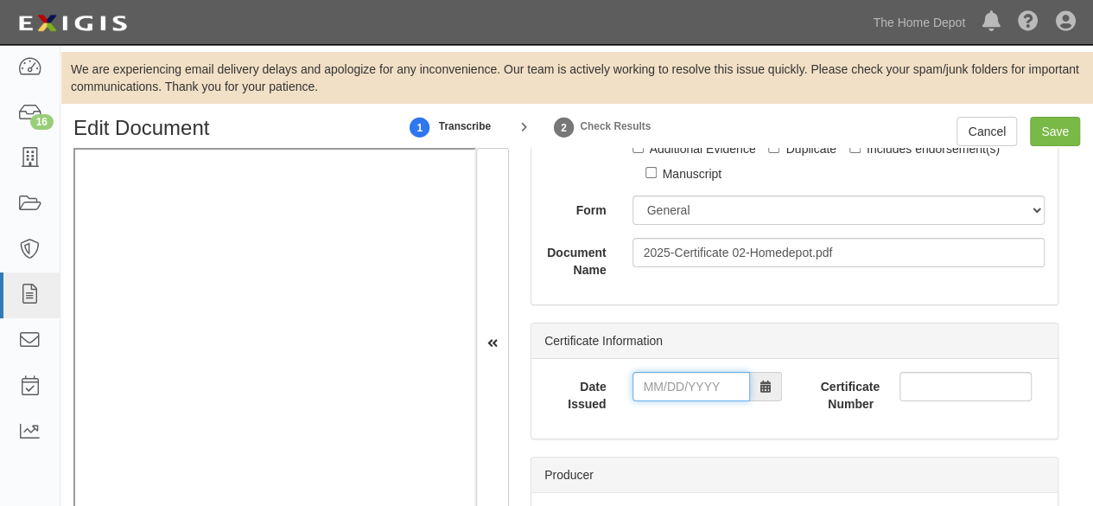
click at [676, 390] on input "Date Issued" at bounding box center [692, 386] width 118 height 29
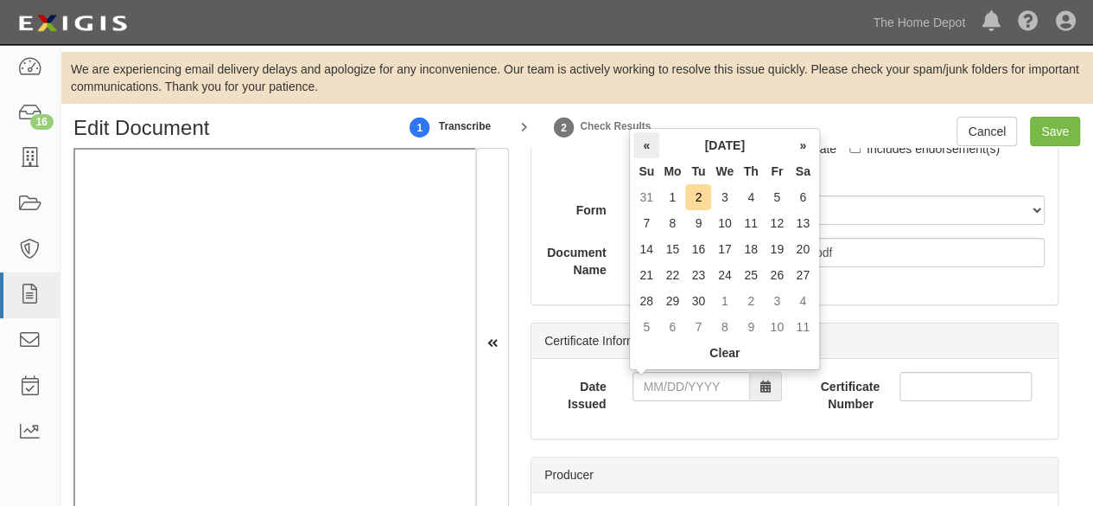
click at [648, 150] on th "«" at bounding box center [646, 145] width 26 height 26
click at [779, 299] on td "29" at bounding box center [777, 301] width 26 height 26
type input "08/29/2025"
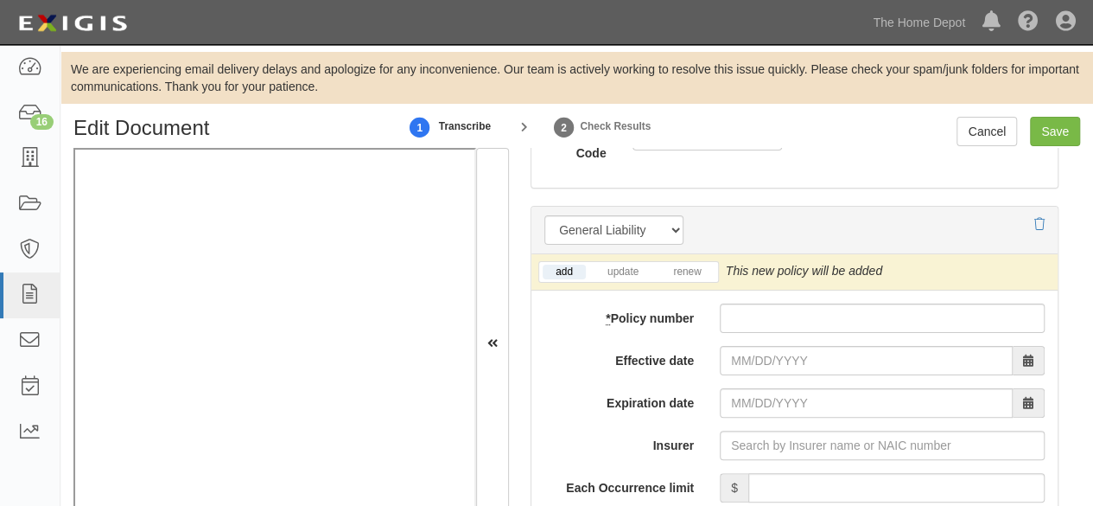
scroll to position [1469, 0]
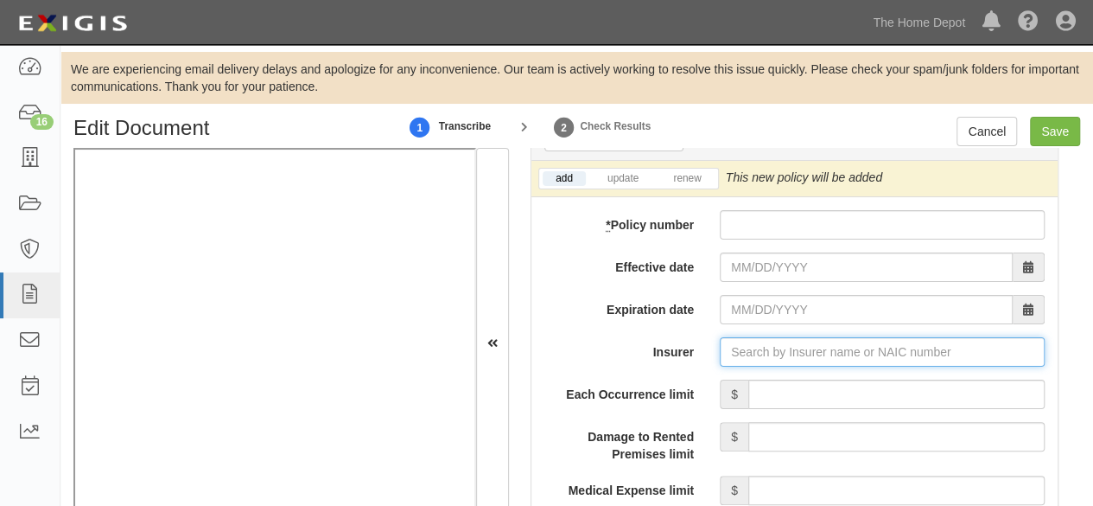
click at [754, 340] on input "Insurer" at bounding box center [882, 351] width 325 height 29
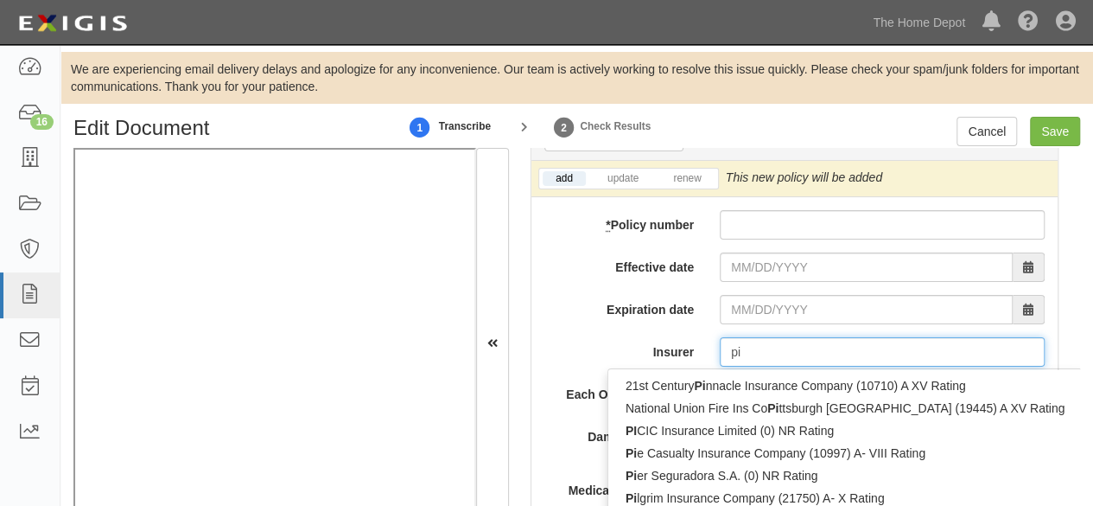
type input "pin"
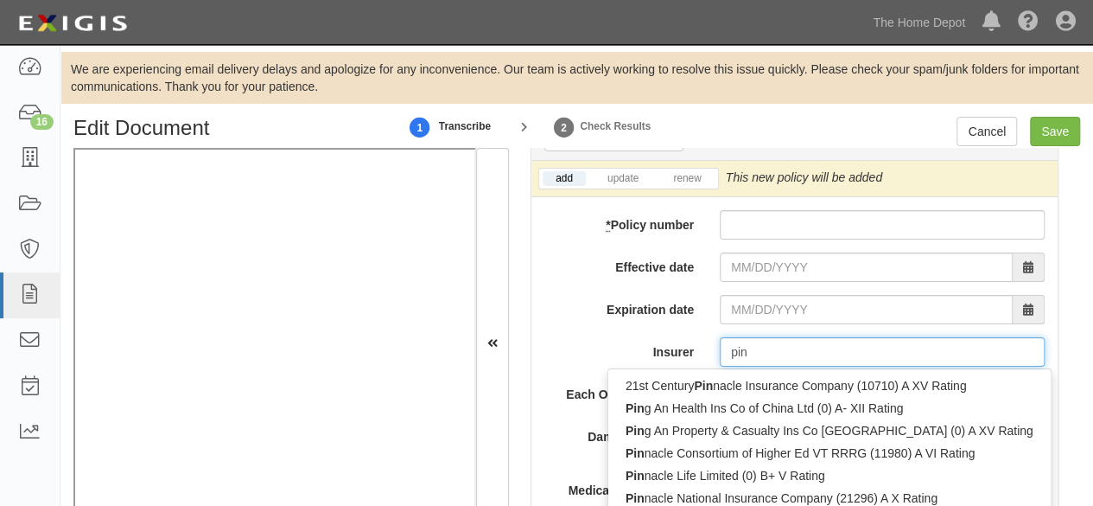
type input "ping An Health Ins Co of China Ltd (0) A- XII Rating"
type input "ping"
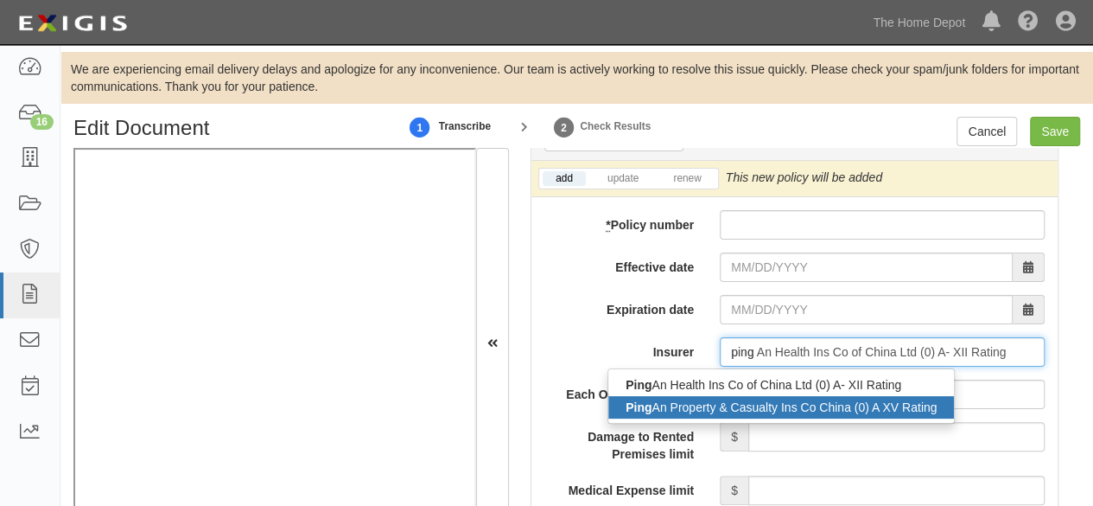
click at [724, 404] on div "Ping An Property & Casualty Ins Co China (0) A XV Rating" at bounding box center [781, 407] width 346 height 22
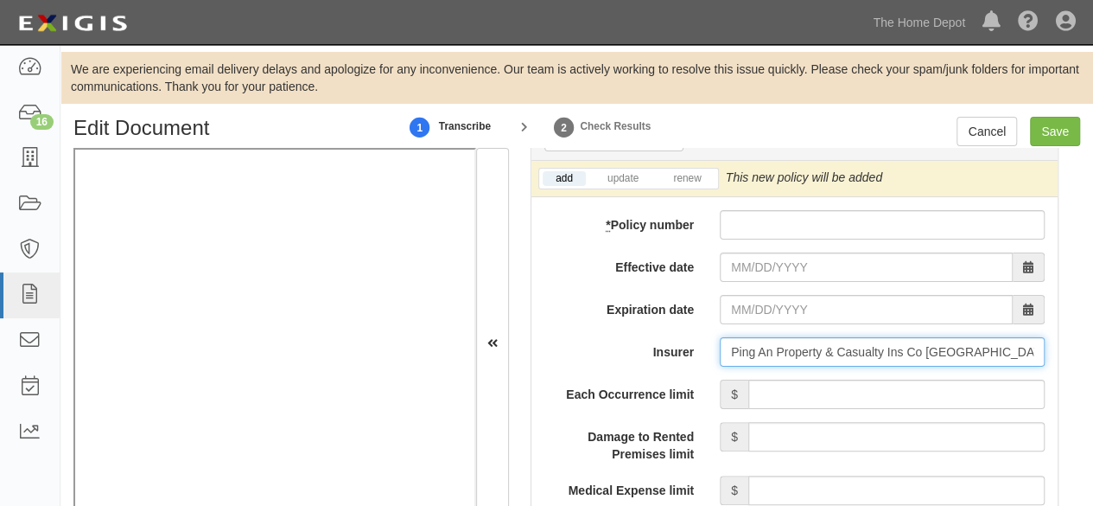
type input "Ping An Property & Casualty Ins Co China (0) A XV Rating"
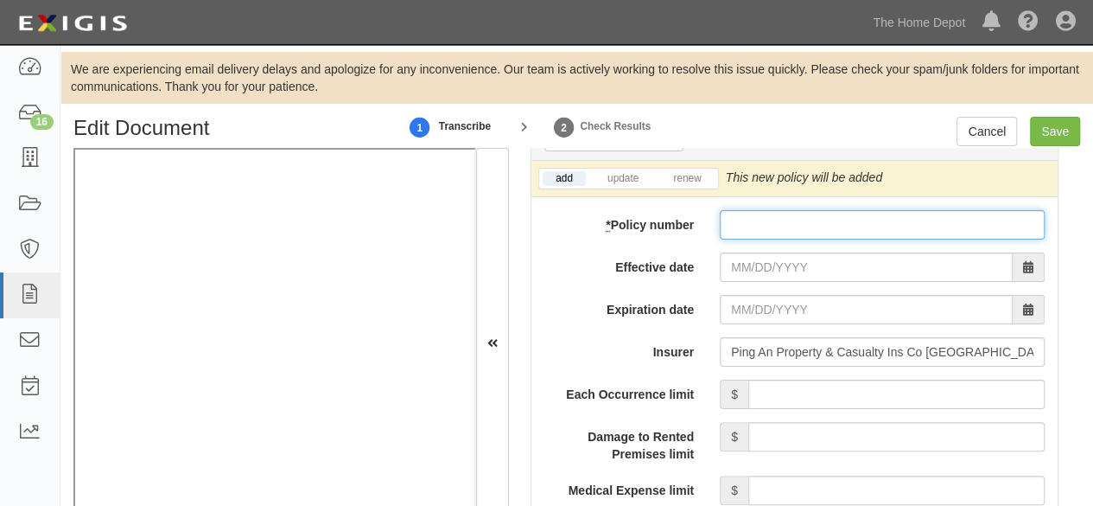
click at [741, 213] on input "* Policy number" at bounding box center [882, 224] width 325 height 29
paste input "0104060AA0000202025 A00000061"
type input "0104060AA0000202025 A00000061"
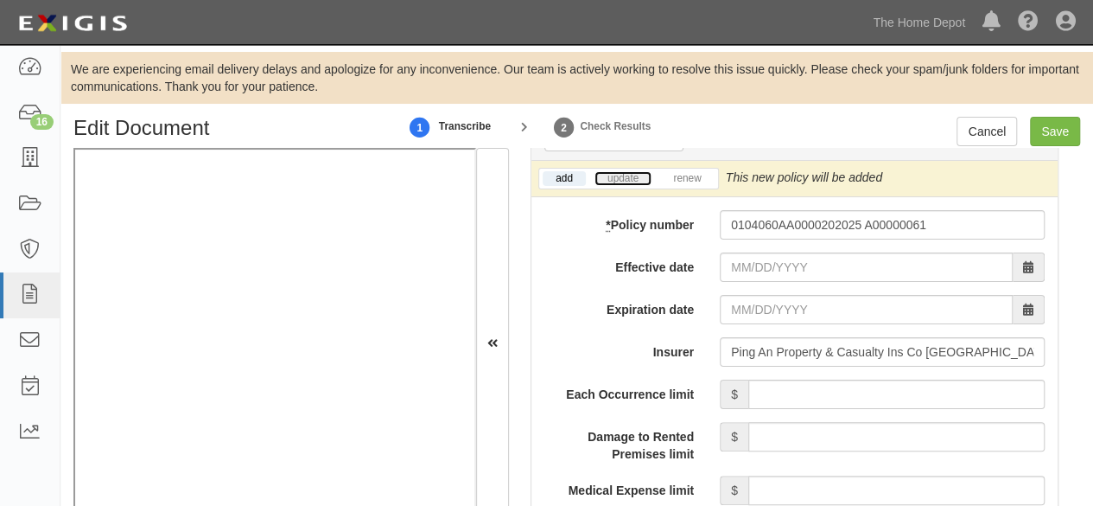
click at [626, 175] on link "update" at bounding box center [623, 178] width 57 height 15
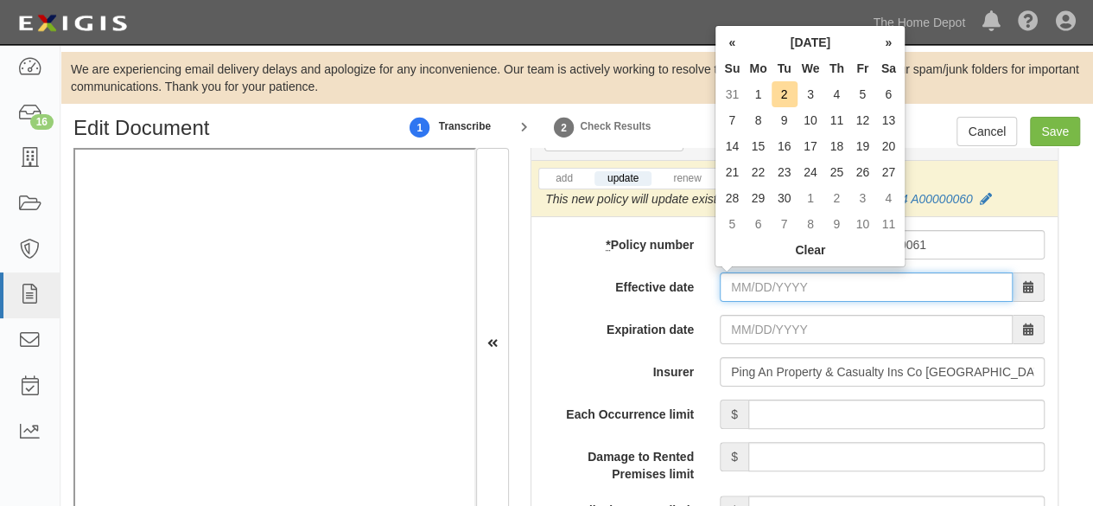
drag, startPoint x: 741, startPoint y: 277, endPoint x: 750, endPoint y: 270, distance: 11.6
click at [741, 277] on input "Effective date" at bounding box center [866, 286] width 293 height 29
click at [764, 93] on td "1" at bounding box center [758, 94] width 26 height 26
type input "09/01/2025"
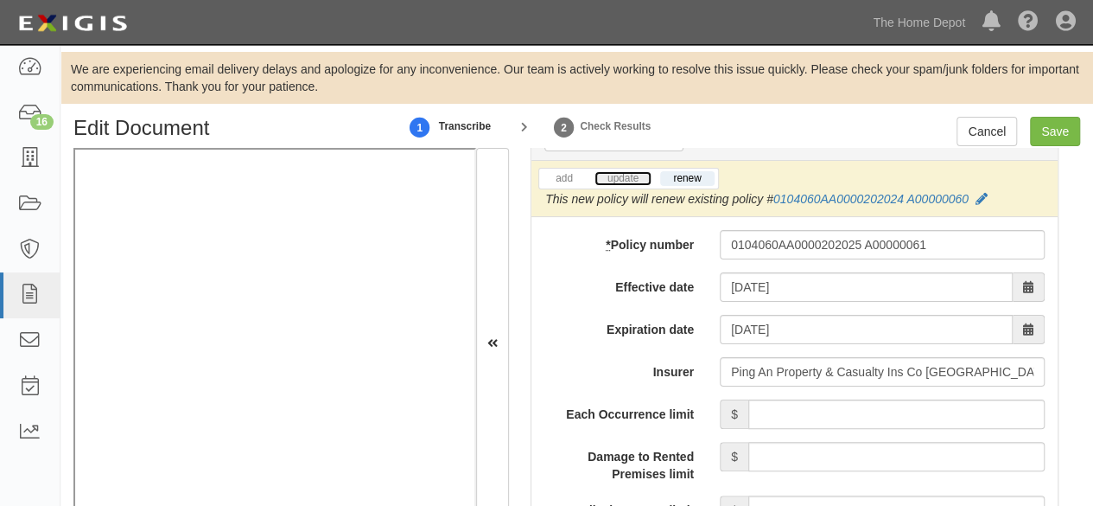
drag, startPoint x: 616, startPoint y: 176, endPoint x: 627, endPoint y: 180, distance: 11.8
click at [617, 175] on link "update" at bounding box center [623, 178] width 57 height 15
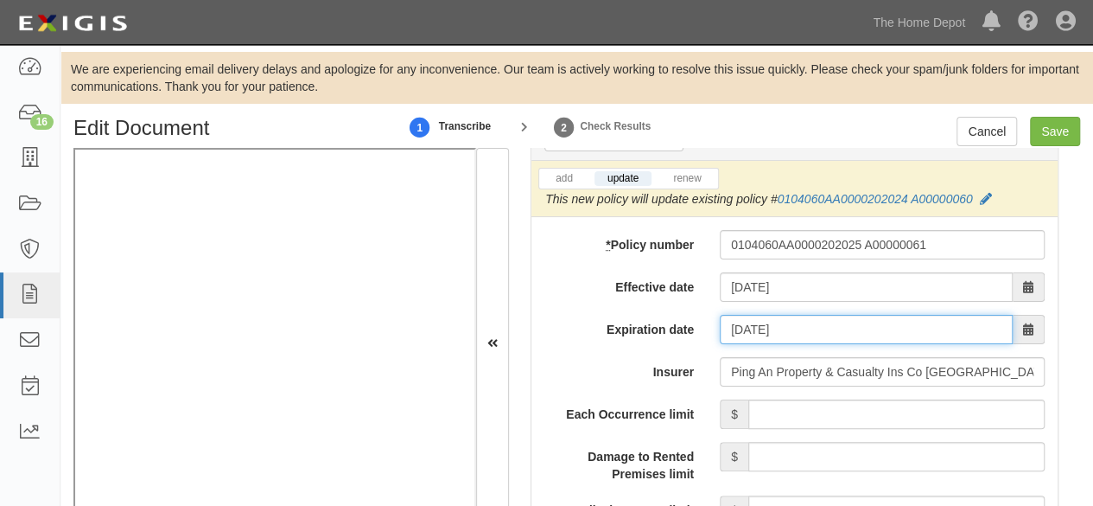
click at [767, 318] on input "09/01/2026" at bounding box center [866, 329] width 293 height 29
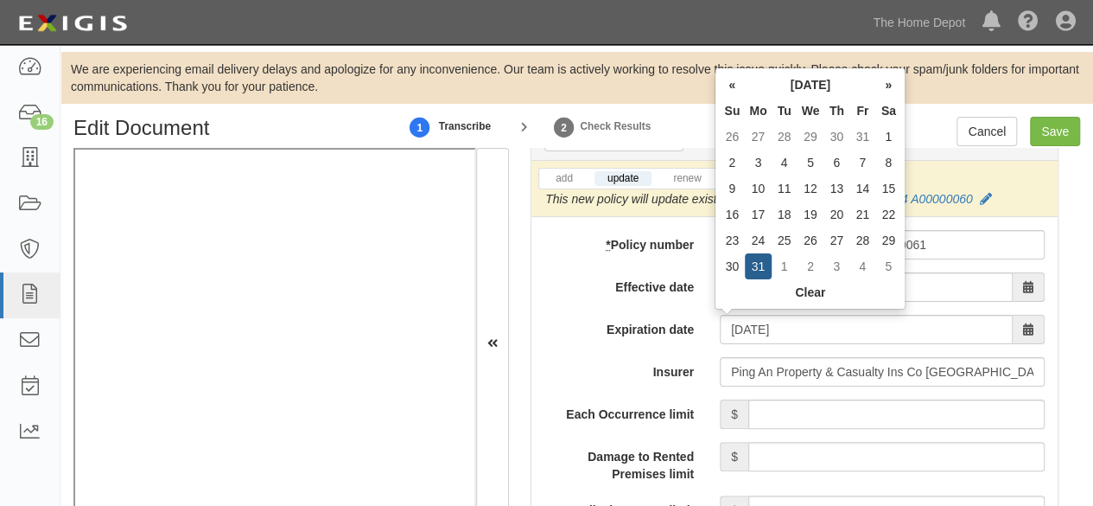
click at [759, 264] on td "31" at bounding box center [758, 266] width 26 height 26
type input "08/31/2026"
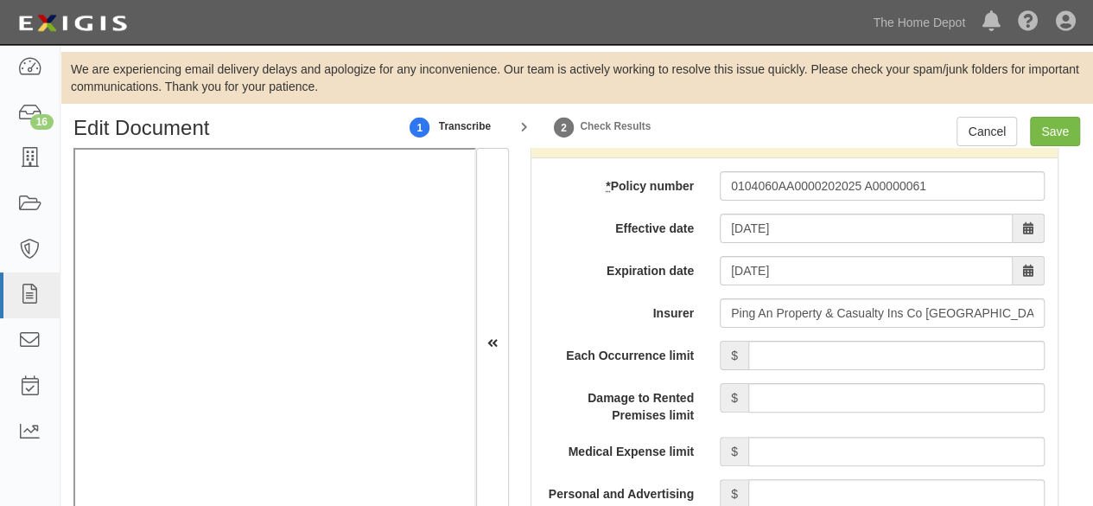
scroll to position [1555, 0]
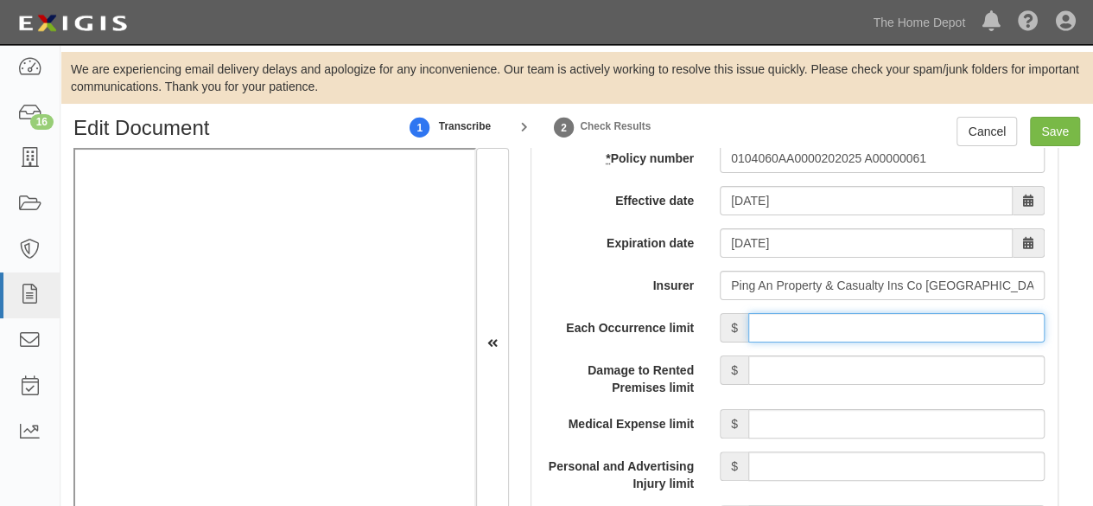
click at [840, 324] on input "Each Occurrence limit" at bounding box center [896, 327] width 296 height 29
type input "8,000,000"
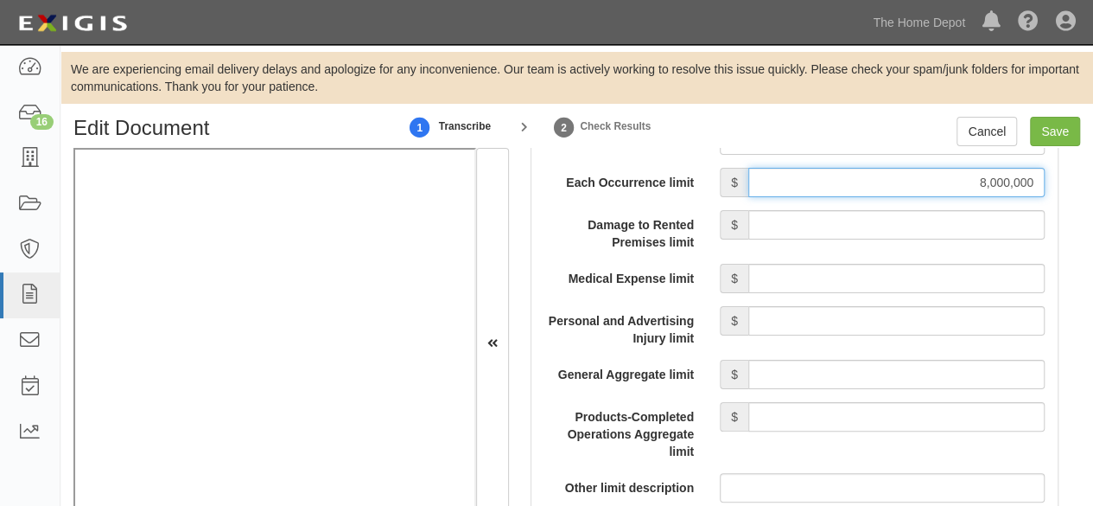
scroll to position [1728, 0]
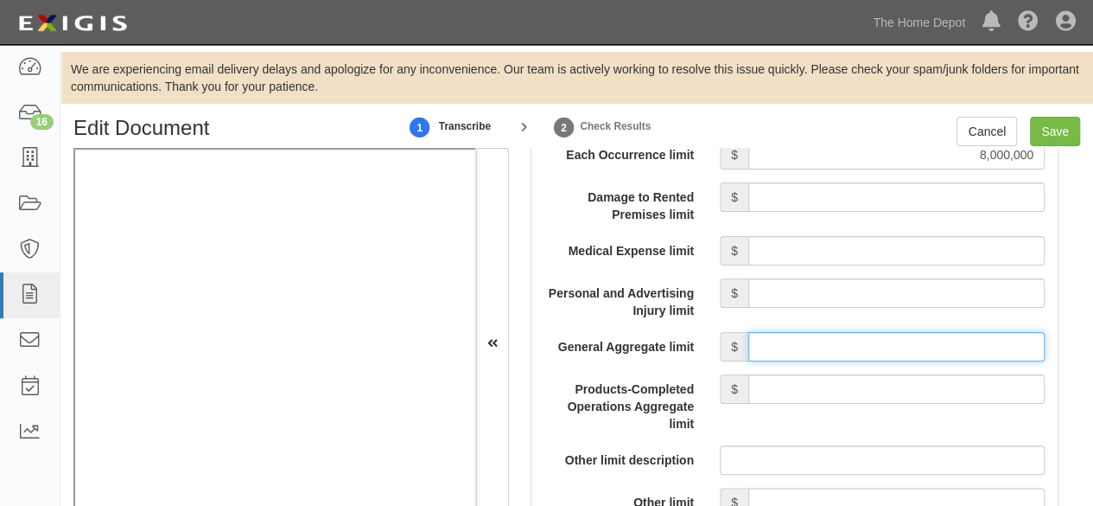
drag, startPoint x: 817, startPoint y: 338, endPoint x: 819, endPoint y: 327, distance: 11.5
click at [817, 338] on input "General Aggregate limit" at bounding box center [896, 346] width 296 height 29
type input "8,000,000"
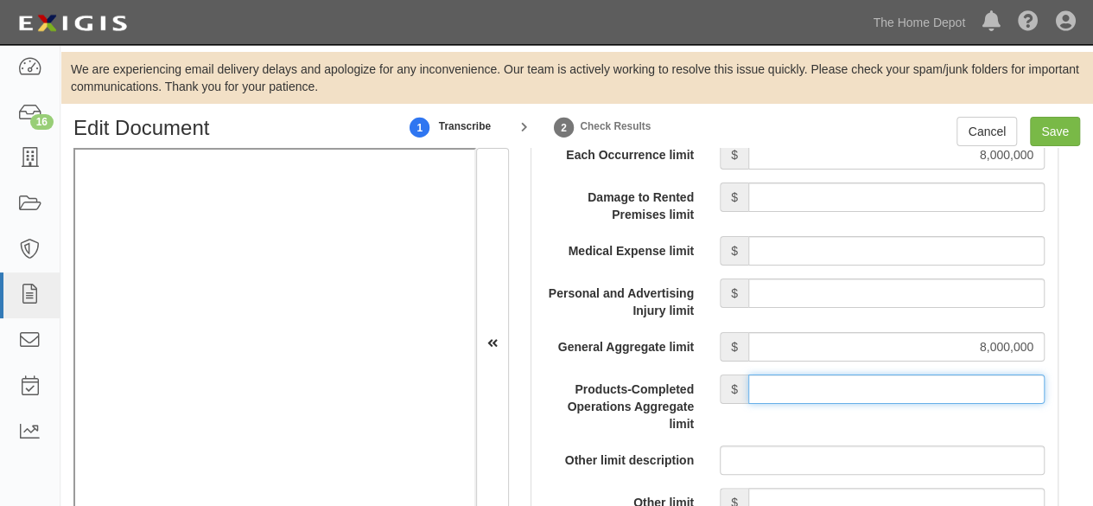
click at [848, 381] on input "Products-Completed Operations Aggregate limit" at bounding box center [896, 388] width 296 height 29
type input "8,000,000"
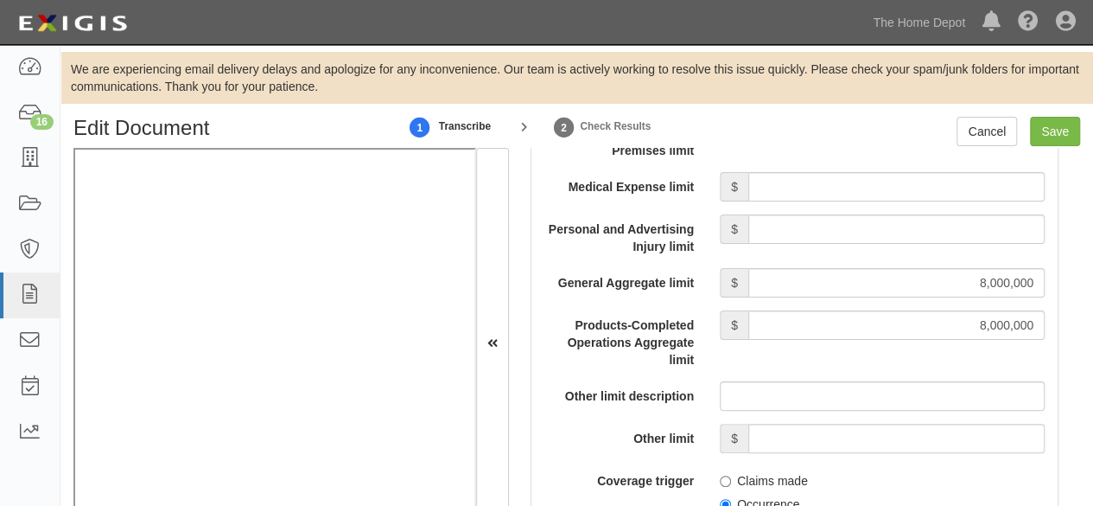
scroll to position [1901, 0]
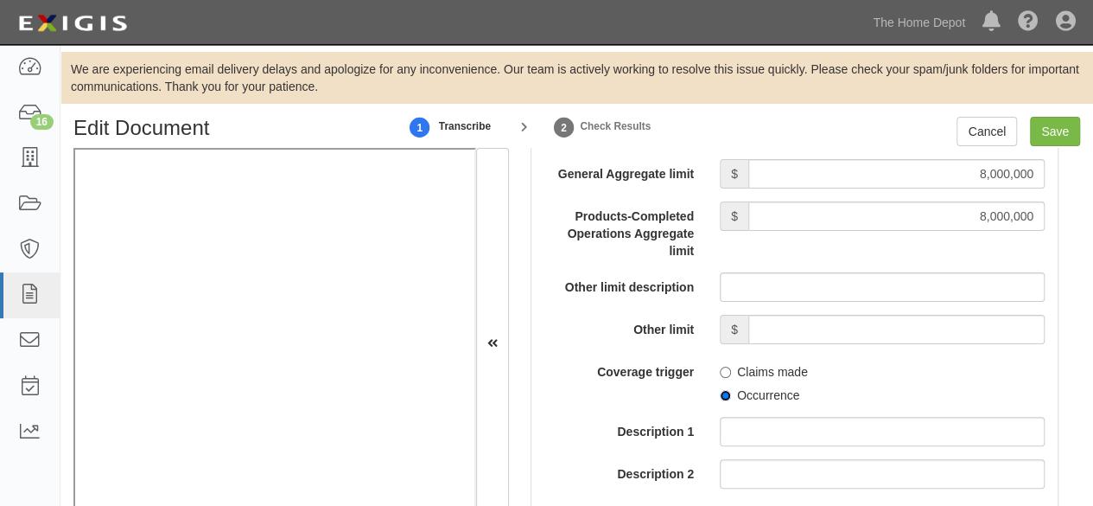
click at [720, 390] on input "Occurrence" at bounding box center [725, 395] width 11 height 11
radio input "true"
click at [1055, 127] on input "Save" at bounding box center [1055, 131] width 50 height 29
type input "8000000"
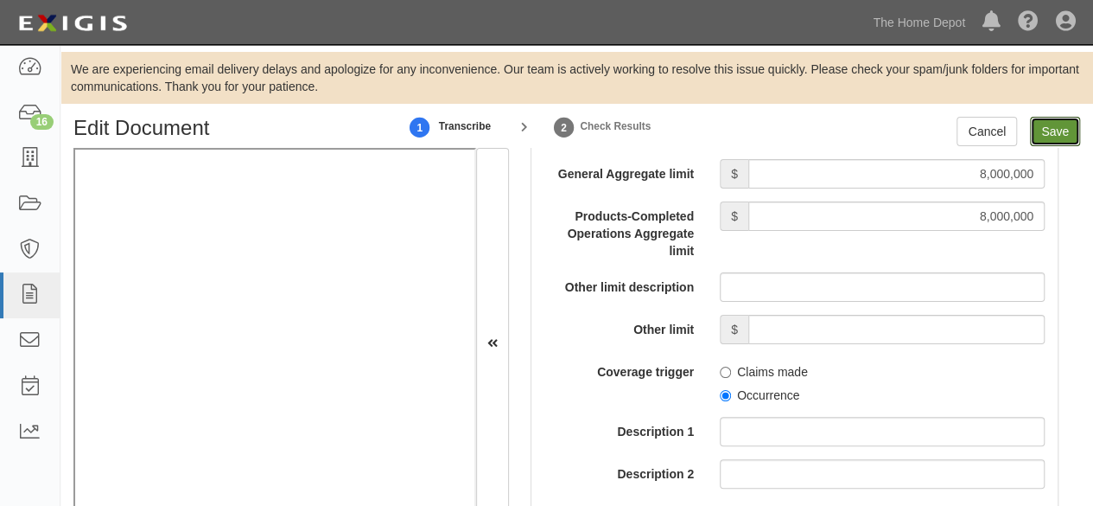
type input "8000000"
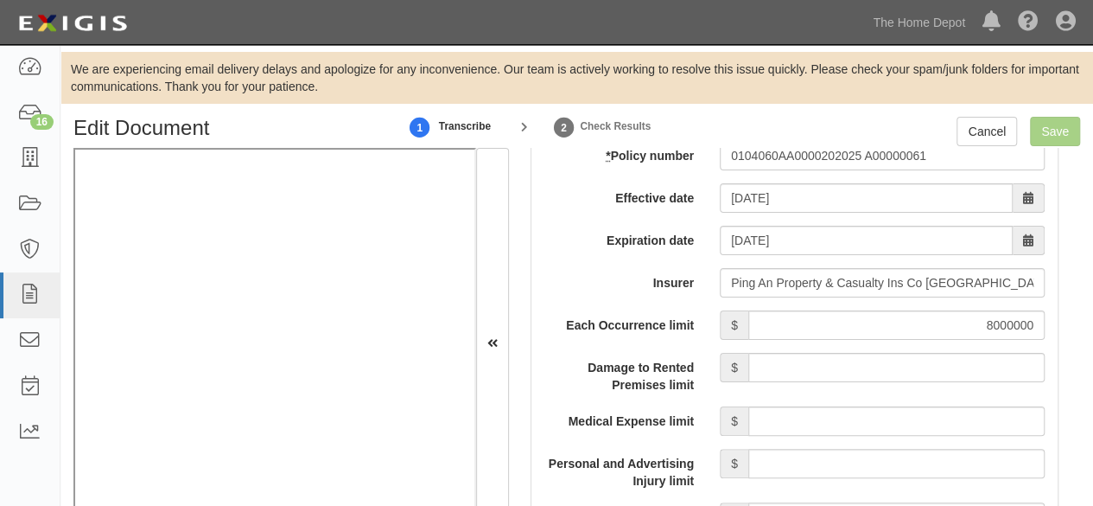
scroll to position [1555, 0]
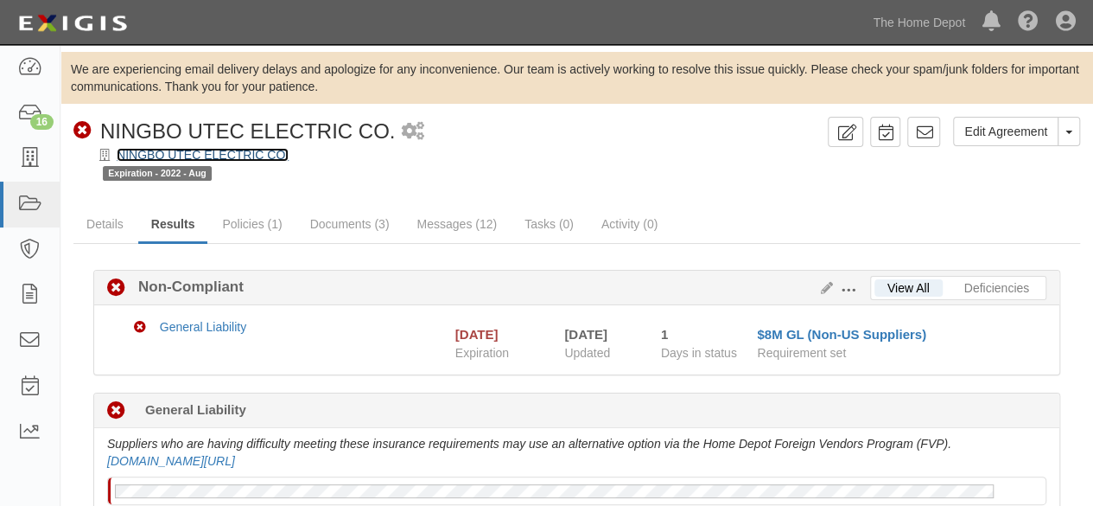
click at [169, 155] on link "NINGBO UTEC ELECTRIC CO." at bounding box center [203, 155] width 172 height 14
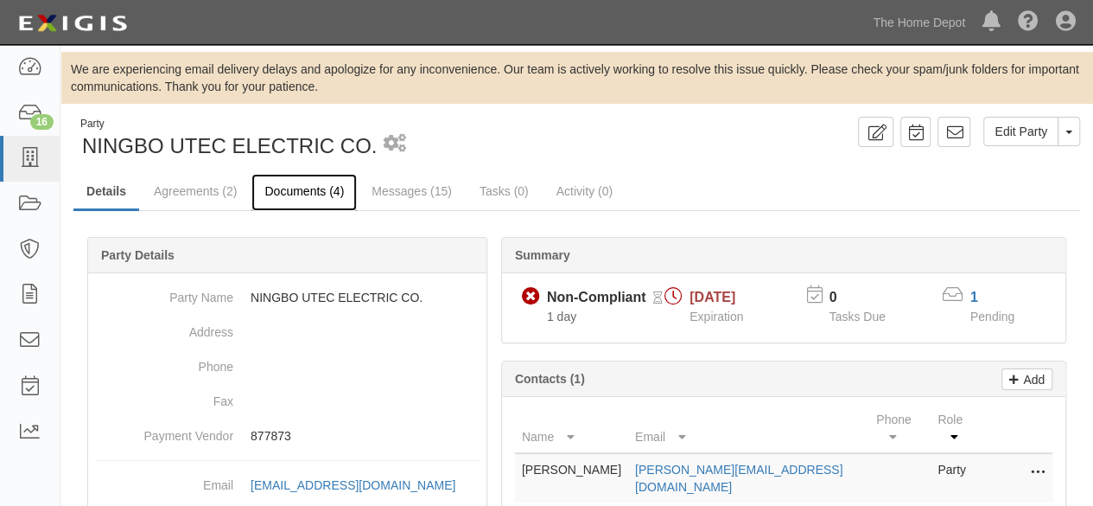
click at [282, 195] on link "Documents (4)" at bounding box center [303, 192] width 105 height 37
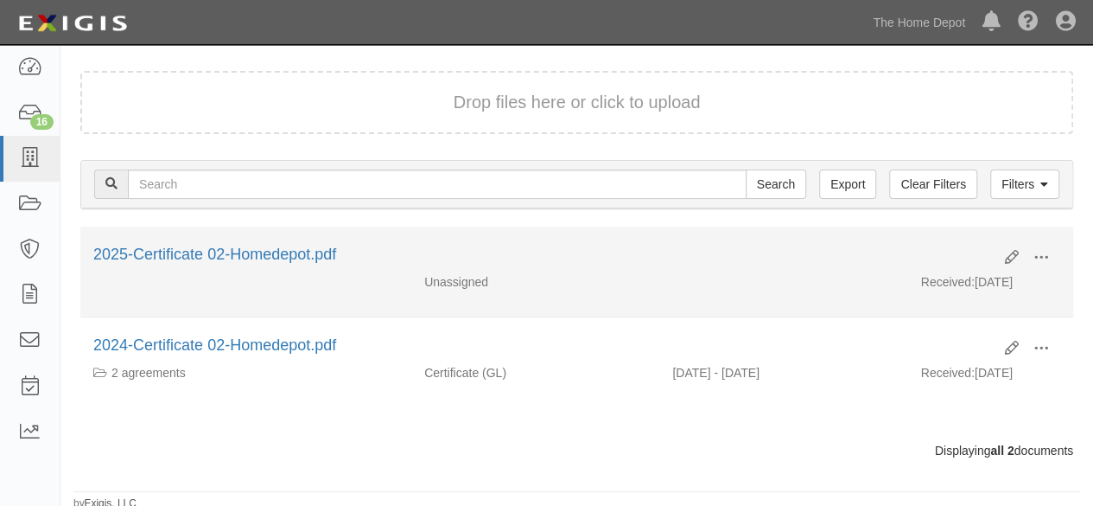
scroll to position [168, 0]
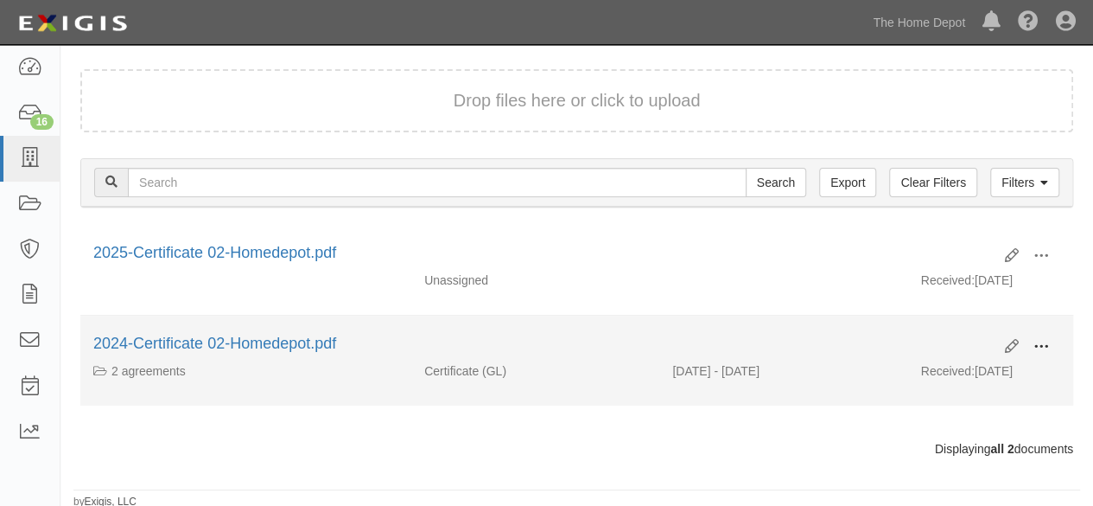
drag, startPoint x: 1044, startPoint y: 345, endPoint x: 1008, endPoint y: 359, distance: 39.2
click at [1044, 345] on span at bounding box center [1042, 347] width 16 height 16
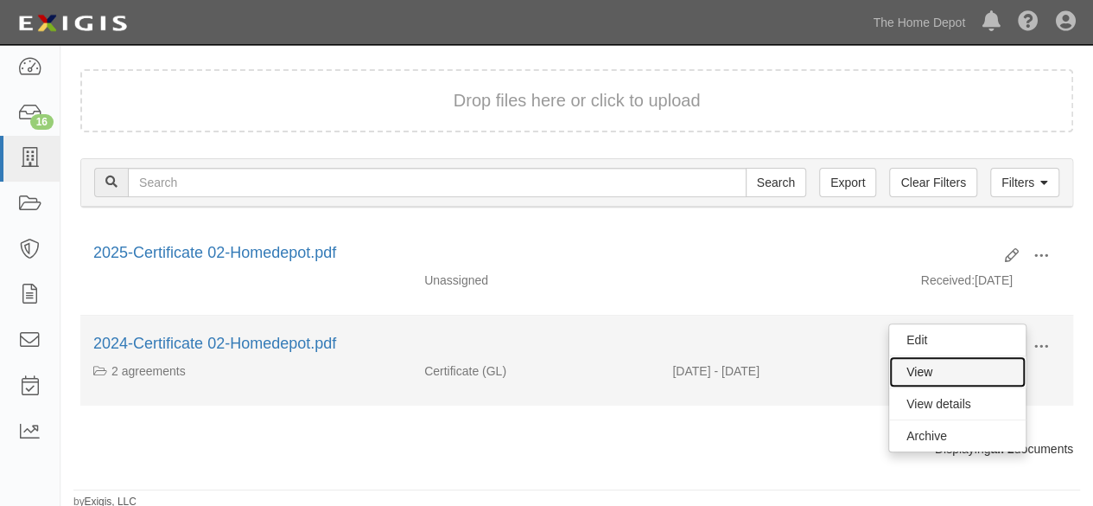
click at [957, 372] on link "View" at bounding box center [957, 371] width 137 height 31
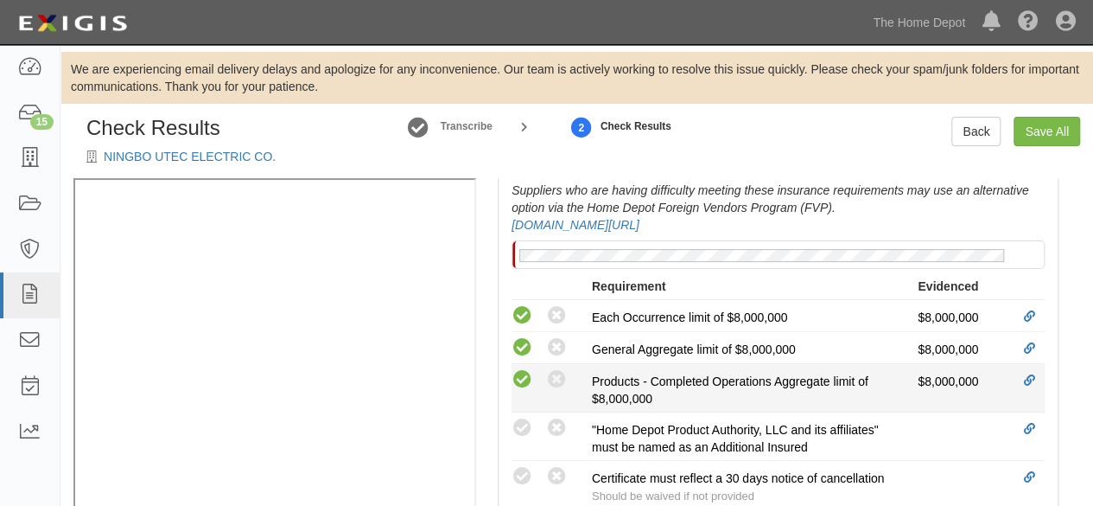
scroll to position [605, 0]
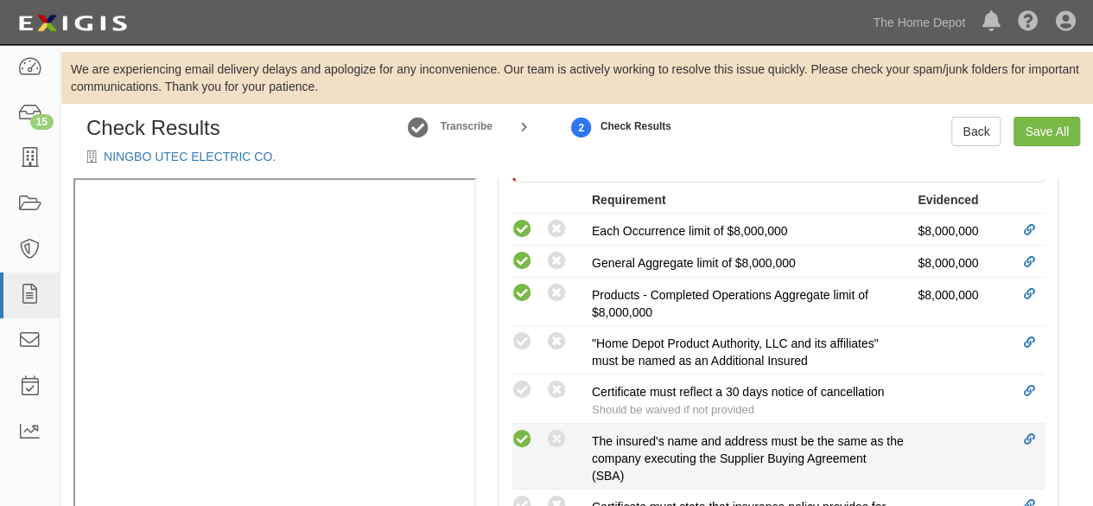
click at [524, 438] on icon at bounding box center [523, 440] width 22 height 22
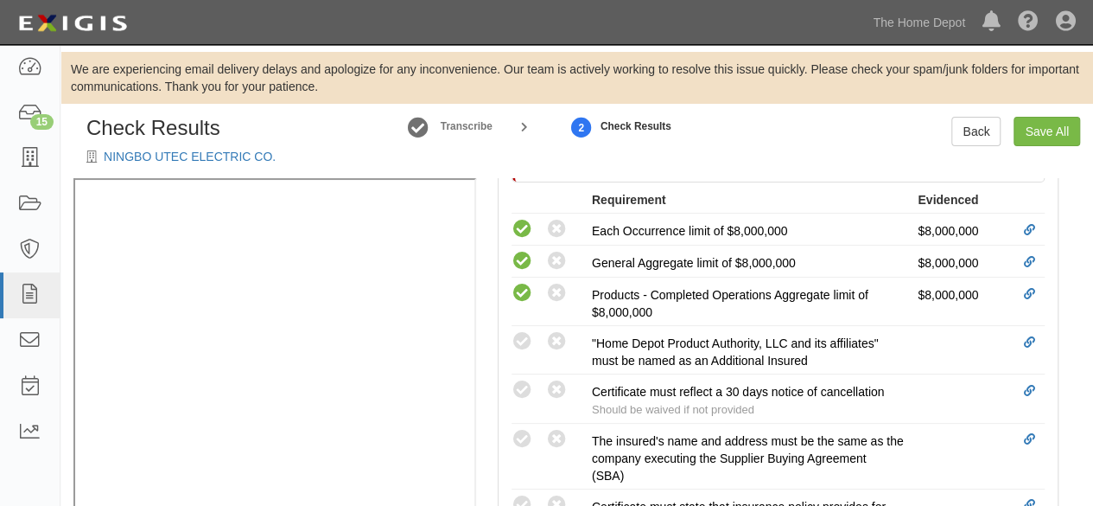
radio input "true"
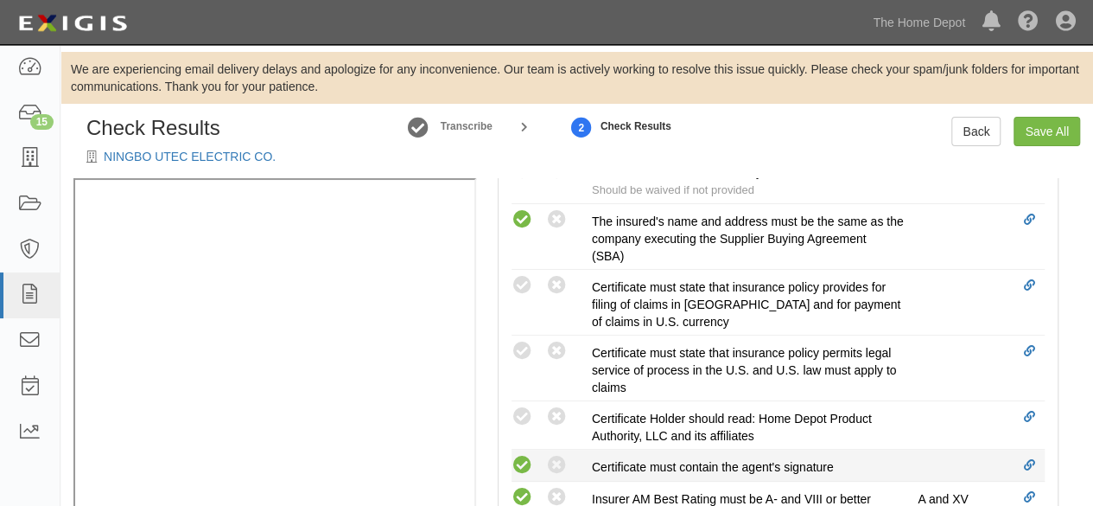
scroll to position [864, 0]
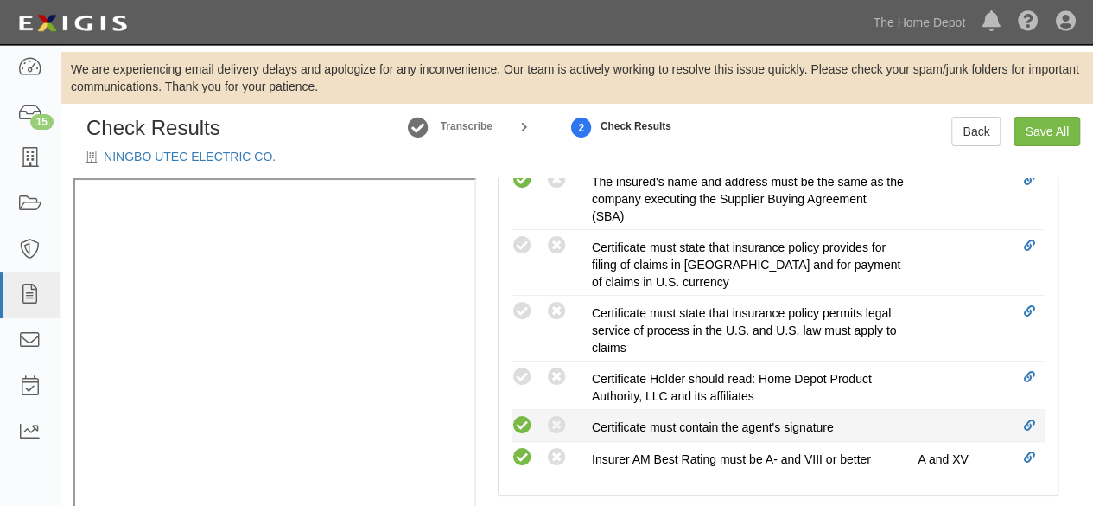
drag, startPoint x: 519, startPoint y: 421, endPoint x: 519, endPoint y: 404, distance: 17.3
click at [519, 420] on icon at bounding box center [523, 426] width 22 height 22
radio input "true"
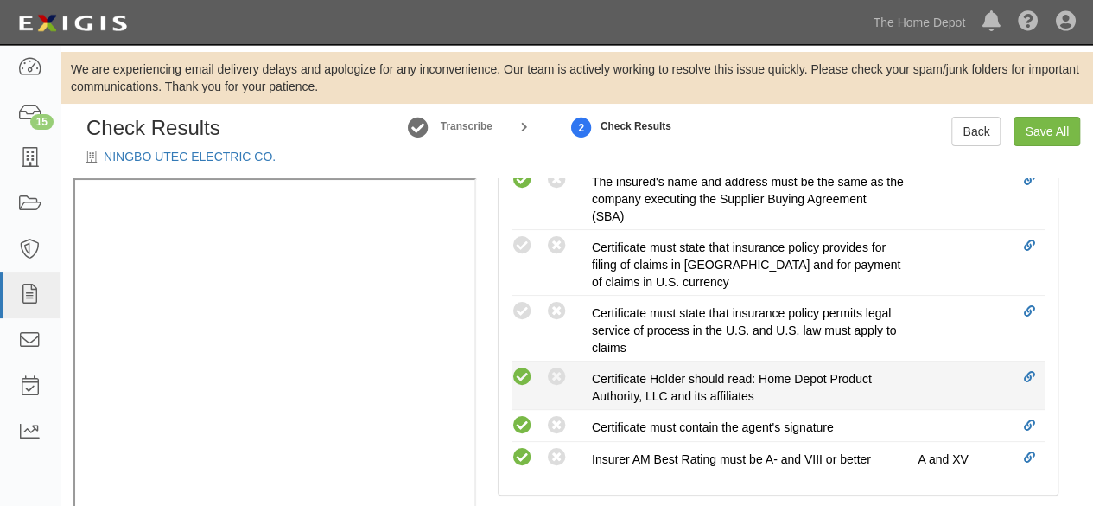
click at [527, 369] on icon at bounding box center [523, 377] width 22 height 22
radio input "true"
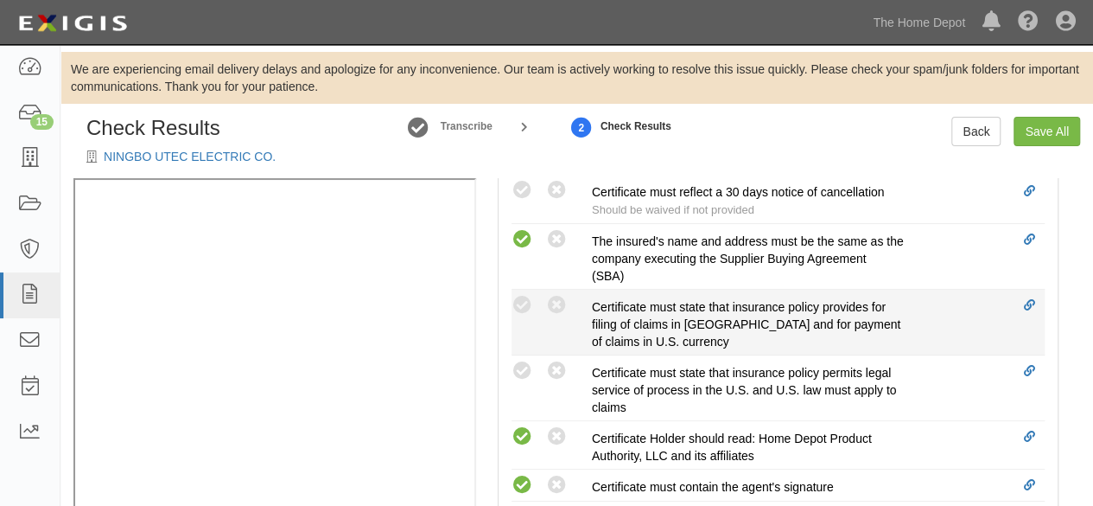
scroll to position [778, 0]
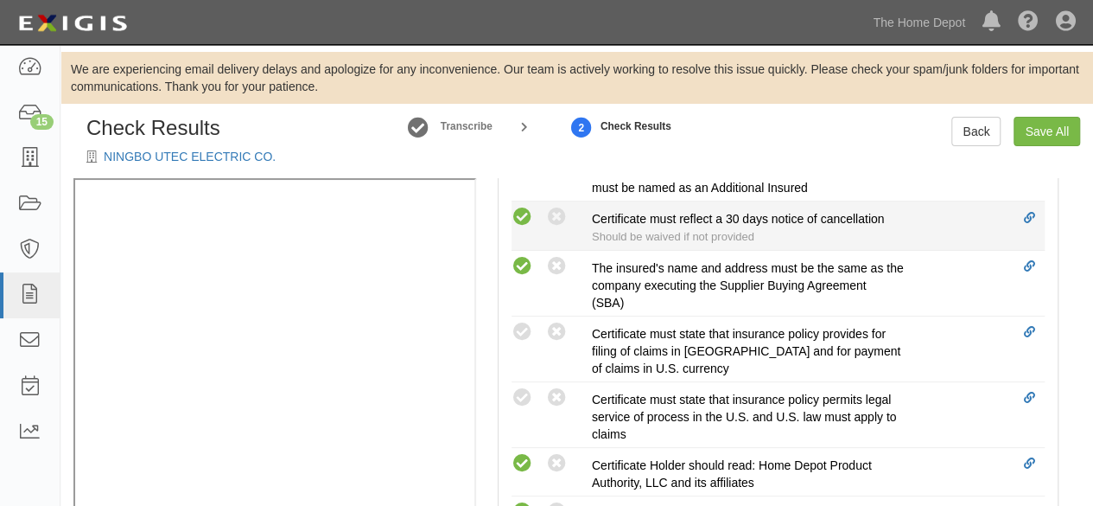
click at [519, 218] on icon at bounding box center [523, 218] width 22 height 22
radio input "true"
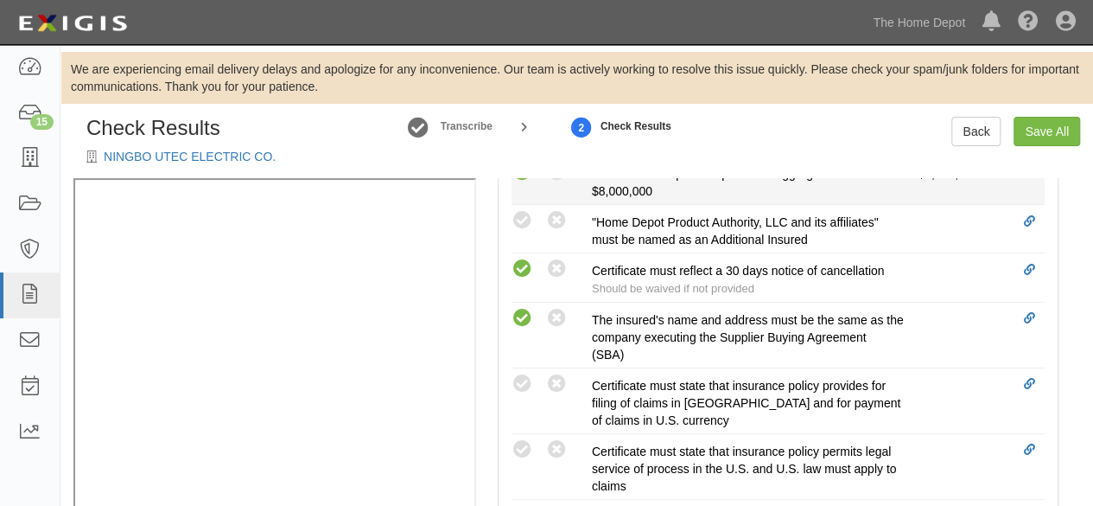
scroll to position [691, 0]
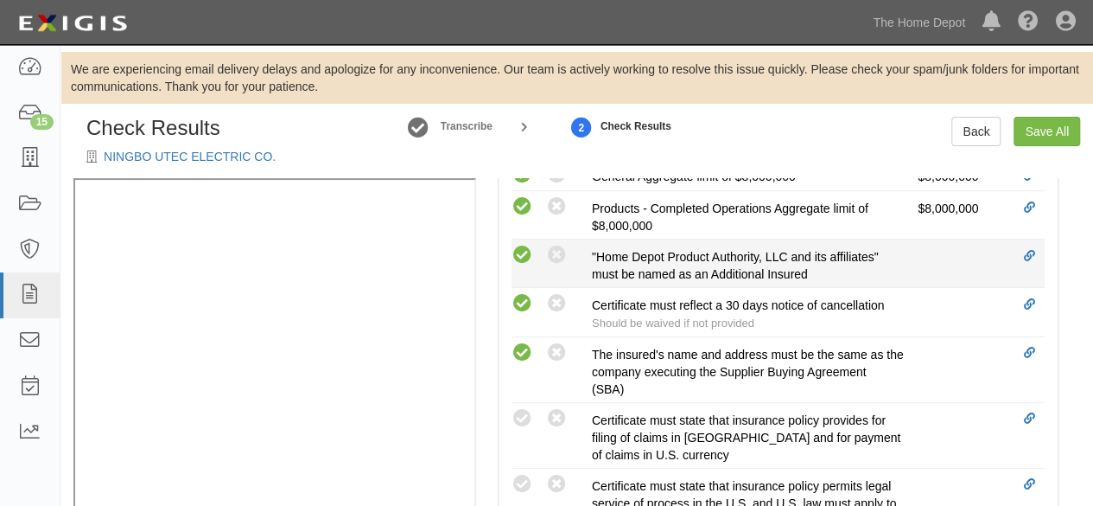
click at [525, 250] on icon at bounding box center [523, 256] width 22 height 22
radio input "true"
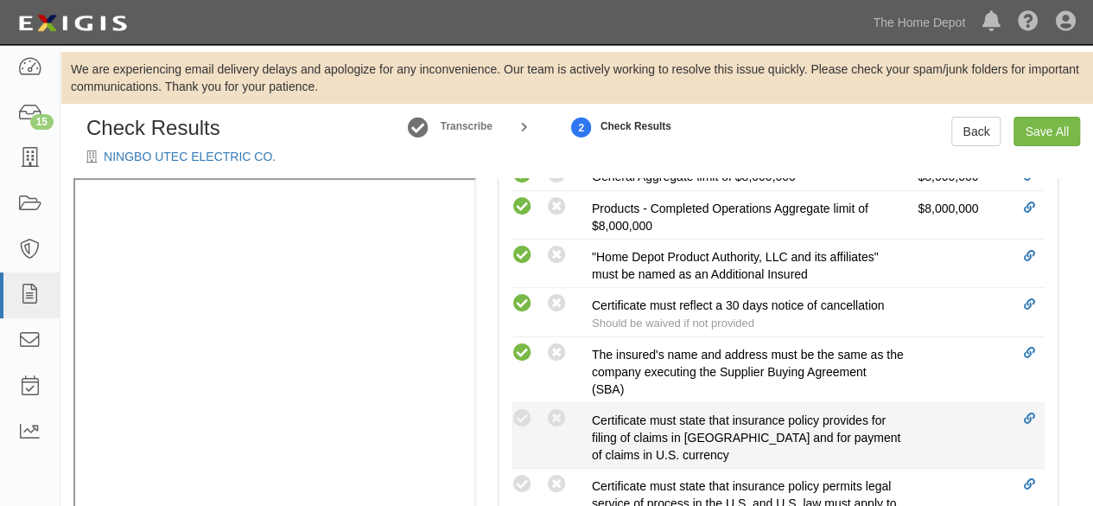
drag, startPoint x: 525, startPoint y: 419, endPoint x: 522, endPoint y: 461, distance: 41.6
click at [525, 420] on icon at bounding box center [523, 419] width 22 height 22
radio input "true"
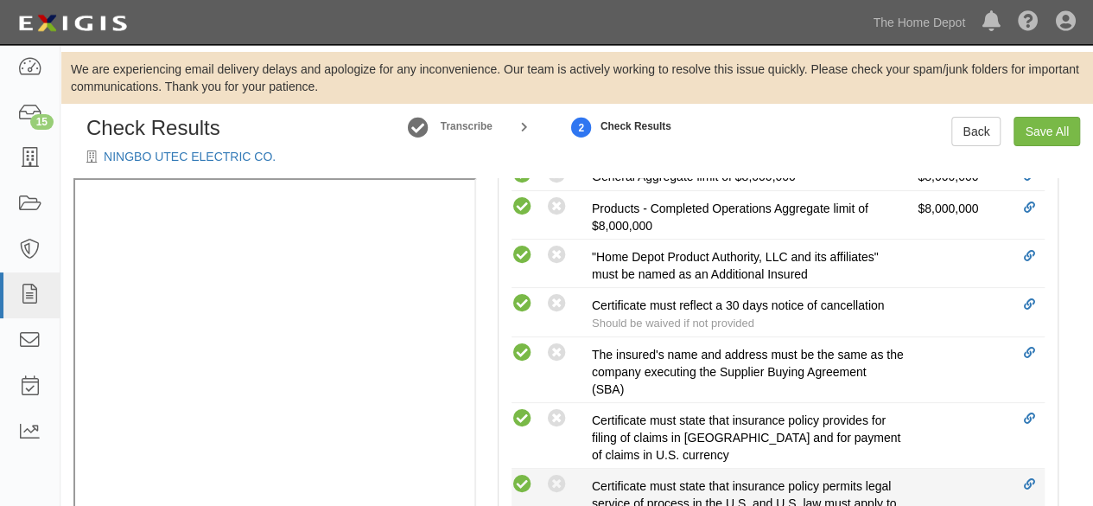
click at [522, 480] on icon at bounding box center [523, 485] width 22 height 22
radio input "true"
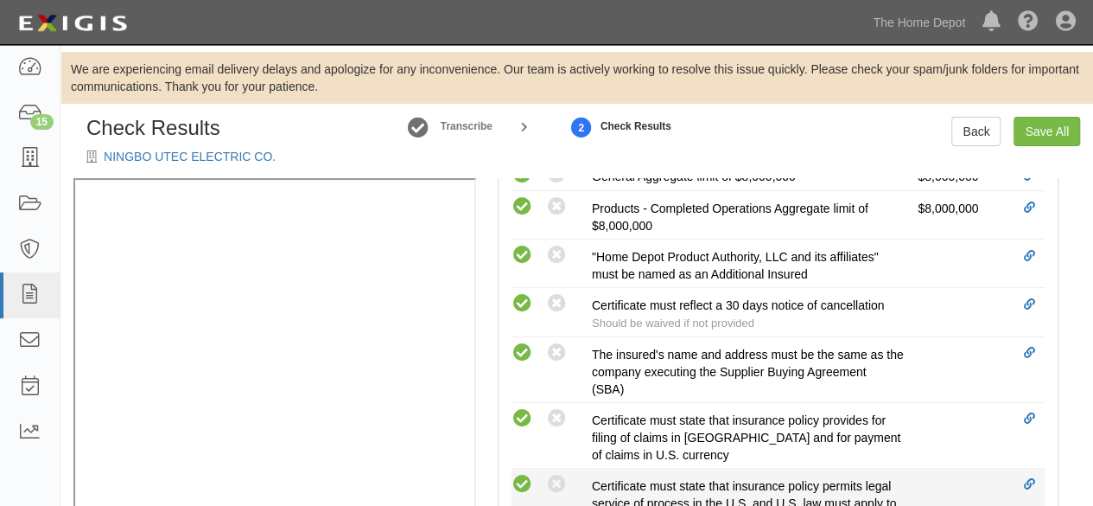
radio input "true"
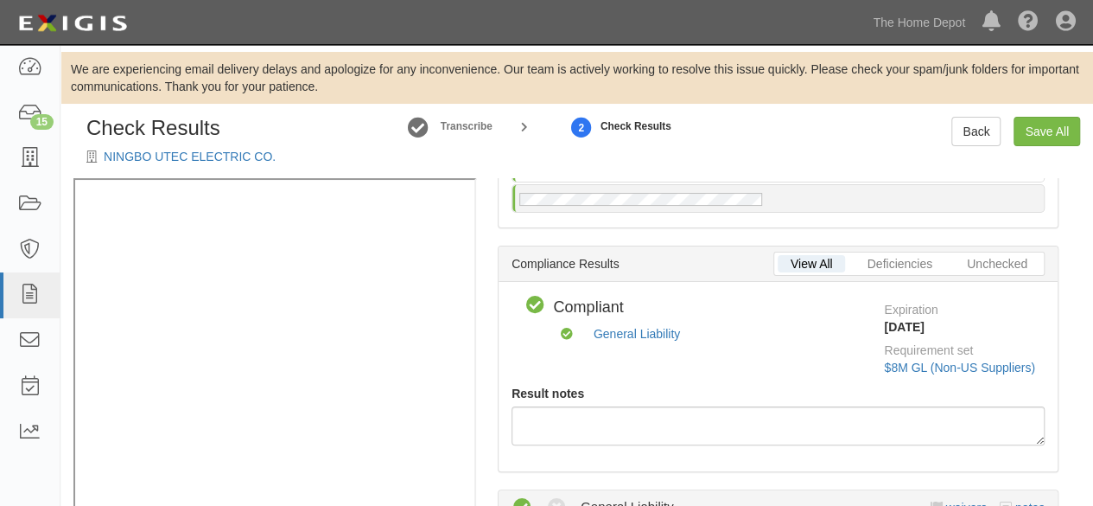
scroll to position [0, 0]
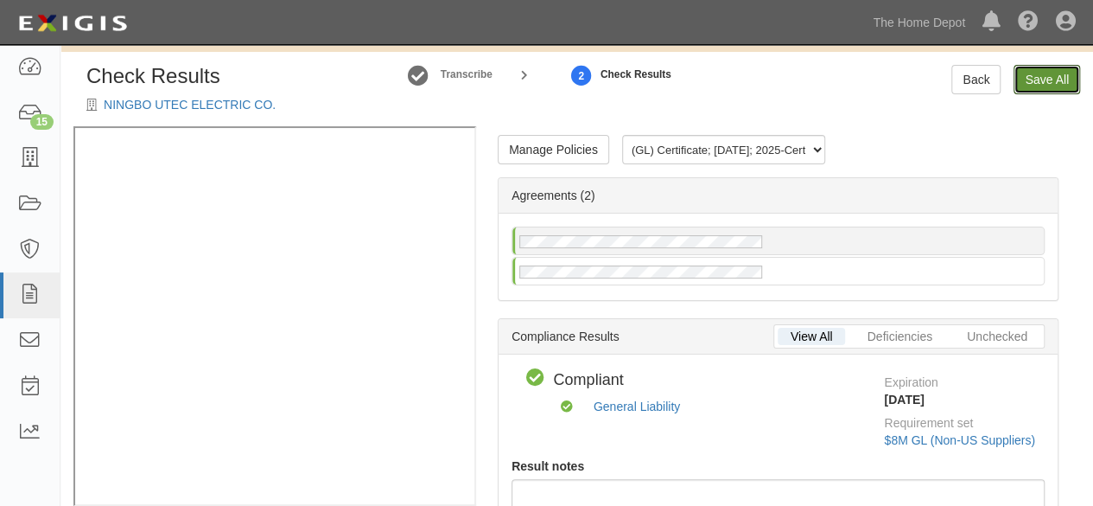
drag, startPoint x: 1045, startPoint y: 75, endPoint x: 1004, endPoint y: 118, distance: 59.3
click at [1045, 75] on link "Save All" at bounding box center [1047, 79] width 67 height 29
radio input "false"
radio input "true"
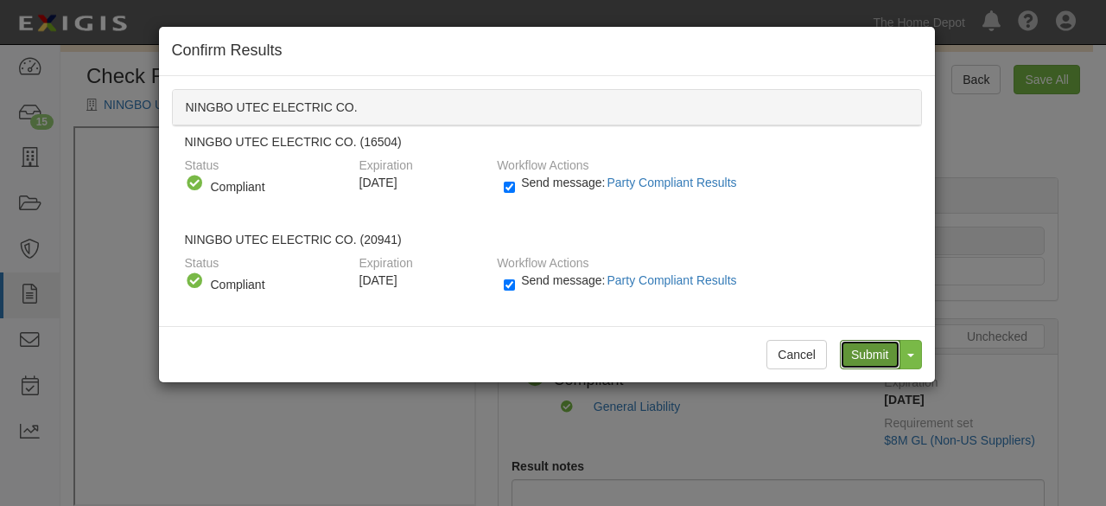
click at [863, 350] on input "Submit" at bounding box center [870, 354] width 60 height 29
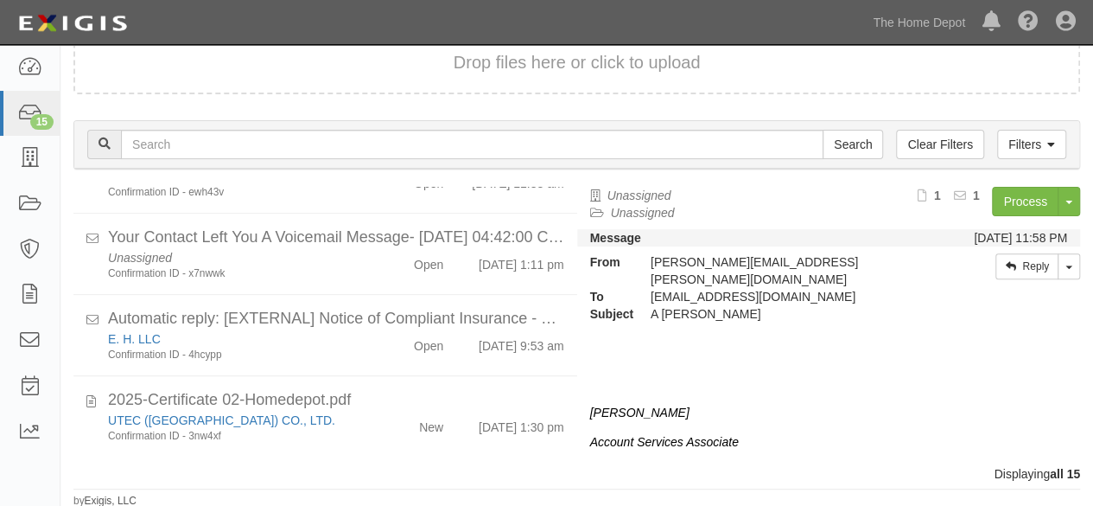
scroll to position [1023, 0]
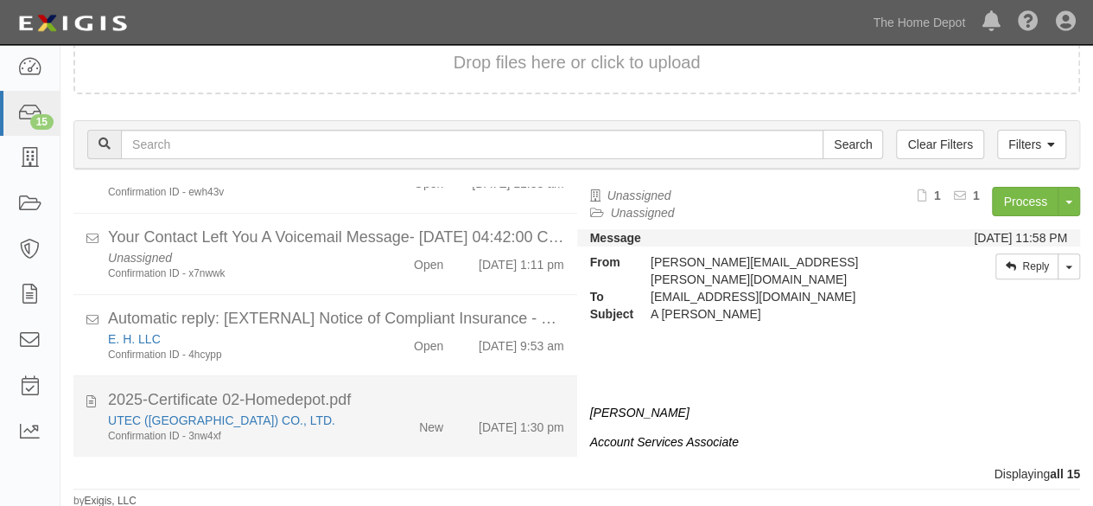
click at [377, 429] on div "New" at bounding box center [416, 423] width 80 height 24
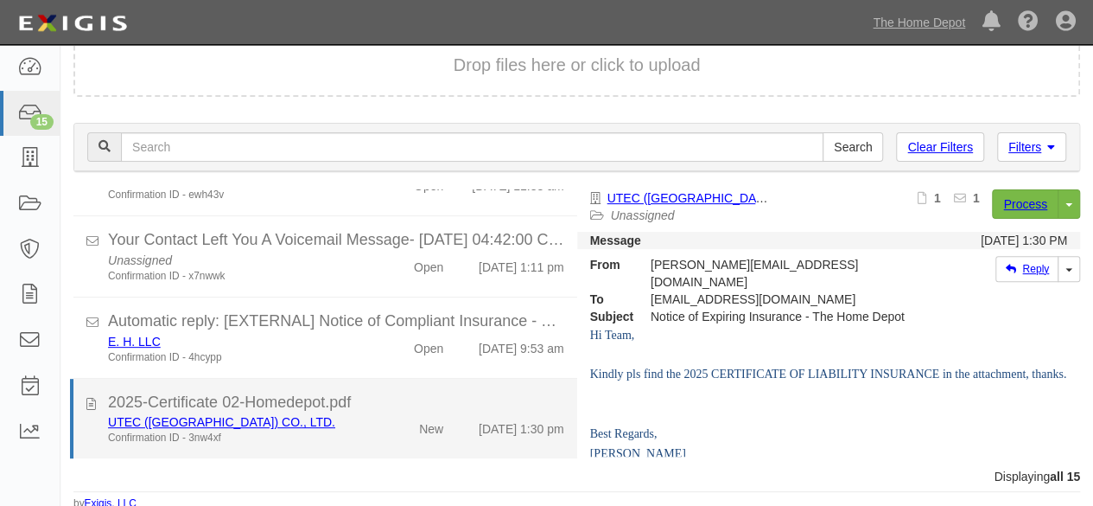
scroll to position [181, 0]
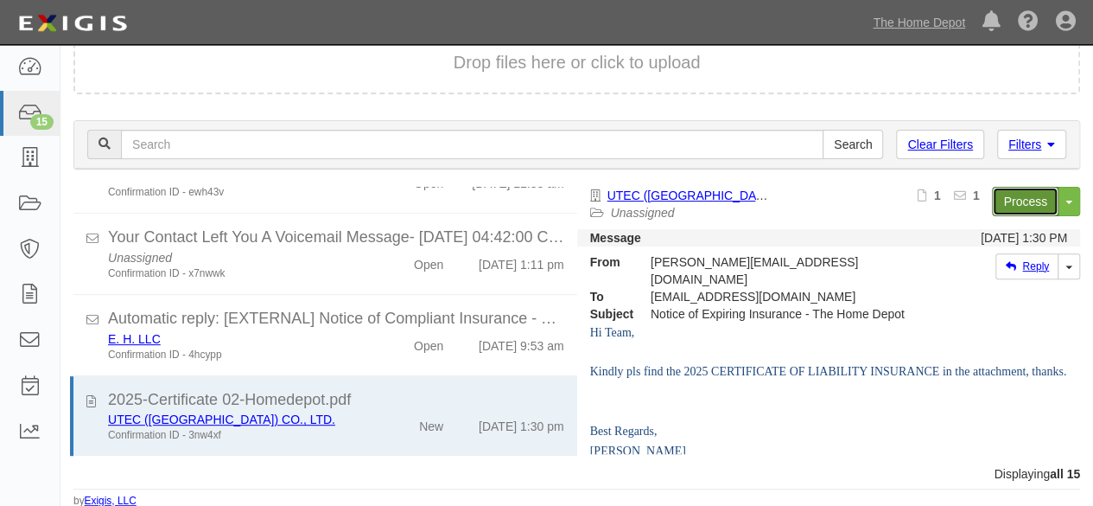
click at [1018, 200] on link "Process" at bounding box center [1025, 201] width 67 height 29
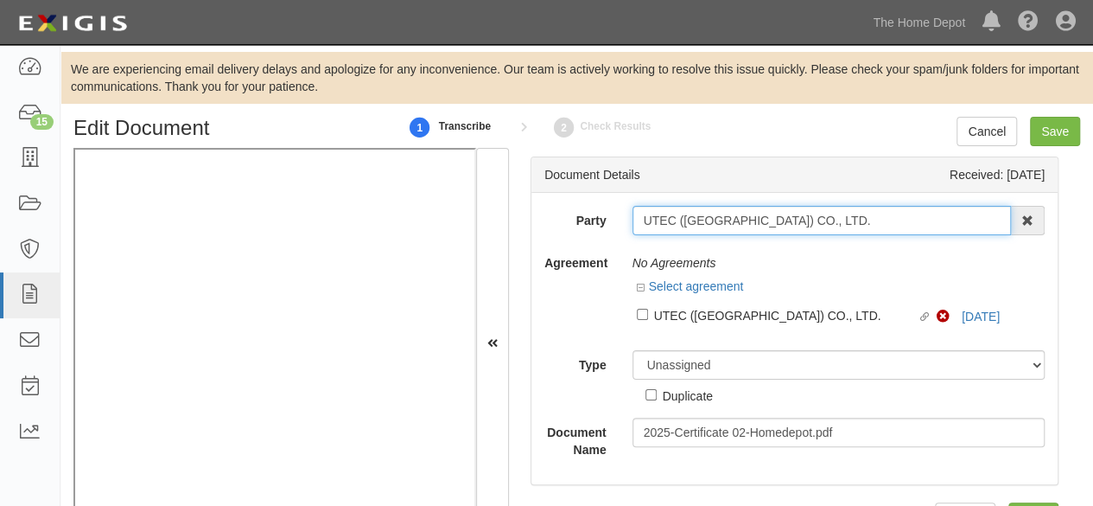
click at [807, 219] on input "UTEC ([GEOGRAPHIC_DATA]) CO., LTD." at bounding box center [822, 220] width 379 height 29
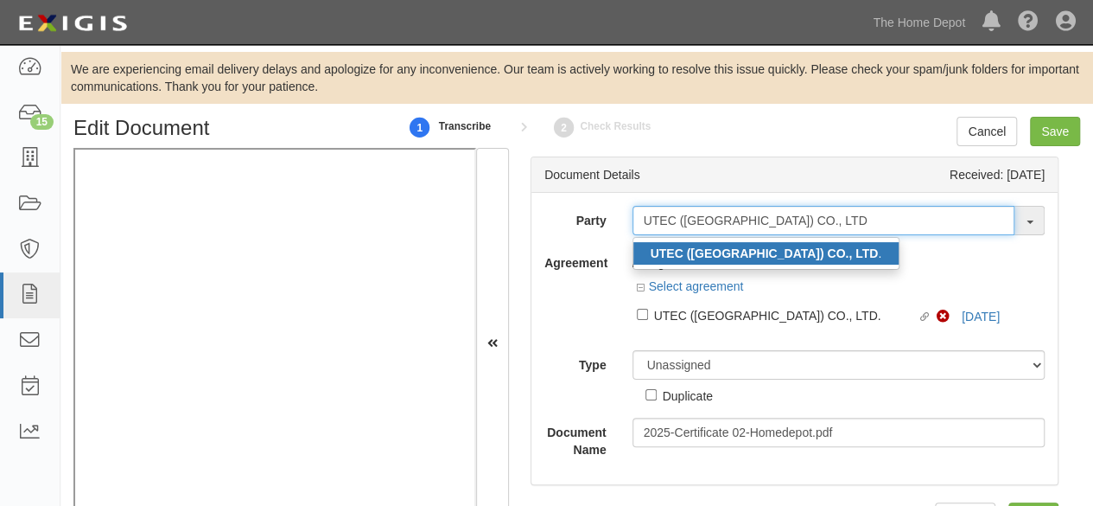
type input "UTEC ([GEOGRAPHIC_DATA]) CO., LTD"
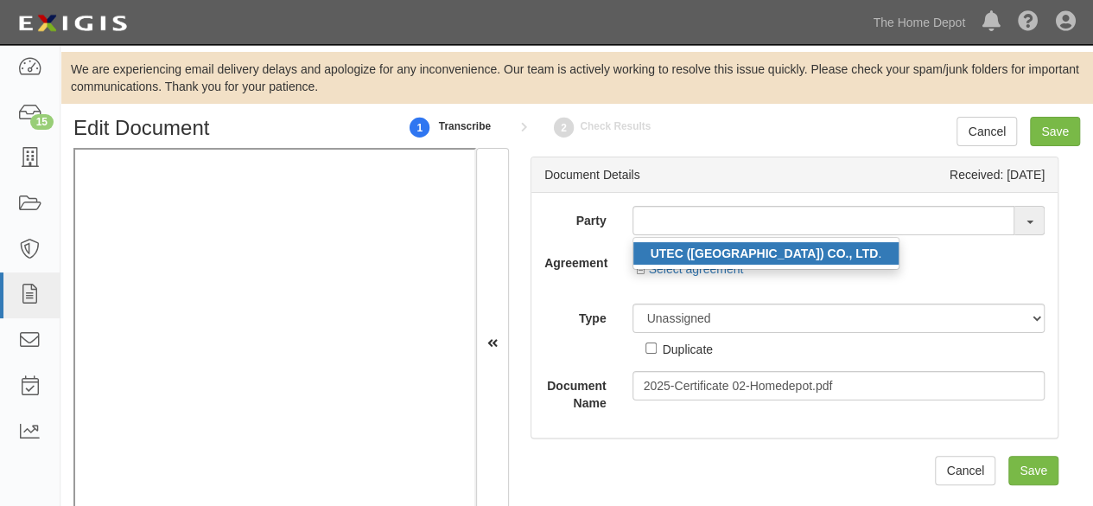
drag, startPoint x: 787, startPoint y: 254, endPoint x: 658, endPoint y: 269, distance: 130.5
click at [788, 254] on strong "UTEC (THAILAND) CO., LTD" at bounding box center [765, 253] width 228 height 14
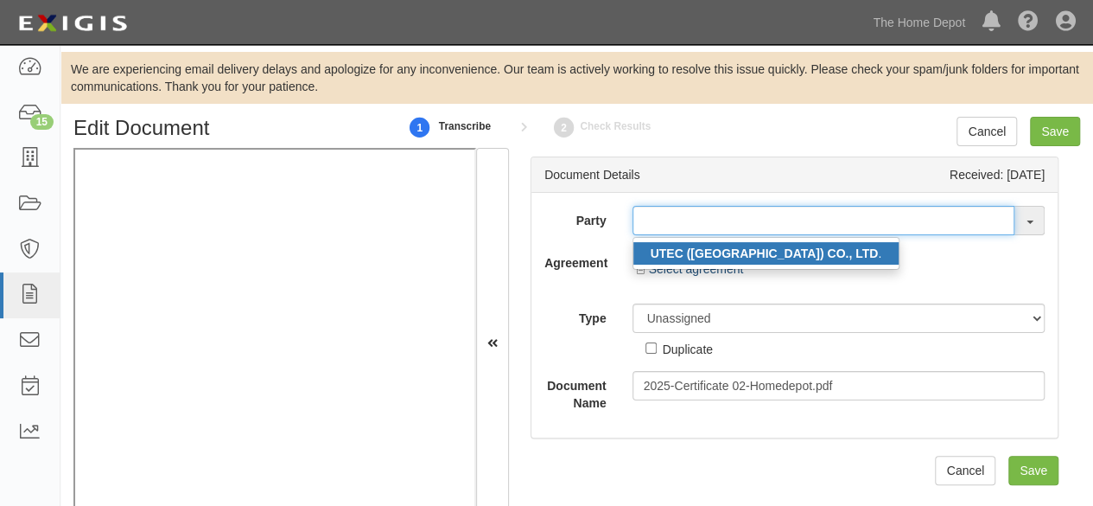
type input "UTEC ([GEOGRAPHIC_DATA]) CO., LTD."
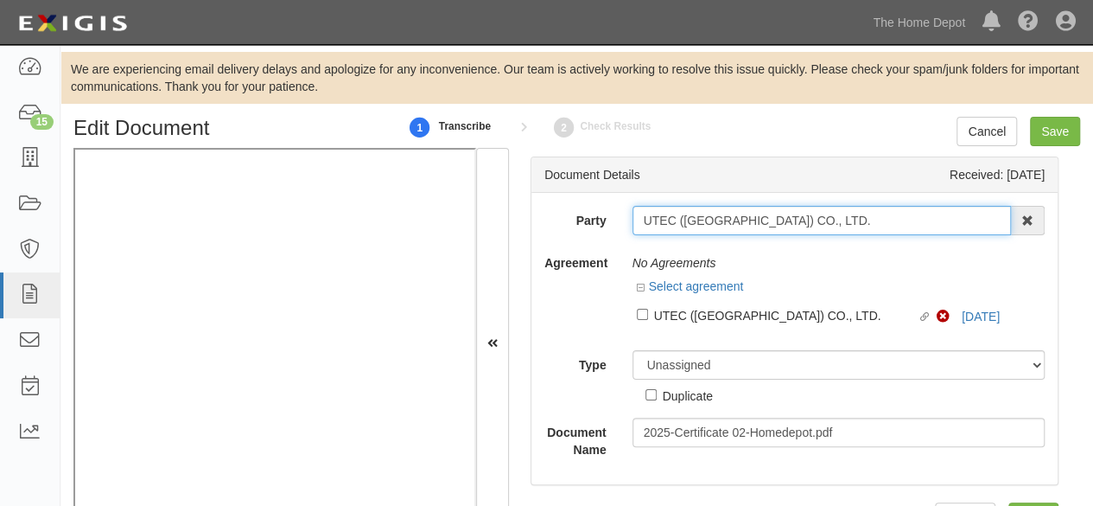
click at [700, 217] on input "UTEC ([GEOGRAPHIC_DATA]) CO., LTD." at bounding box center [822, 220] width 379 height 29
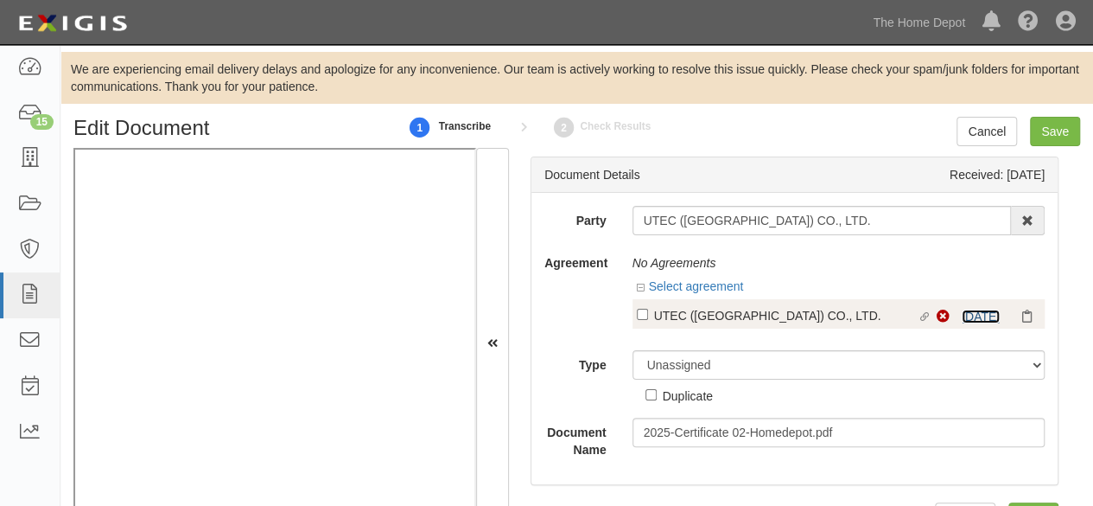
click at [962, 318] on link "8/31/25" at bounding box center [981, 316] width 38 height 14
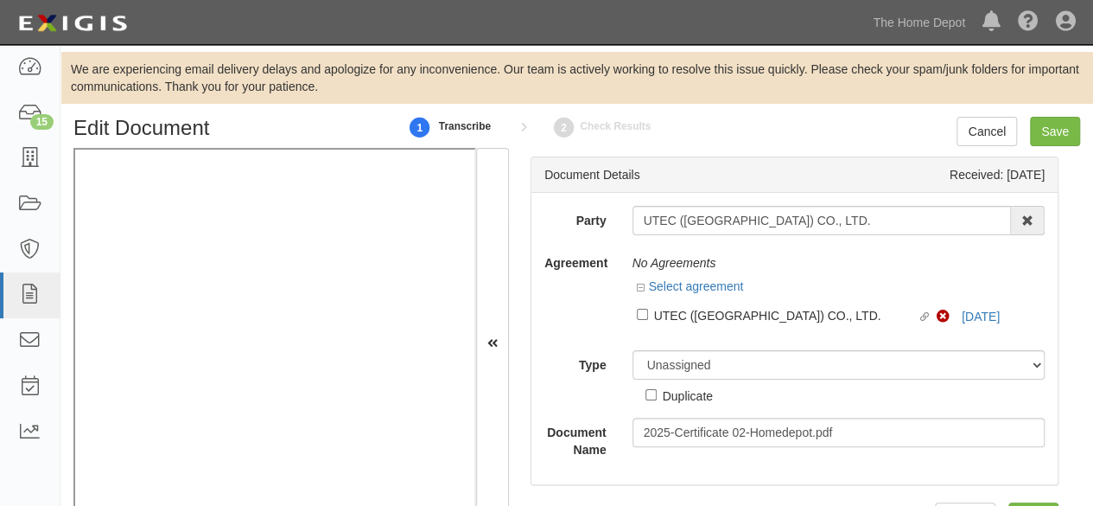
drag, startPoint x: 682, startPoint y: 316, endPoint x: 683, endPoint y: 361, distance: 44.9
click at [683, 315] on div "UTEC (THAILAND) CO., LTD." at bounding box center [786, 314] width 264 height 19
click at [648, 315] on input "Linked agreement UTEC (THAILAND) CO., LTD. Linked agreement" at bounding box center [642, 314] width 11 height 11
checkbox input "true"
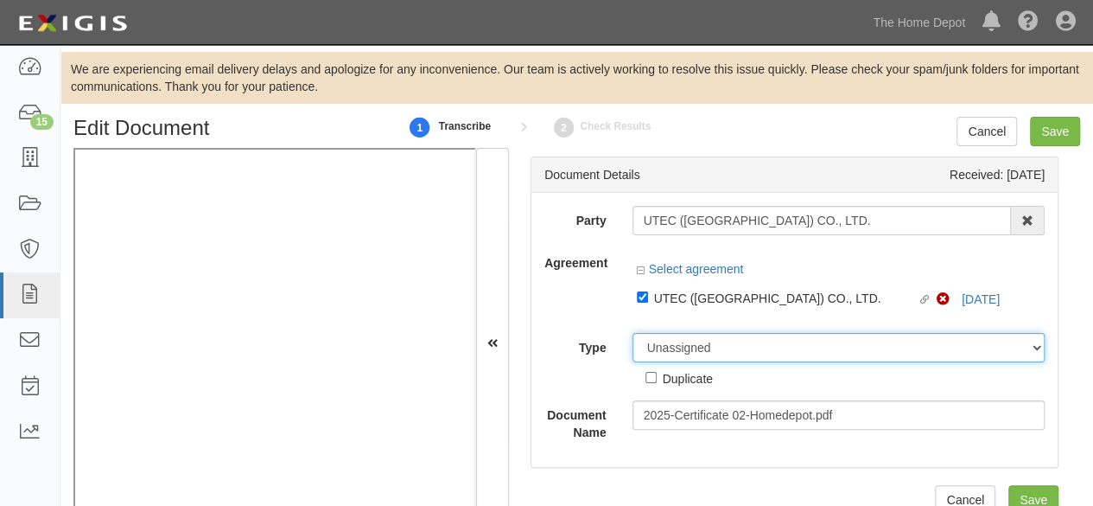
click at [677, 347] on div "Party UTEC (THAILAND) CO., LTD. UTEC (THAILAND) CO., LTD . 1000576868 Ontario I…" at bounding box center [794, 323] width 500 height 235
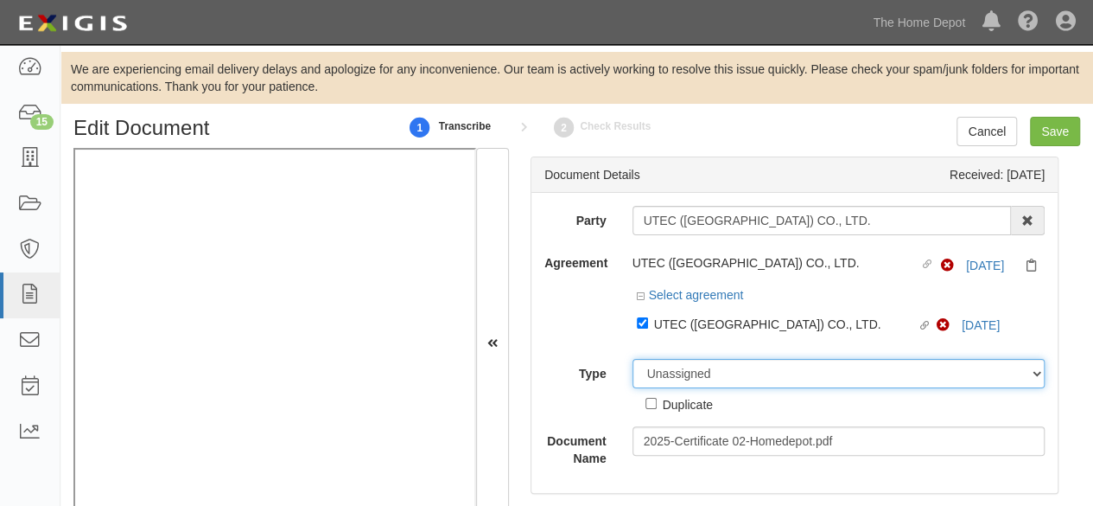
select select "CertificateDetail"
click at [633, 359] on select "Unassigned Binder Cancellation Notice Certificate Contract Endorsement Insuranc…" at bounding box center [839, 373] width 413 height 29
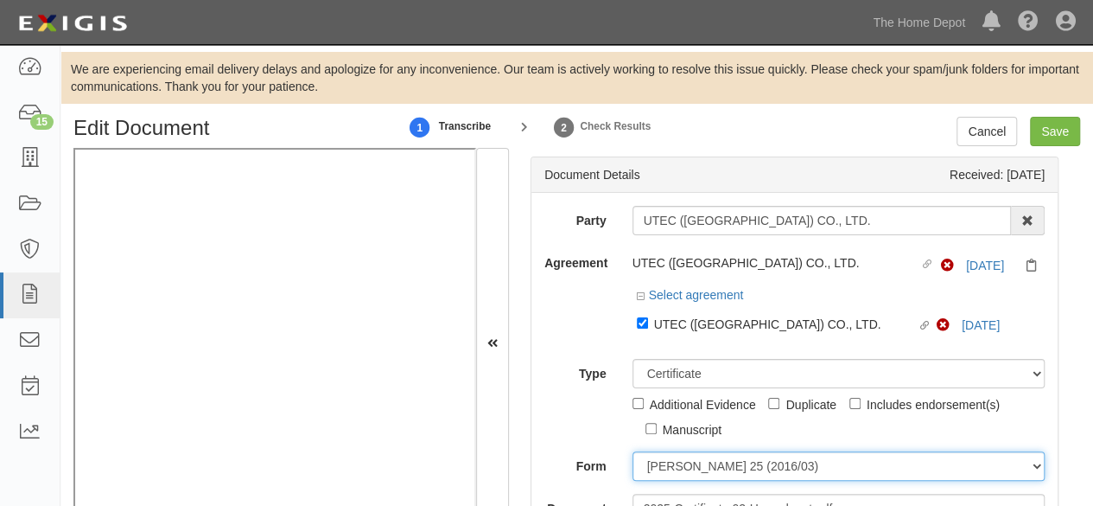
click at [677, 462] on select "ACORD 25 (2016/03) ACORD 101 ACORD 855 NY (2014/05) General" at bounding box center [839, 465] width 413 height 29
select select "GeneralFormDetail"
click at [633, 451] on select "ACORD 25 (2016/03) ACORD 101 ACORD 855 NY (2014/05) General" at bounding box center [839, 465] width 413 height 29
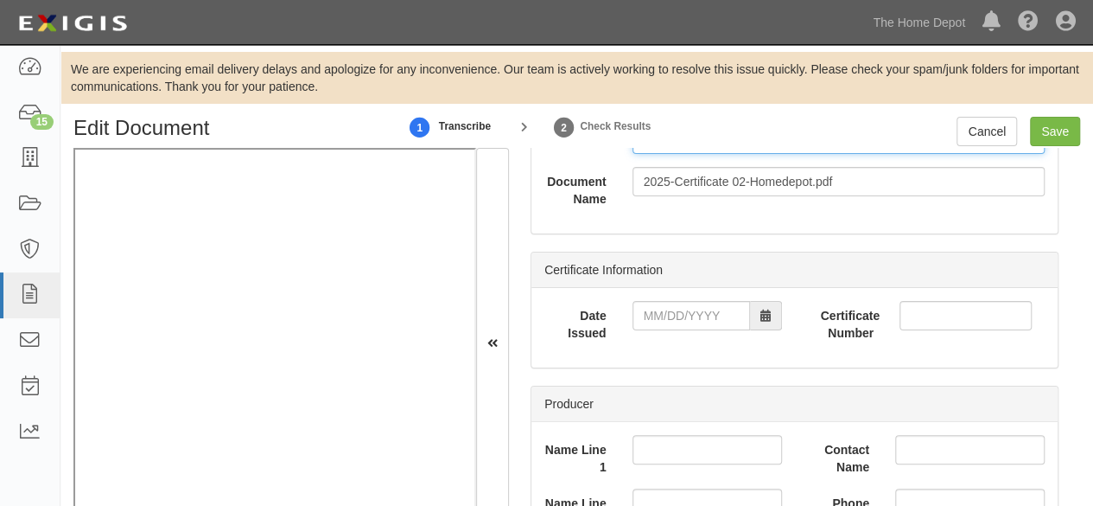
scroll to position [346, 0]
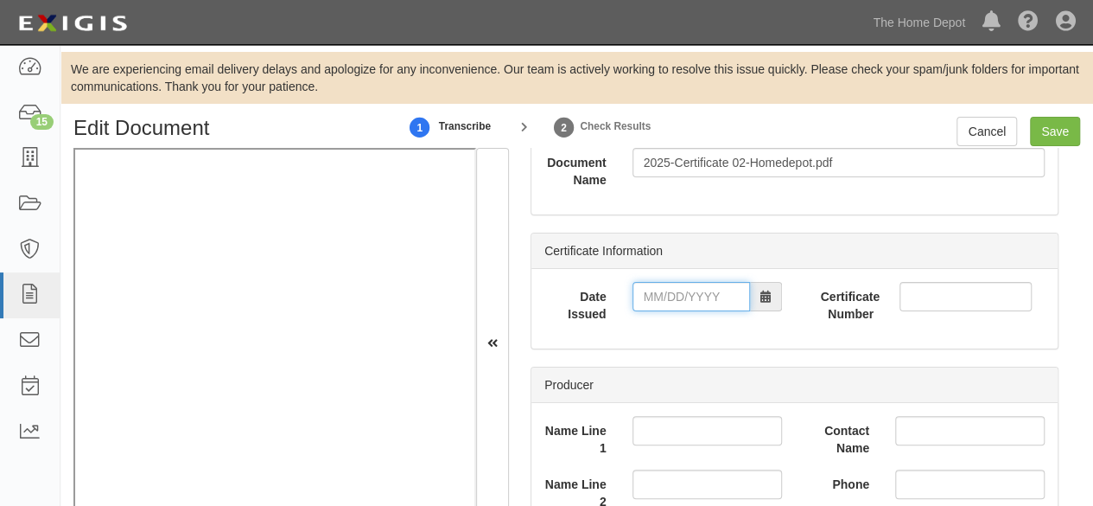
click at [677, 293] on input "Date Issued" at bounding box center [692, 296] width 118 height 29
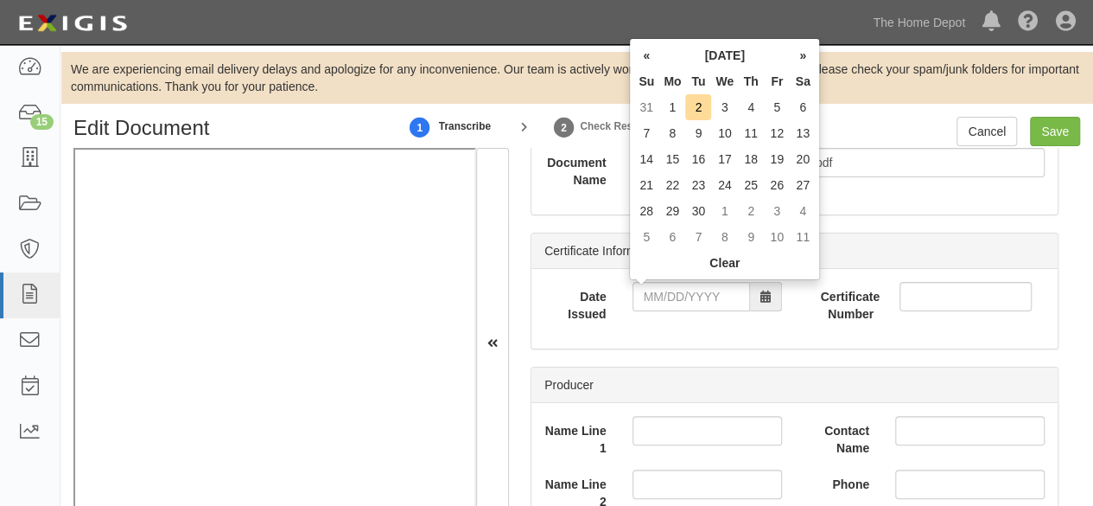
drag, startPoint x: 645, startPoint y: 57, endPoint x: 655, endPoint y: 72, distance: 18.0
click at [645, 57] on th "«" at bounding box center [646, 55] width 26 height 26
click at [776, 212] on td "29" at bounding box center [777, 211] width 26 height 26
type input "08/29/2025"
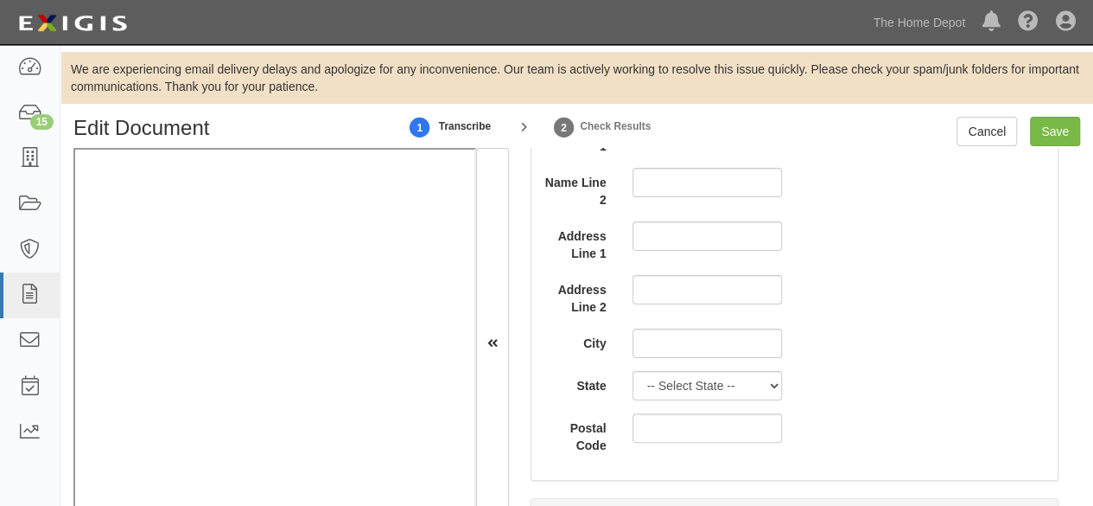
scroll to position [1296, 0]
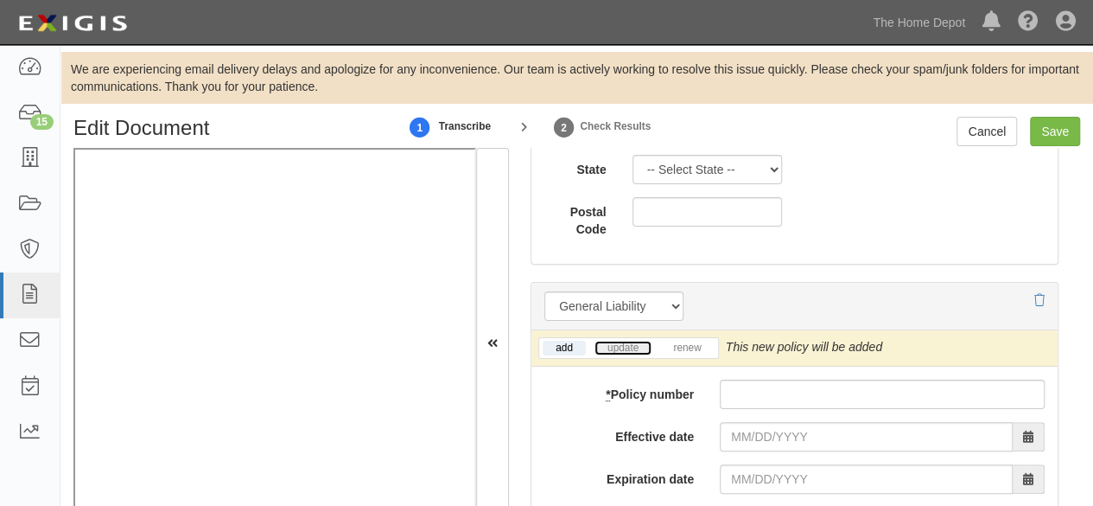
click at [627, 345] on link "update" at bounding box center [623, 347] width 57 height 15
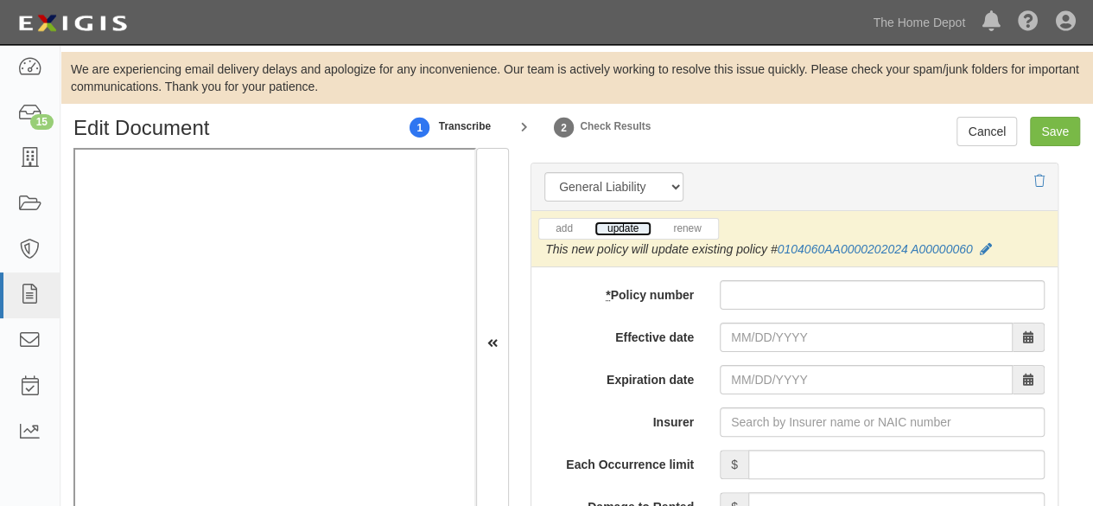
scroll to position [1469, 0]
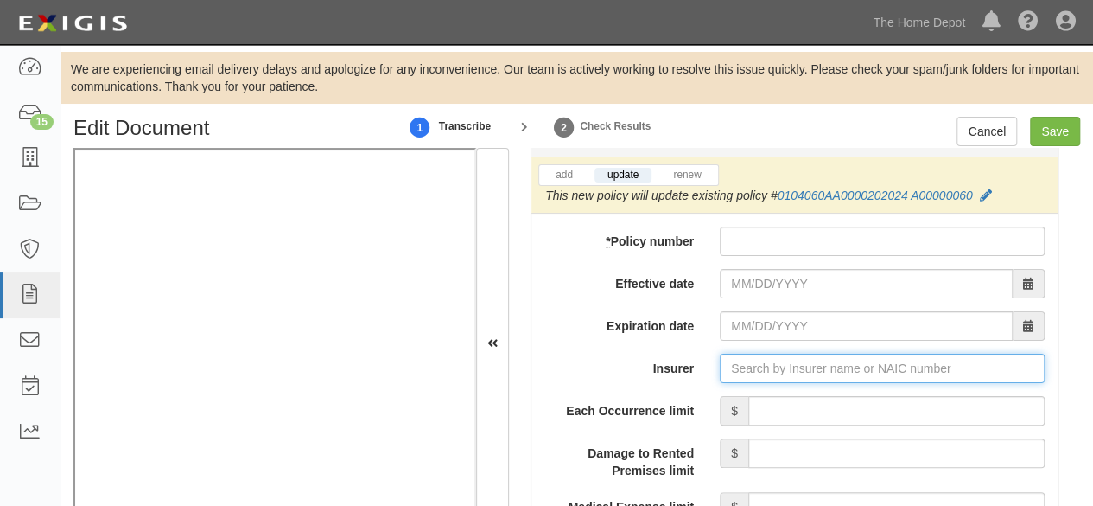
click at [731, 369] on input "Insurer" at bounding box center [882, 367] width 325 height 29
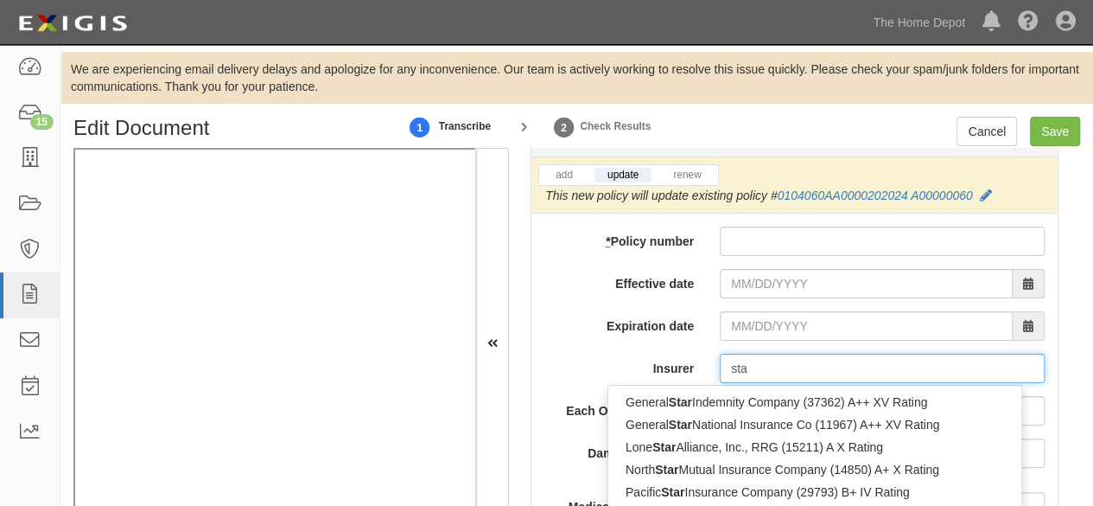
type input "star"
type input "starr Europe Insurance Limited (0) A XV Rating"
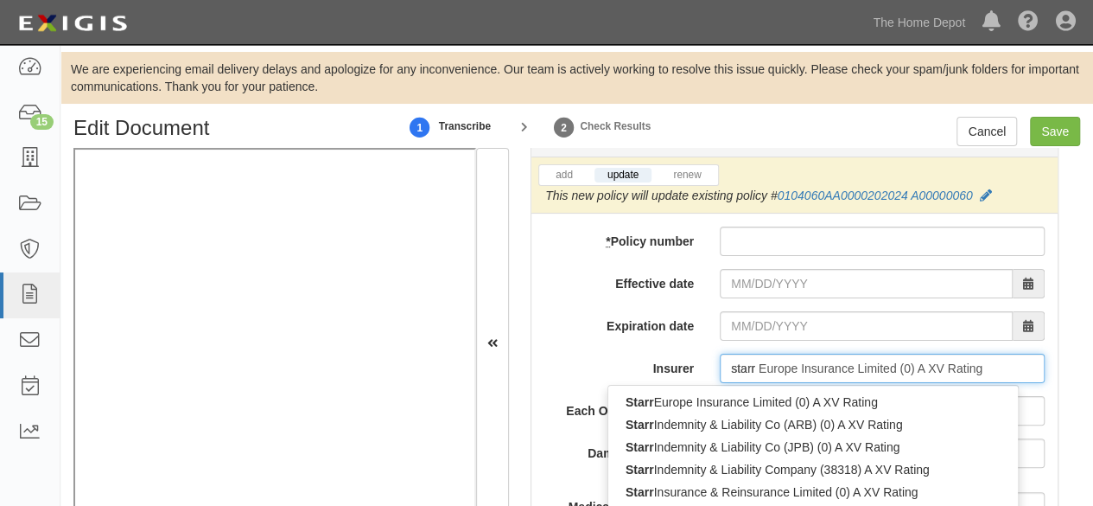
type input "starr"
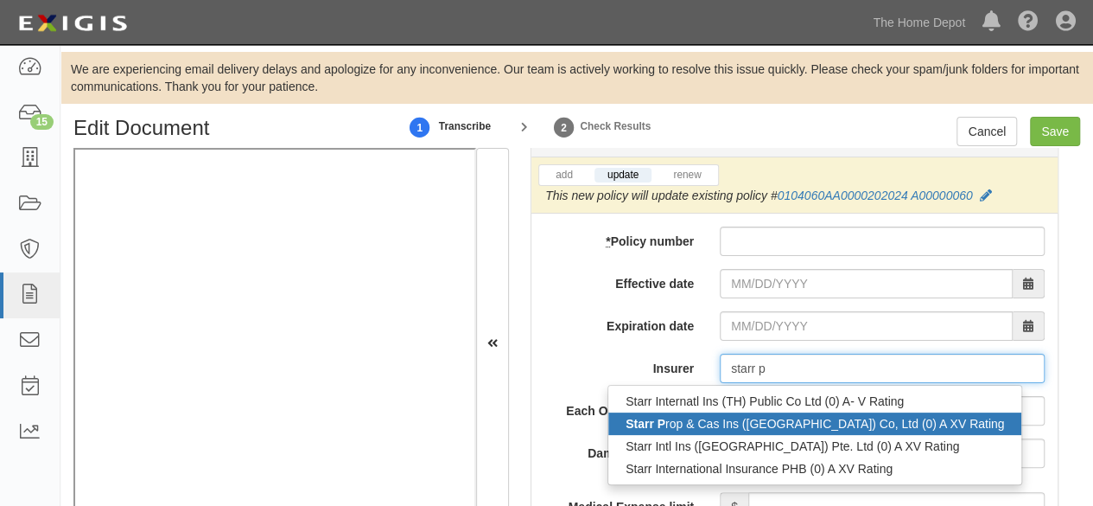
click at [688, 414] on div "Starr P rop & Cas Ins (China) Co, Ltd (0) A XV Rating" at bounding box center [814, 423] width 413 height 22
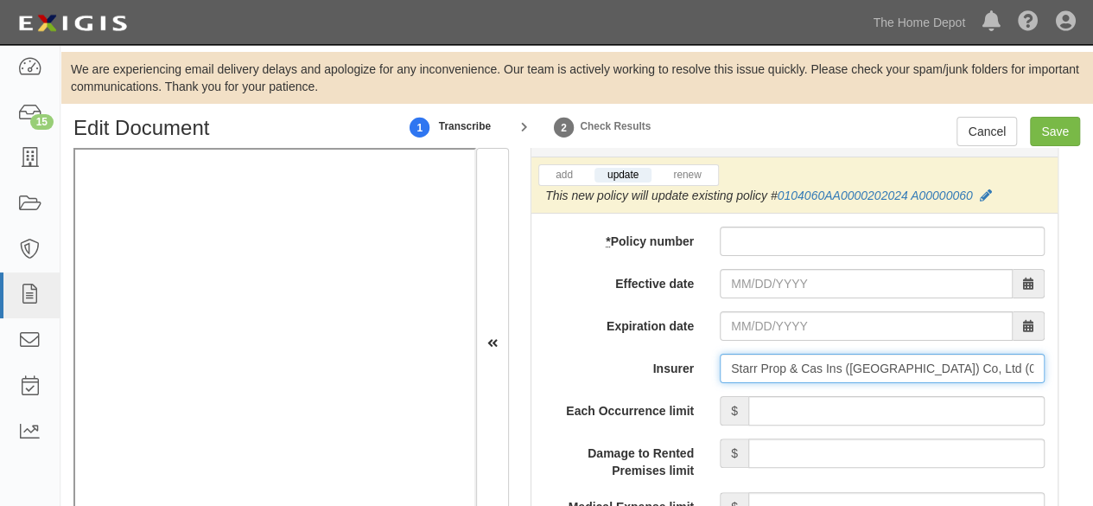
type input "Starr Prop & Cas Ins (China) Co, Ltd (0) A XV Rating"
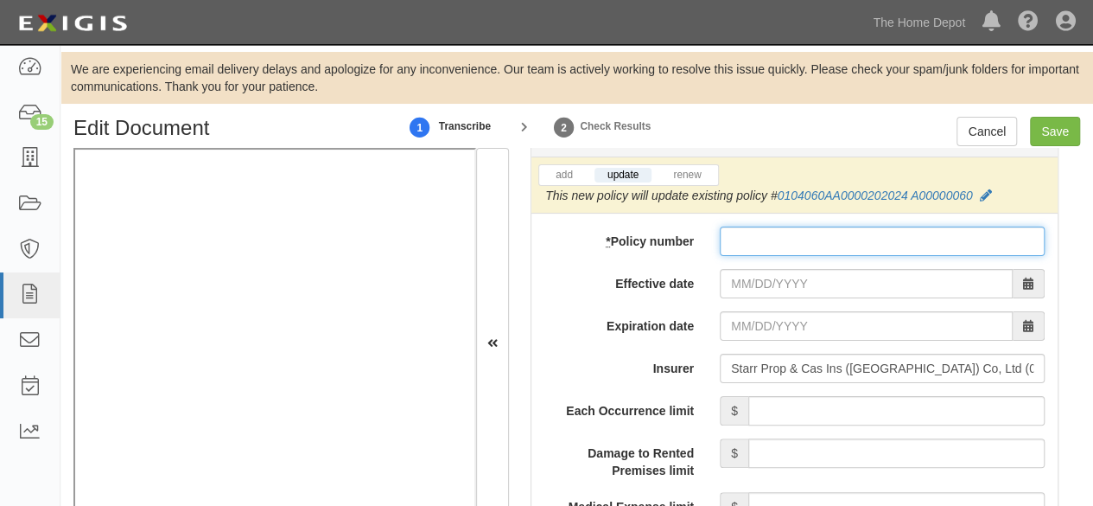
paste input "0104060AA0000202025 A00000061"
click at [746, 232] on input "* Policy number" at bounding box center [882, 240] width 325 height 29
type input "0104060AA0000202025 A00000061"
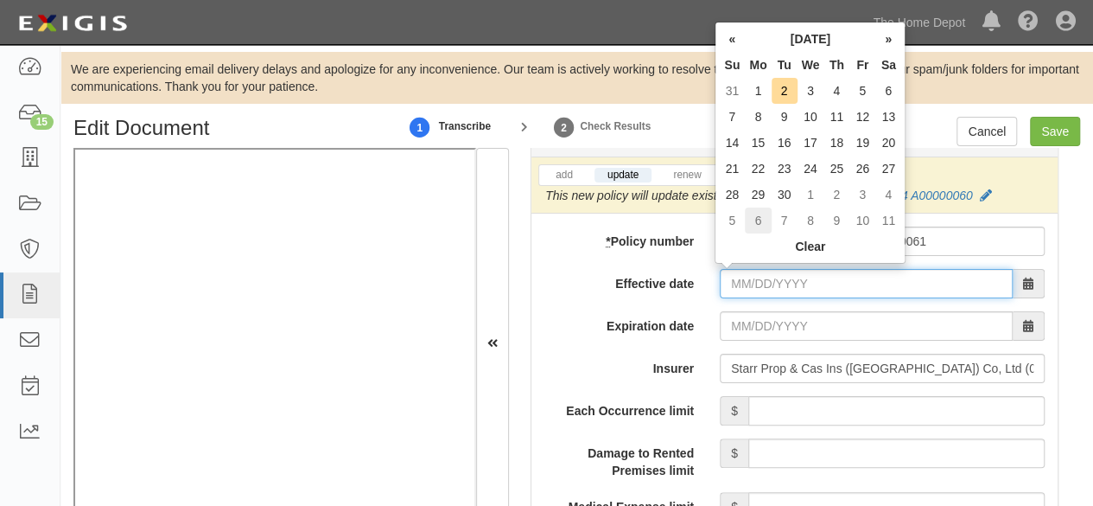
drag, startPoint x: 743, startPoint y: 286, endPoint x: 762, endPoint y: 219, distance: 70.0
click at [743, 286] on input "Effective date" at bounding box center [866, 283] width 293 height 29
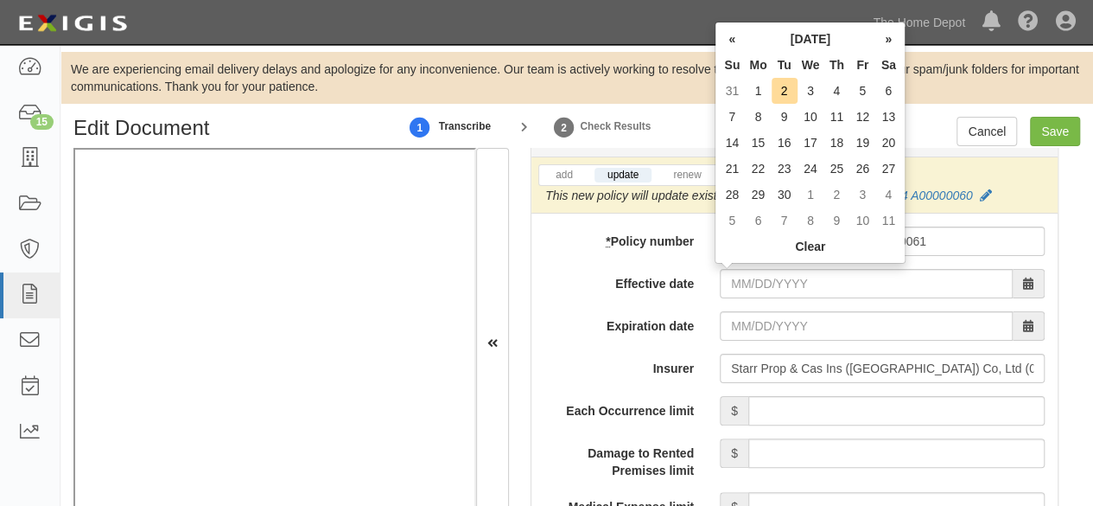
click at [757, 86] on td "1" at bounding box center [758, 91] width 26 height 26
type input "09/01/2025"
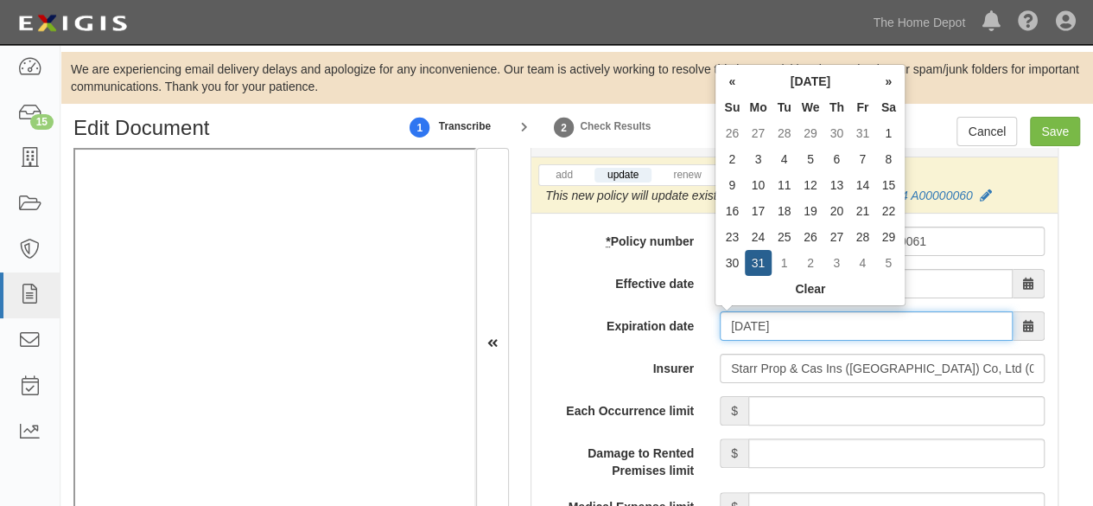
click at [749, 319] on input "09/01/2026" at bounding box center [866, 325] width 293 height 29
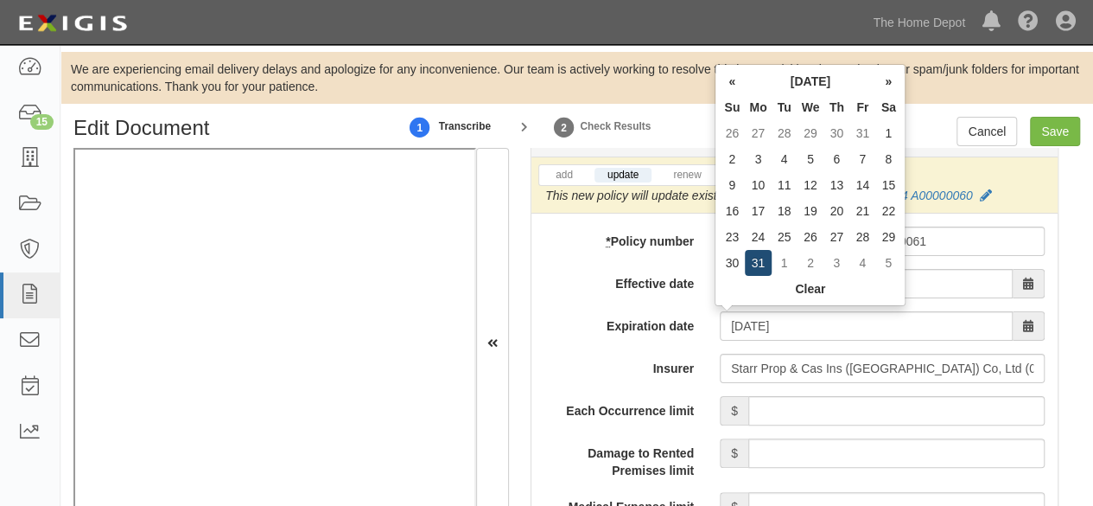
drag, startPoint x: 754, startPoint y: 258, endPoint x: 733, endPoint y: 318, distance: 63.4
click at [754, 260] on td "31" at bounding box center [758, 263] width 26 height 26
type input "08/31/2026"
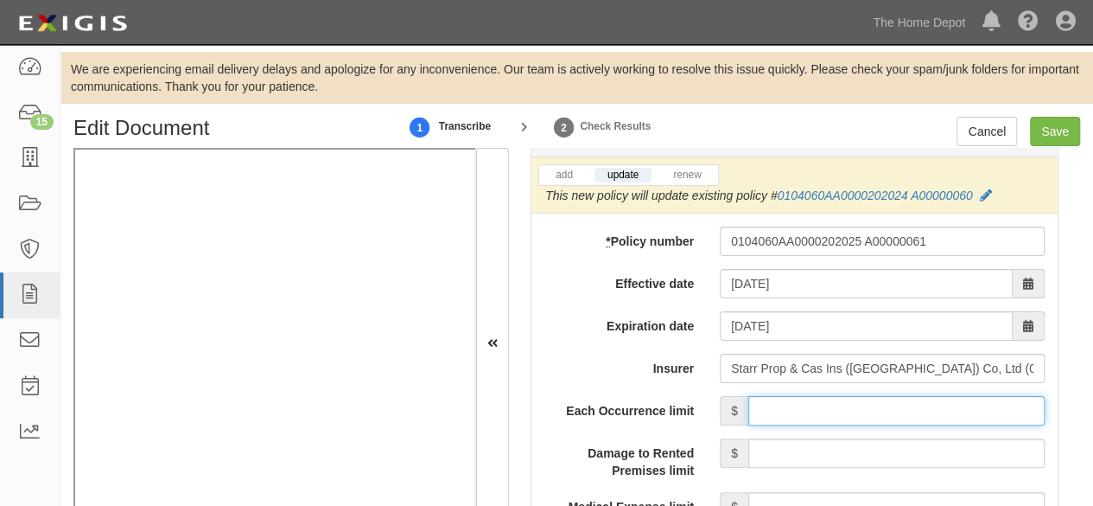
drag, startPoint x: 838, startPoint y: 405, endPoint x: 837, endPoint y: 395, distance: 10.4
click at [837, 404] on input "Each Occurrence limit" at bounding box center [896, 410] width 296 height 29
type input "8,000,000"
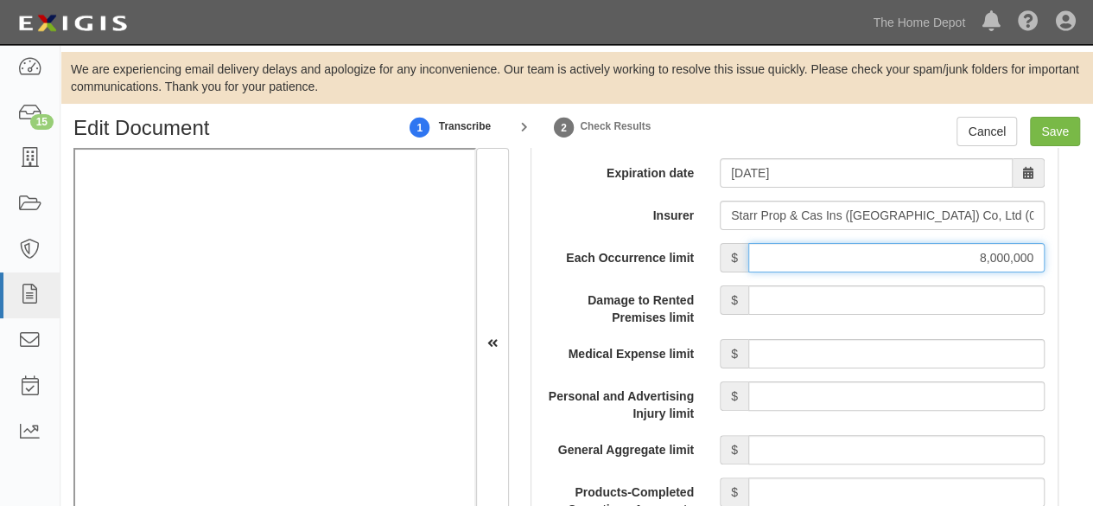
scroll to position [1642, 0]
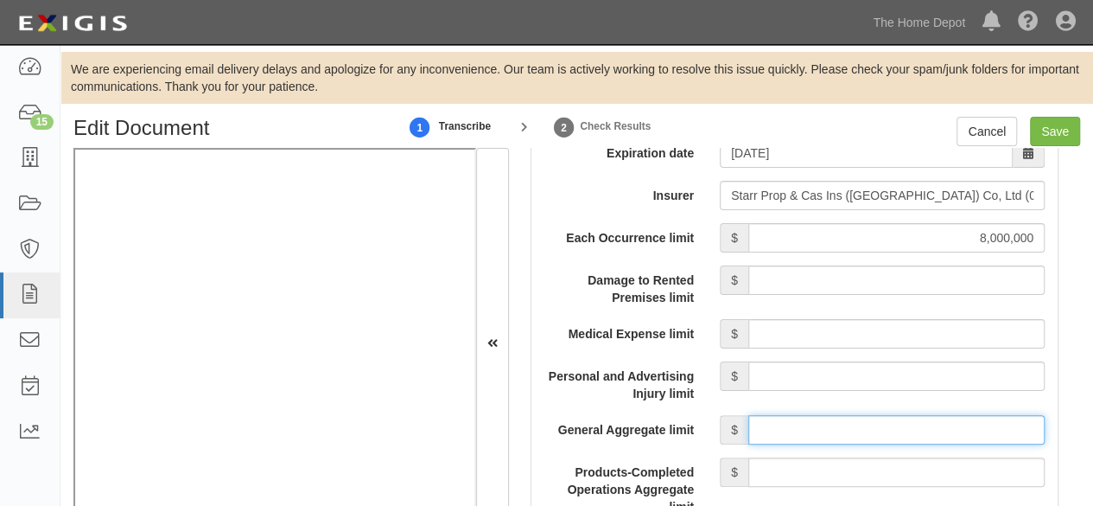
click at [812, 419] on input "General Aggregate limit" at bounding box center [896, 429] width 296 height 29
type input "8,000,000"
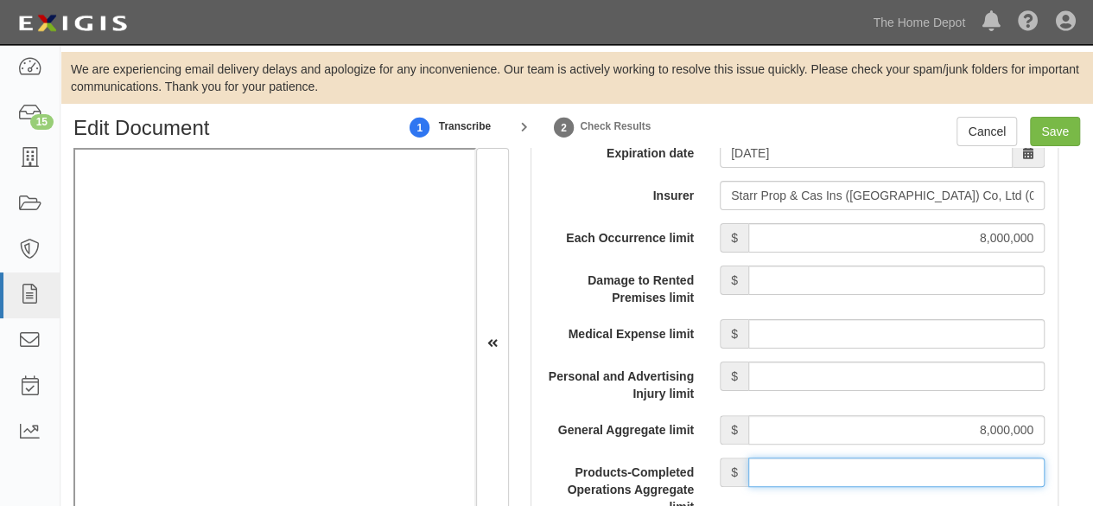
drag, startPoint x: 851, startPoint y: 461, endPoint x: 845, endPoint y: 443, distance: 19.1
type input "8,000,000"
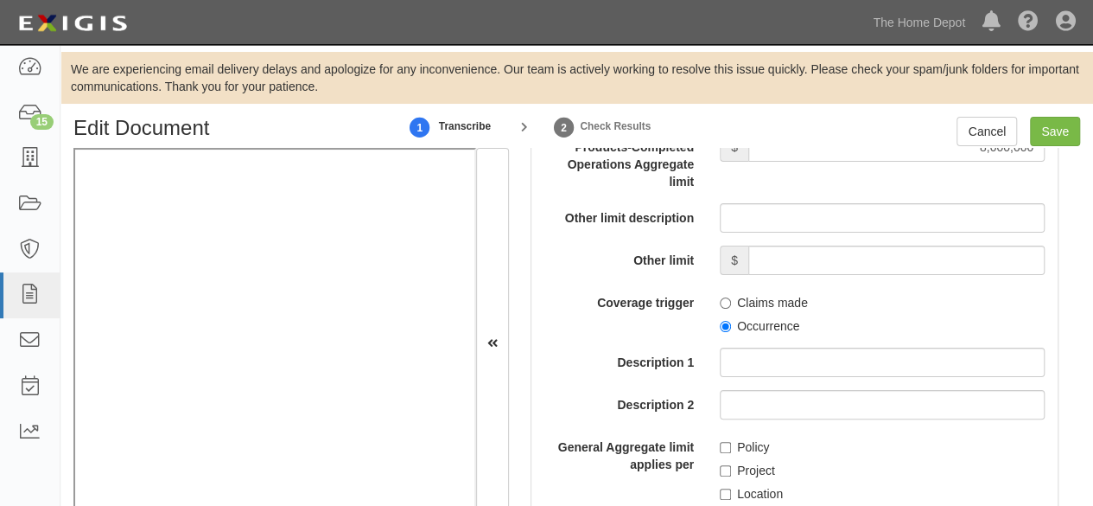
scroll to position [1988, 0]
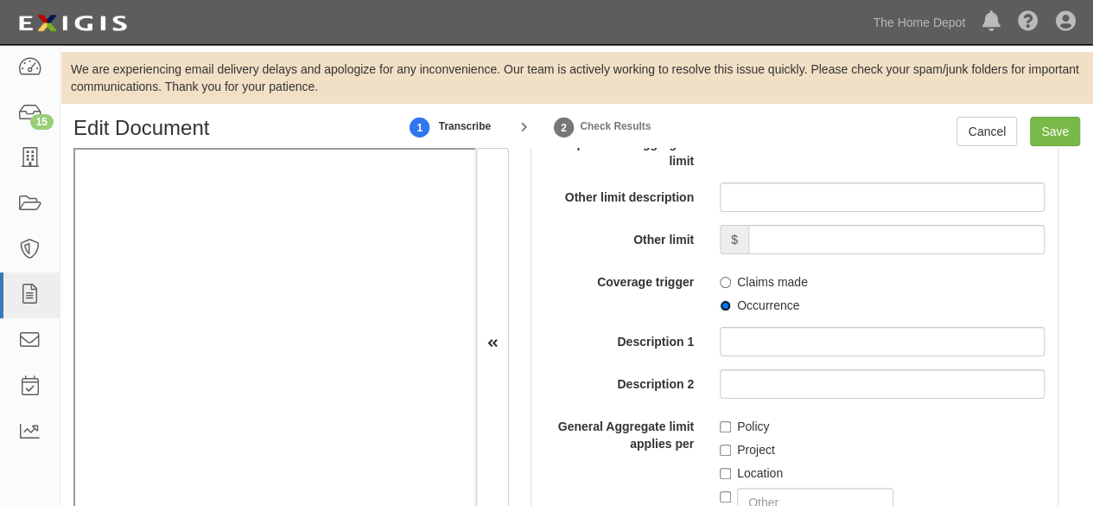
click at [720, 303] on input "Occurrence" at bounding box center [725, 305] width 11 height 11
radio input "true"
click at [1059, 137] on input "Save" at bounding box center [1055, 131] width 50 height 29
type input "8000000"
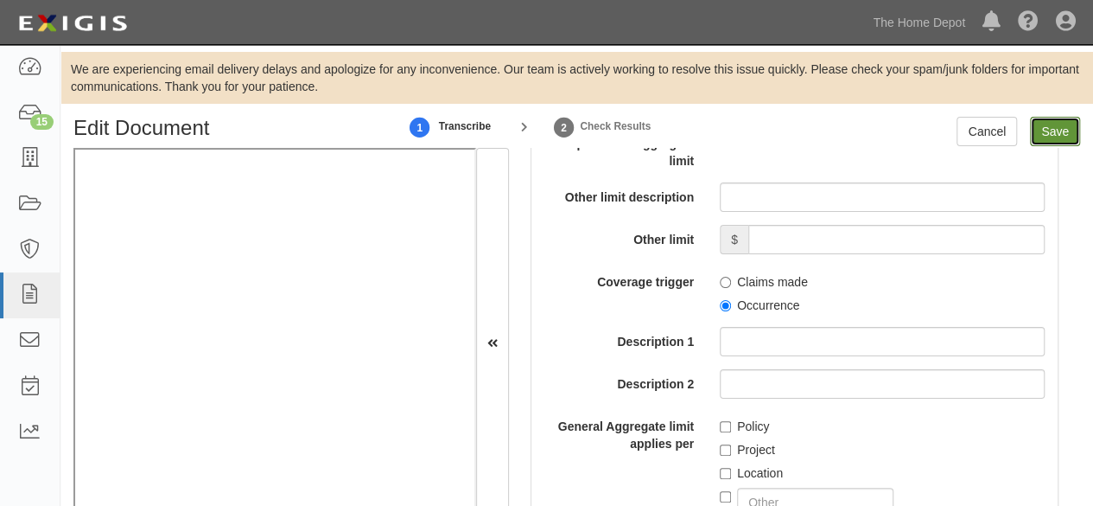
type input "8000000"
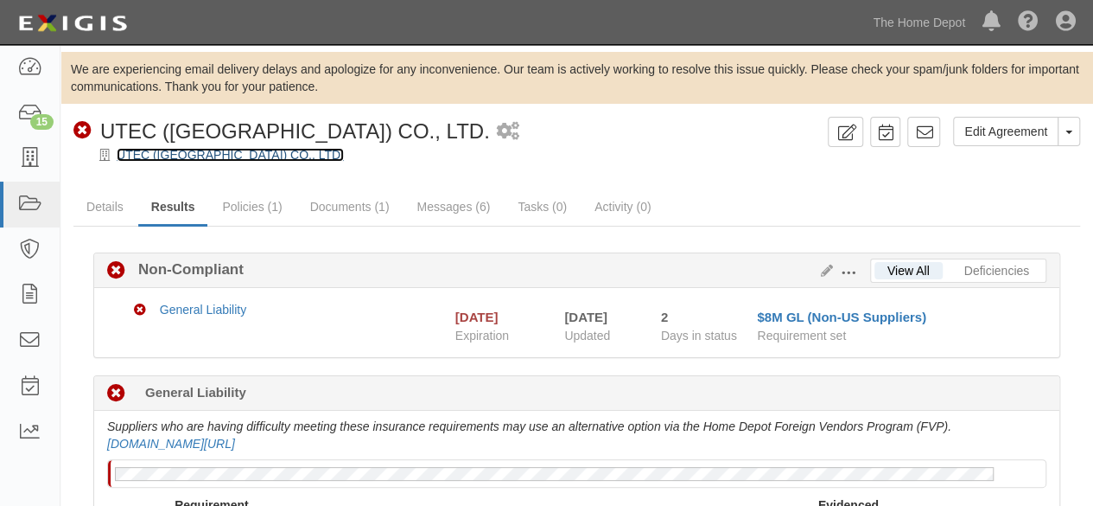
drag, startPoint x: 0, startPoint y: 0, endPoint x: 190, endPoint y: 158, distance: 247.3
click at [190, 158] on link "UTEC ([GEOGRAPHIC_DATA]) CO., LTD." at bounding box center [230, 155] width 227 height 14
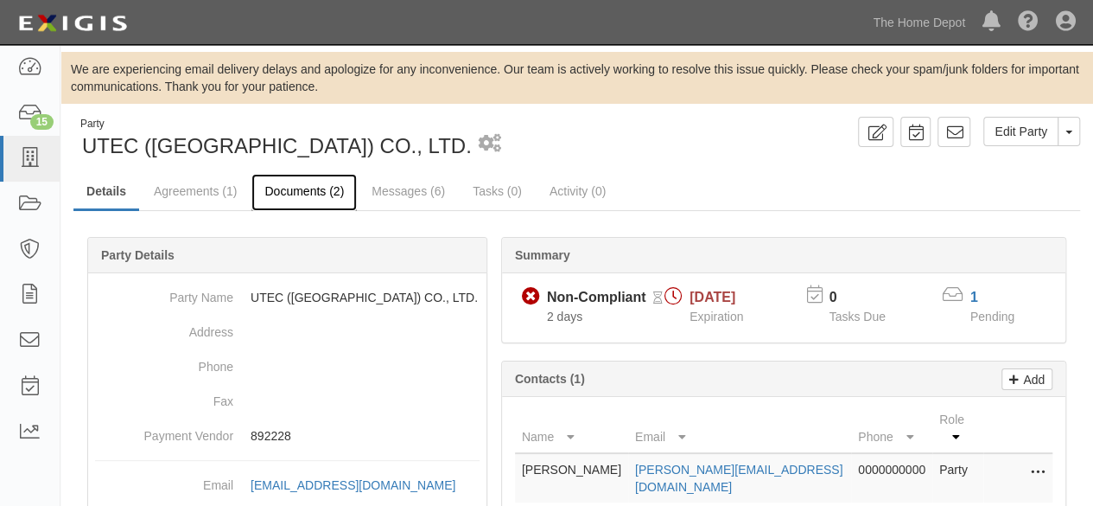
click at [294, 194] on link "Documents (2)" at bounding box center [303, 192] width 105 height 37
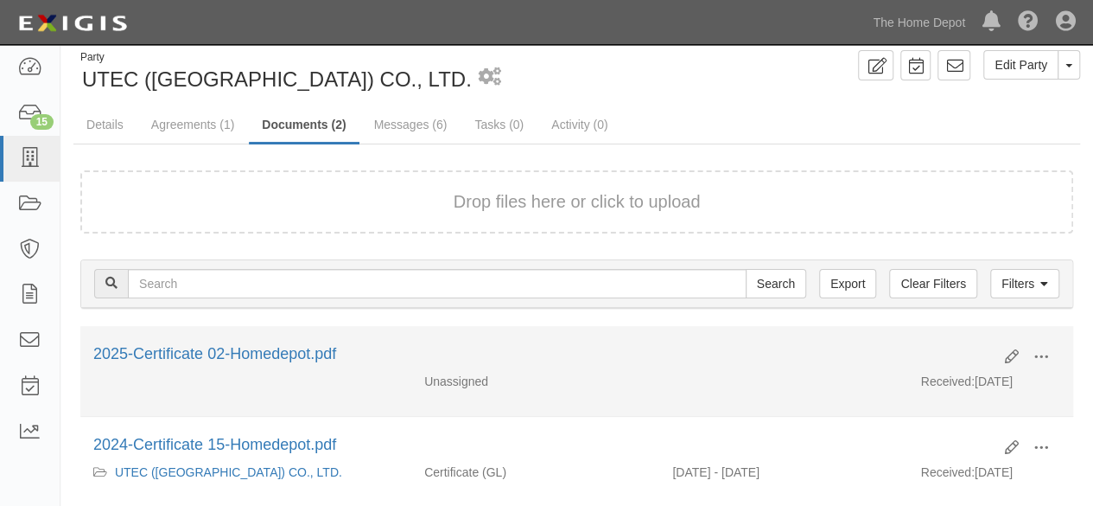
scroll to position [168, 0]
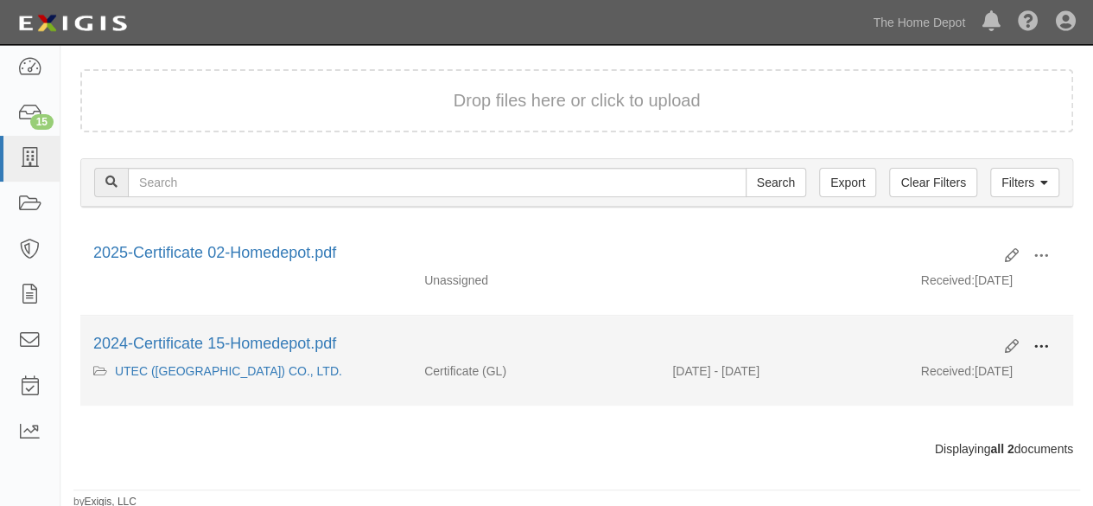
click at [1043, 341] on span at bounding box center [1042, 347] width 16 height 16
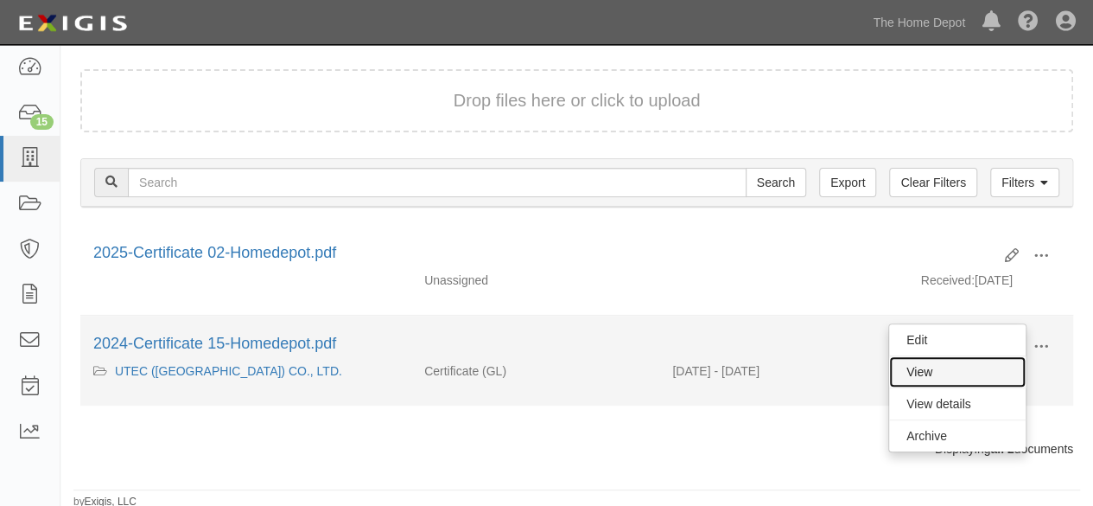
click at [944, 368] on link "View" at bounding box center [957, 371] width 137 height 31
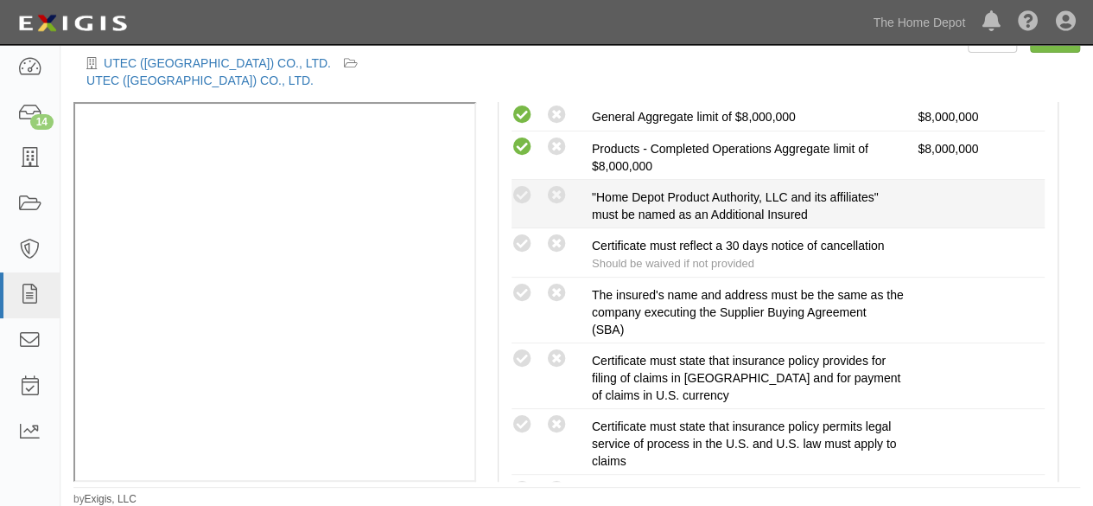
scroll to position [518, 0]
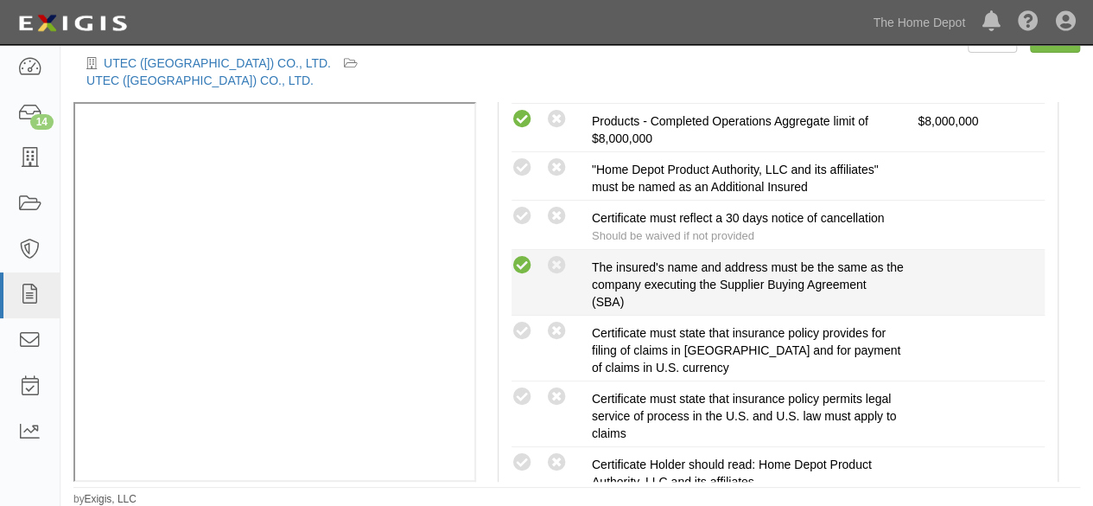
click at [523, 264] on icon at bounding box center [523, 266] width 22 height 22
radio input "true"
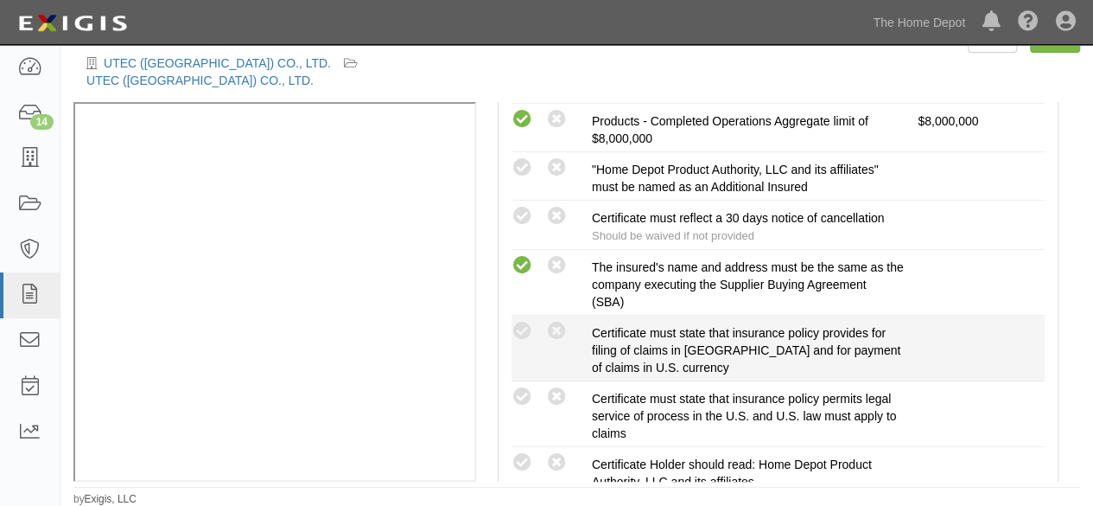
drag, startPoint x: 520, startPoint y: 329, endPoint x: 518, endPoint y: 369, distance: 39.8
click at [520, 334] on icon at bounding box center [523, 332] width 22 height 22
radio input "true"
drag, startPoint x: 519, startPoint y: 391, endPoint x: 521, endPoint y: 314, distance: 76.9
click at [519, 388] on icon at bounding box center [523, 397] width 22 height 22
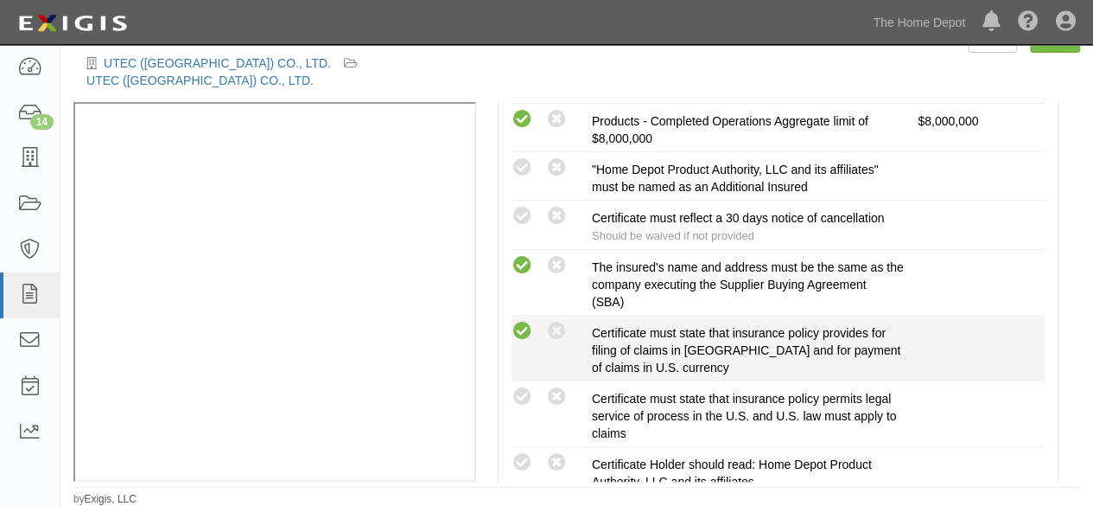
radio input "true"
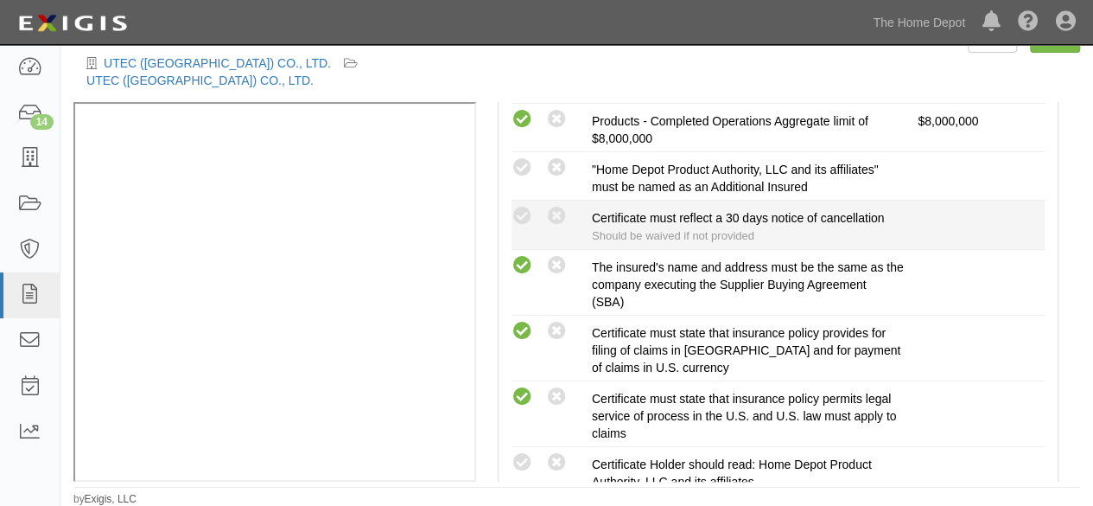
drag, startPoint x: 527, startPoint y: 167, endPoint x: 534, endPoint y: 217, distance: 50.6
click at [527, 170] on icon at bounding box center [523, 168] width 22 height 22
radio input "true"
click at [524, 211] on icon at bounding box center [523, 217] width 22 height 22
radio input "true"
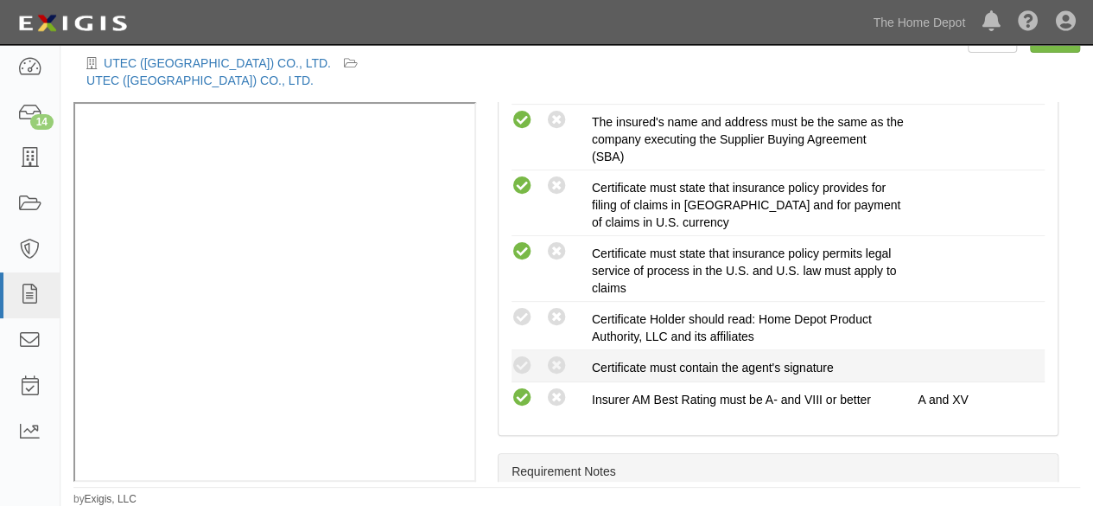
scroll to position [691, 0]
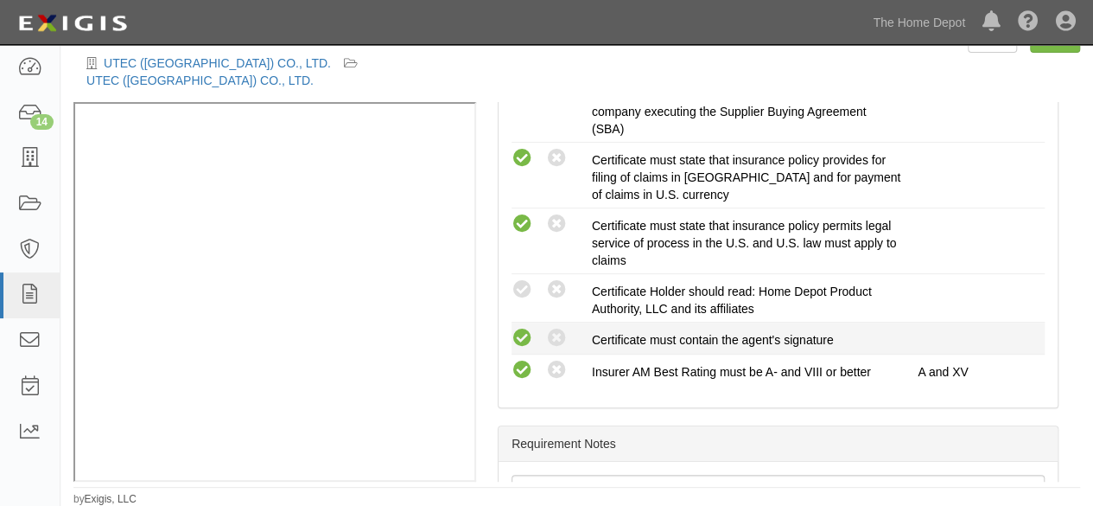
drag, startPoint x: 522, startPoint y: 284, endPoint x: 529, endPoint y: 331, distance: 47.2
click at [523, 287] on icon at bounding box center [523, 290] width 22 height 22
radio input "true"
click at [522, 330] on icon at bounding box center [523, 339] width 22 height 22
radio input "true"
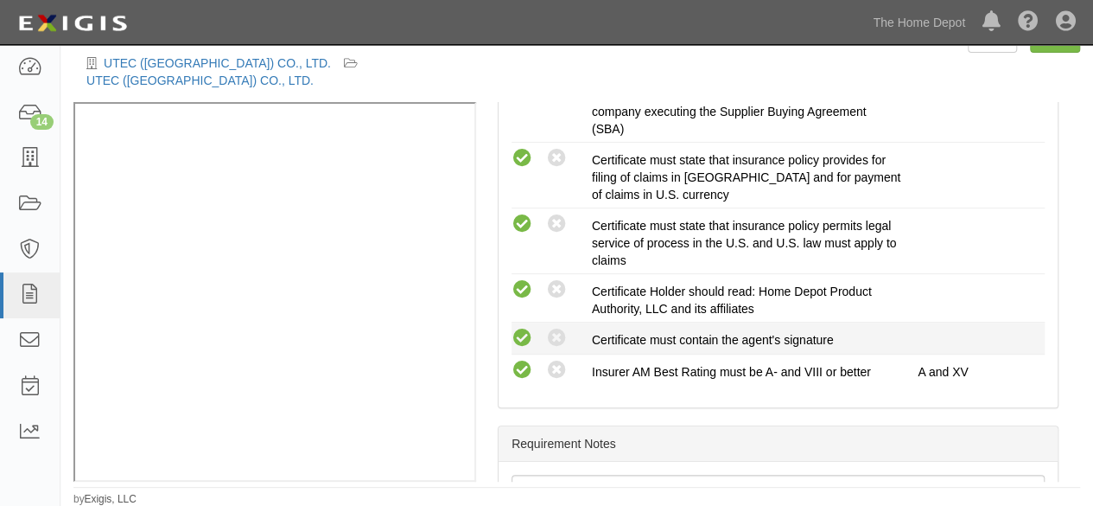
radio input "true"
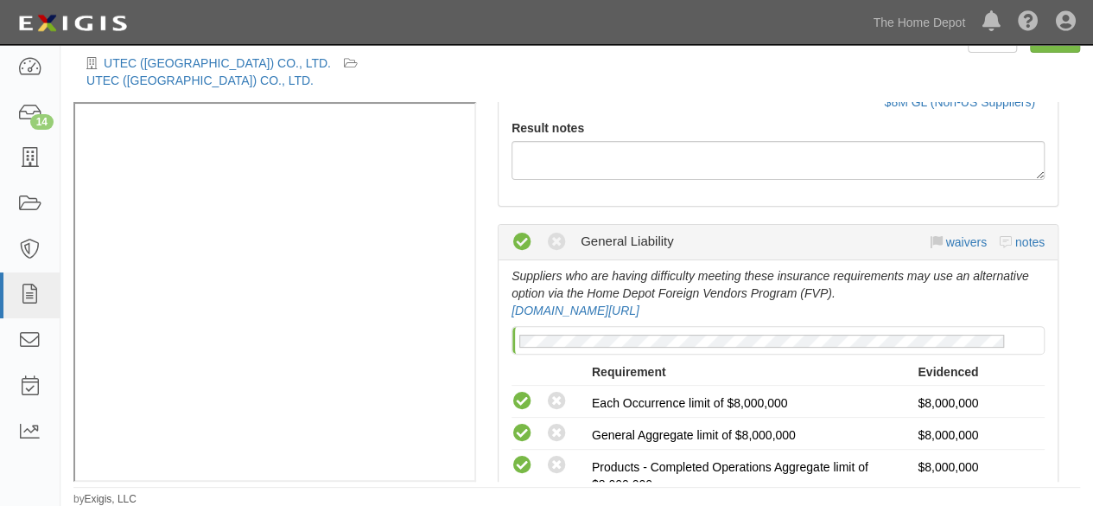
scroll to position [0, 0]
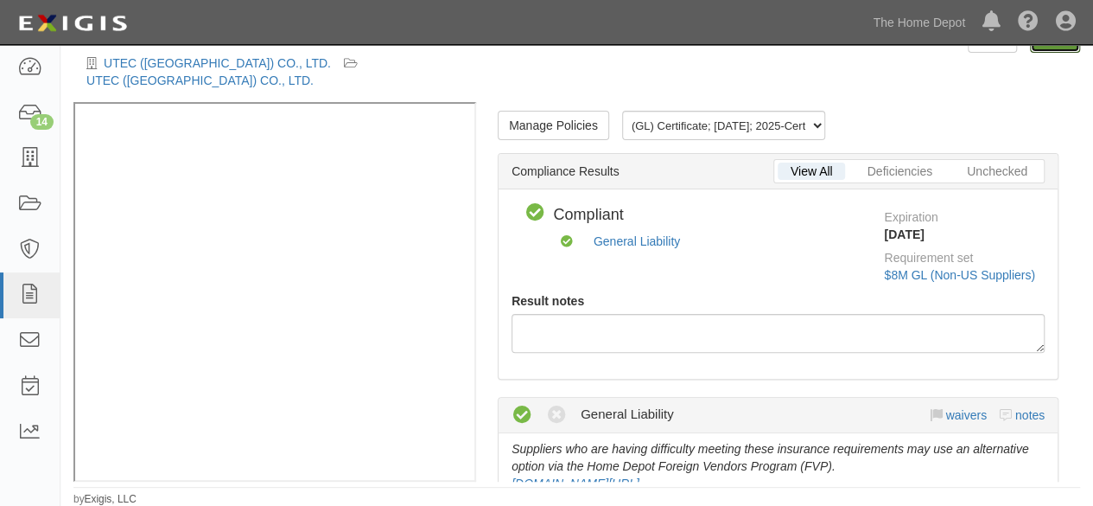
drag, startPoint x: 1047, startPoint y: 50, endPoint x: 1031, endPoint y: 77, distance: 31.4
click at [1047, 50] on link "Save" at bounding box center [1055, 37] width 50 height 29
radio input "true"
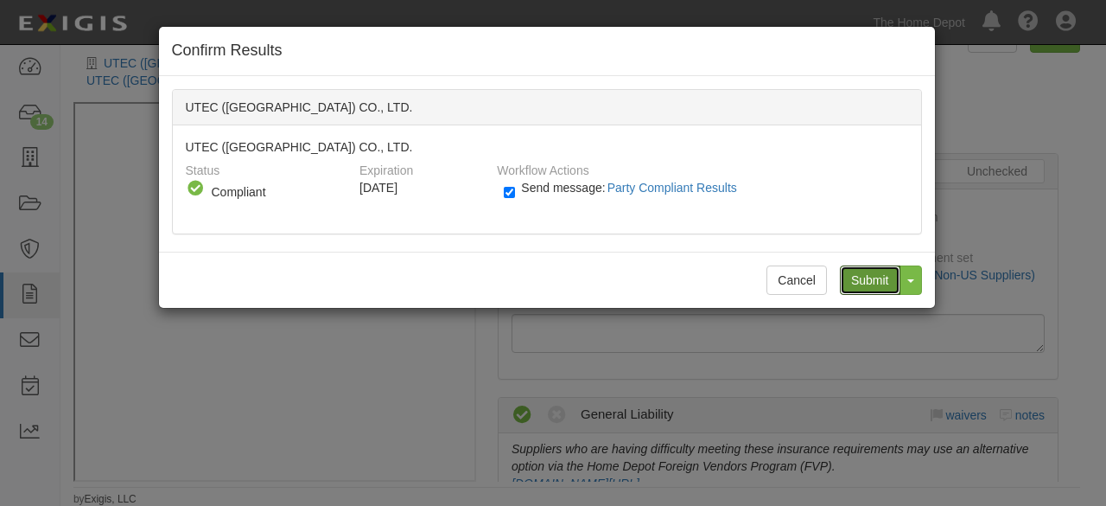
drag, startPoint x: 862, startPoint y: 274, endPoint x: 580, endPoint y: 162, distance: 303.3
click at [850, 262] on div "Cancel Submit Toggle Dropdown Submit and Continue to Agreement" at bounding box center [547, 279] width 776 height 56
click at [107, 199] on div "Confirm Results UTEC ([GEOGRAPHIC_DATA]) CO., LTD. UTEC ([GEOGRAPHIC_DATA]) CO.…" at bounding box center [553, 253] width 1106 height 506
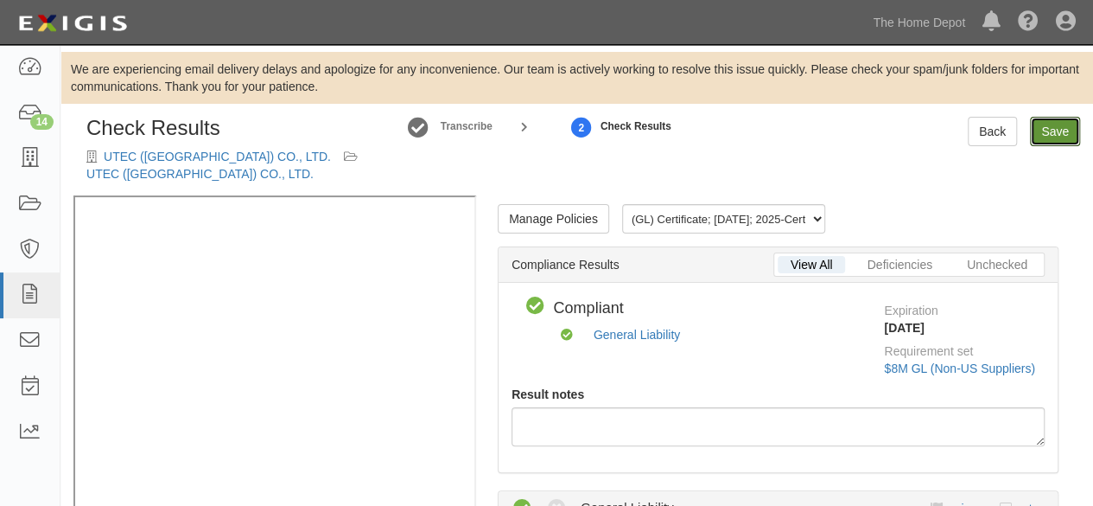
click at [1056, 138] on link "Save" at bounding box center [1055, 131] width 50 height 29
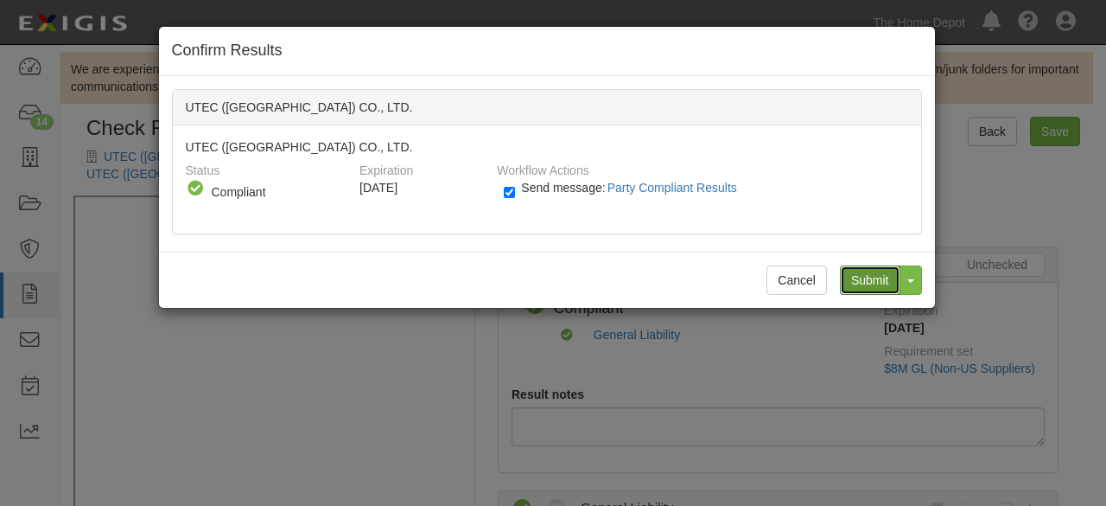
click at [857, 280] on input "Submit" at bounding box center [870, 279] width 60 height 29
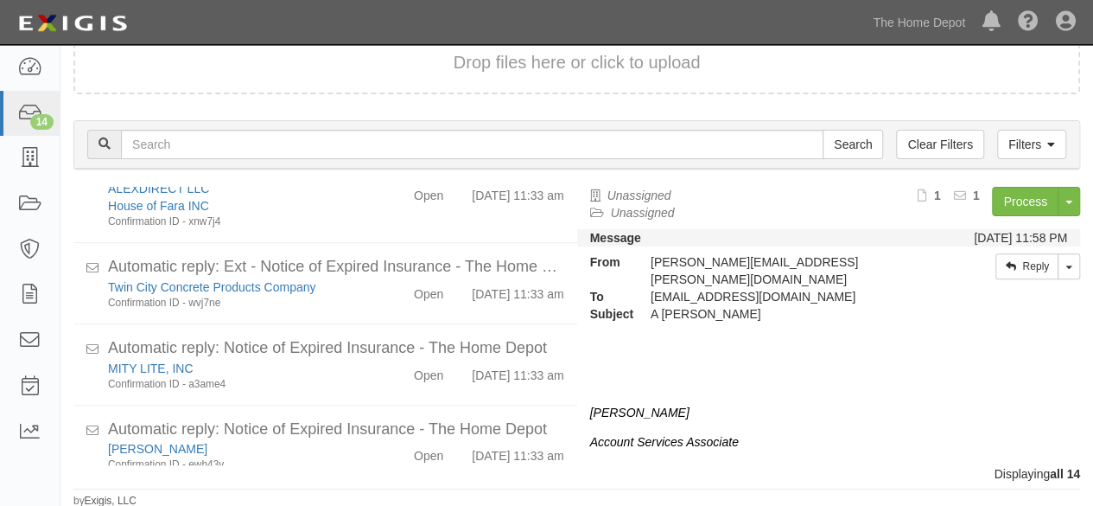
scroll to position [943, 0]
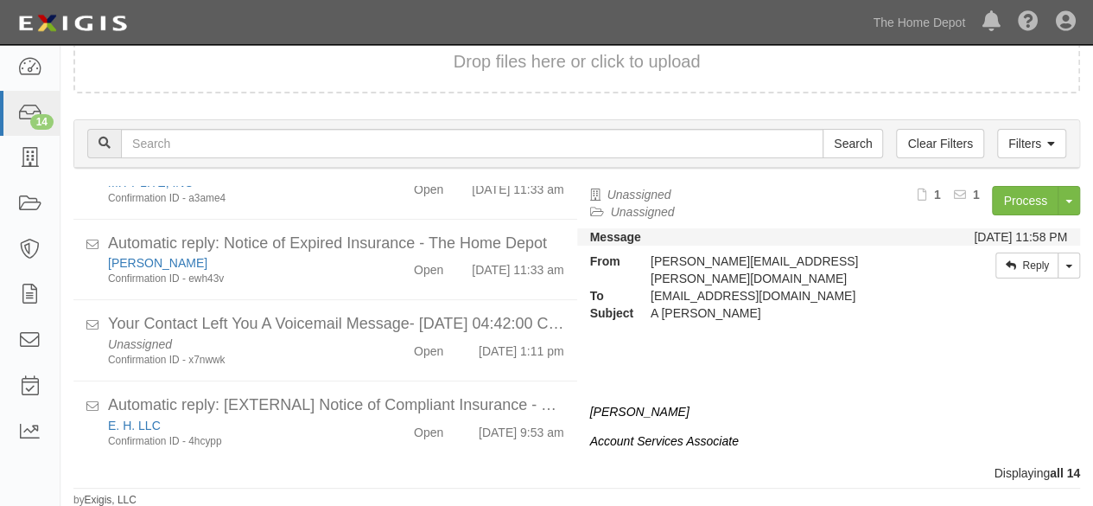
scroll to position [943, 0]
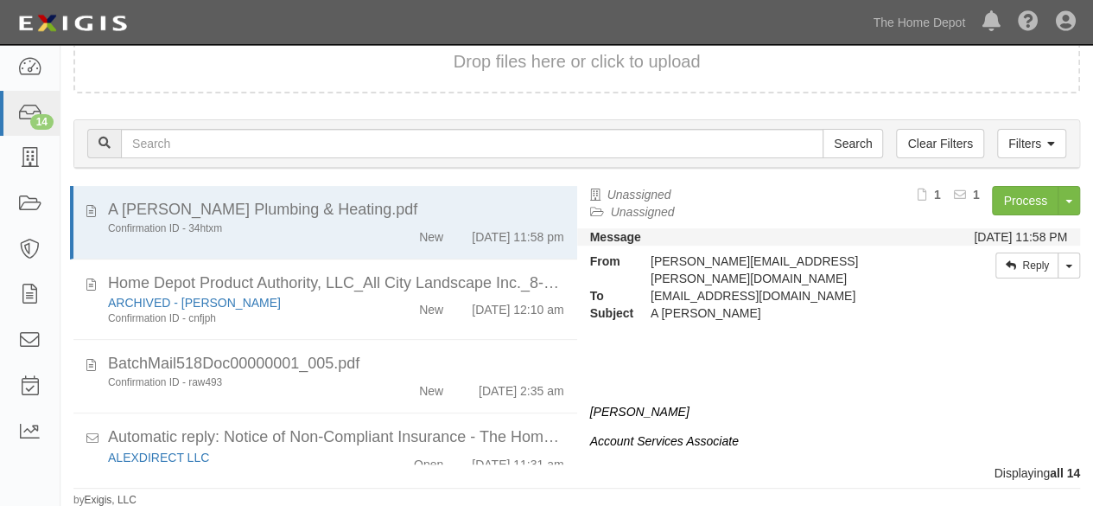
scroll to position [943, 0]
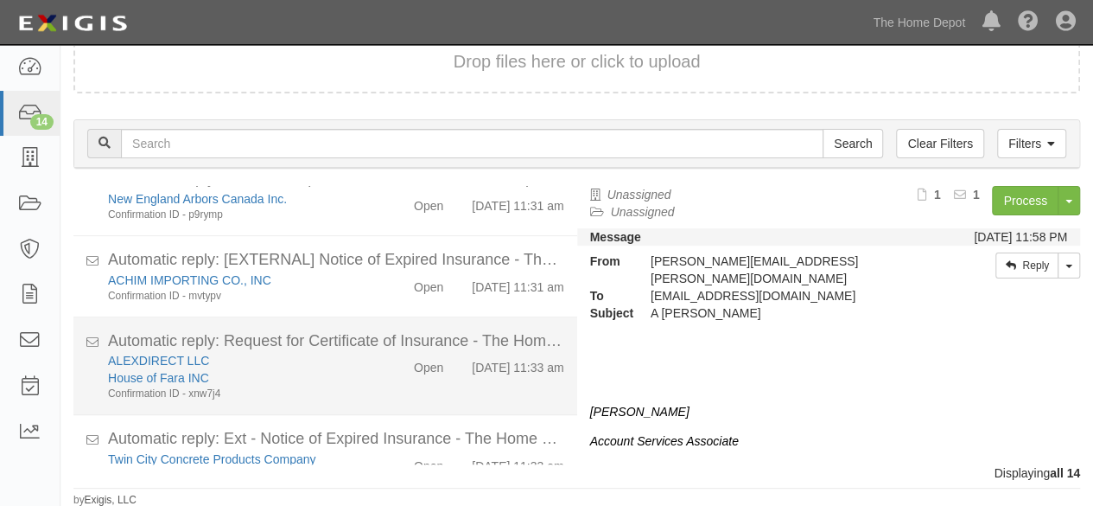
scroll to position [943, 0]
